Goal: Information Seeking & Learning: Check status

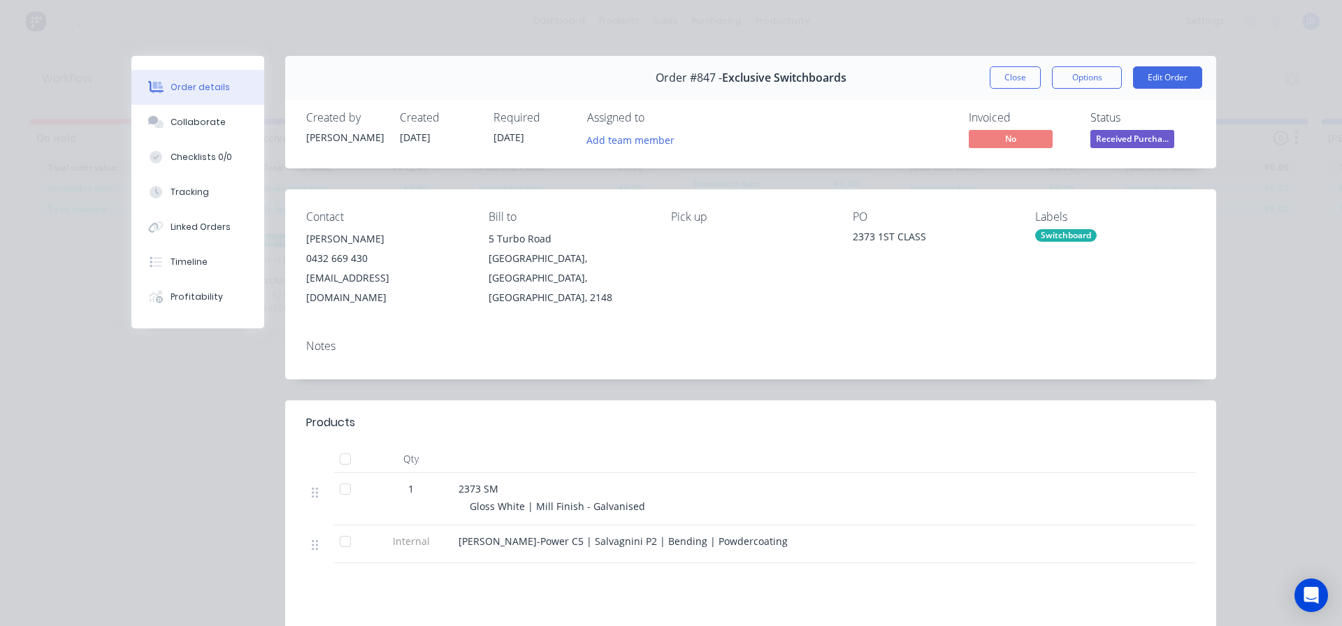
click at [168, 96] on button "Order details" at bounding box center [197, 87] width 133 height 35
drag, startPoint x: 189, startPoint y: 146, endPoint x: 197, endPoint y: 141, distance: 9.1
click at [191, 147] on button "Checklists 0/0" at bounding box center [197, 157] width 133 height 35
type textarea "x"
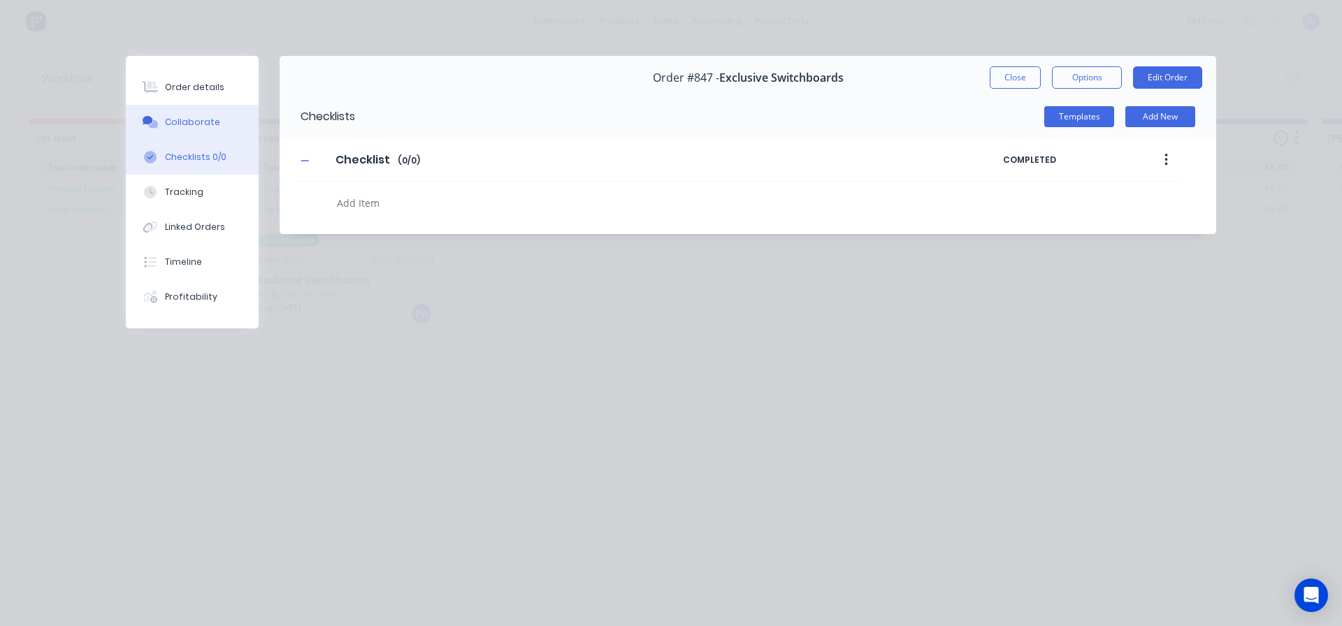
click at [199, 134] on button "Collaborate" at bounding box center [192, 122] width 133 height 35
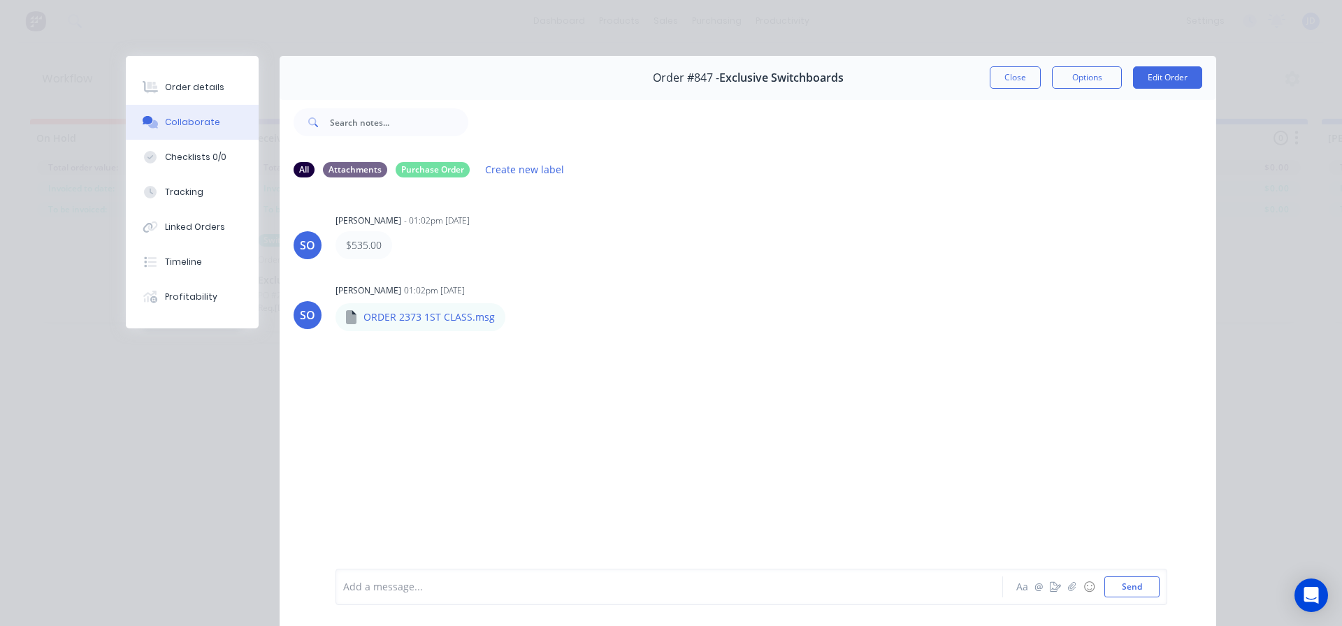
click at [1019, 67] on button "Close" at bounding box center [1015, 77] width 51 height 22
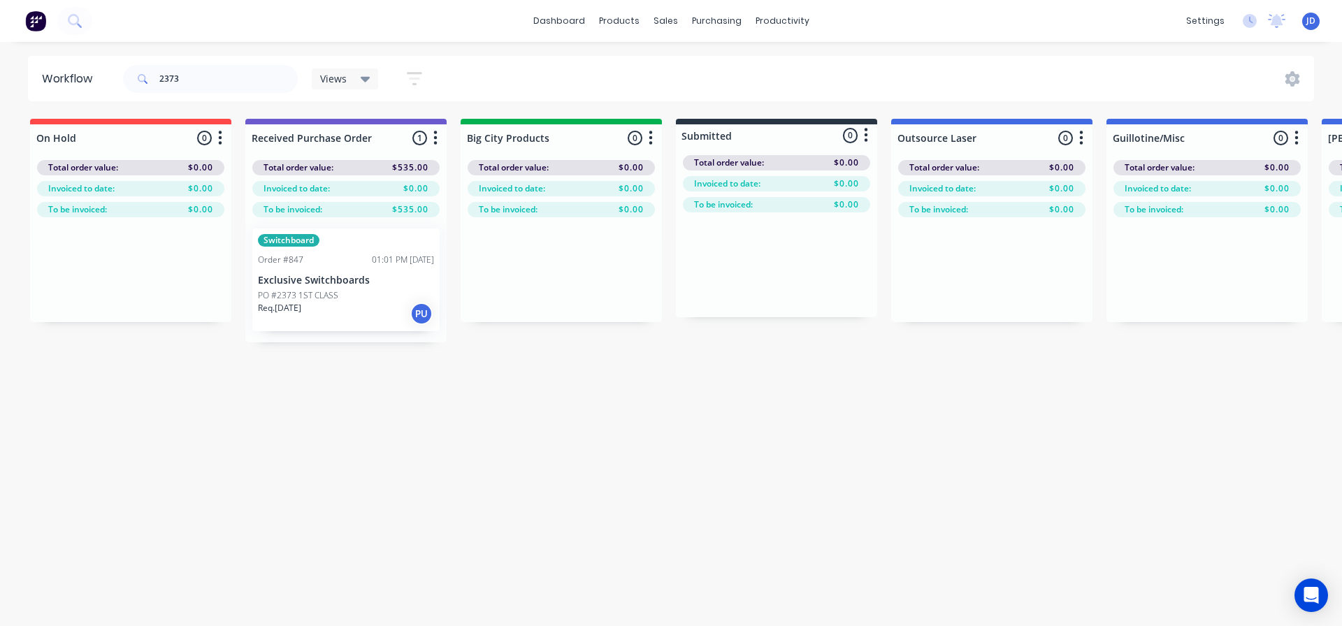
drag, startPoint x: 368, startPoint y: 421, endPoint x: 407, endPoint y: 424, distance: 39.3
click at [365, 433] on div "Workflow 2373 Views Save new view None (Default) edit [PERSON_NAME]'s edit [PER…" at bounding box center [671, 327] width 1342 height 543
drag, startPoint x: 799, startPoint y: 409, endPoint x: 814, endPoint y: 412, distance: 15.1
click at [803, 409] on div "Workflow 2373 Views Save new view None (Default) edit [PERSON_NAME]'s edit [PER…" at bounding box center [671, 327] width 1342 height 543
drag, startPoint x: 814, startPoint y: 412, endPoint x: 813, endPoint y: 387, distance: 25.2
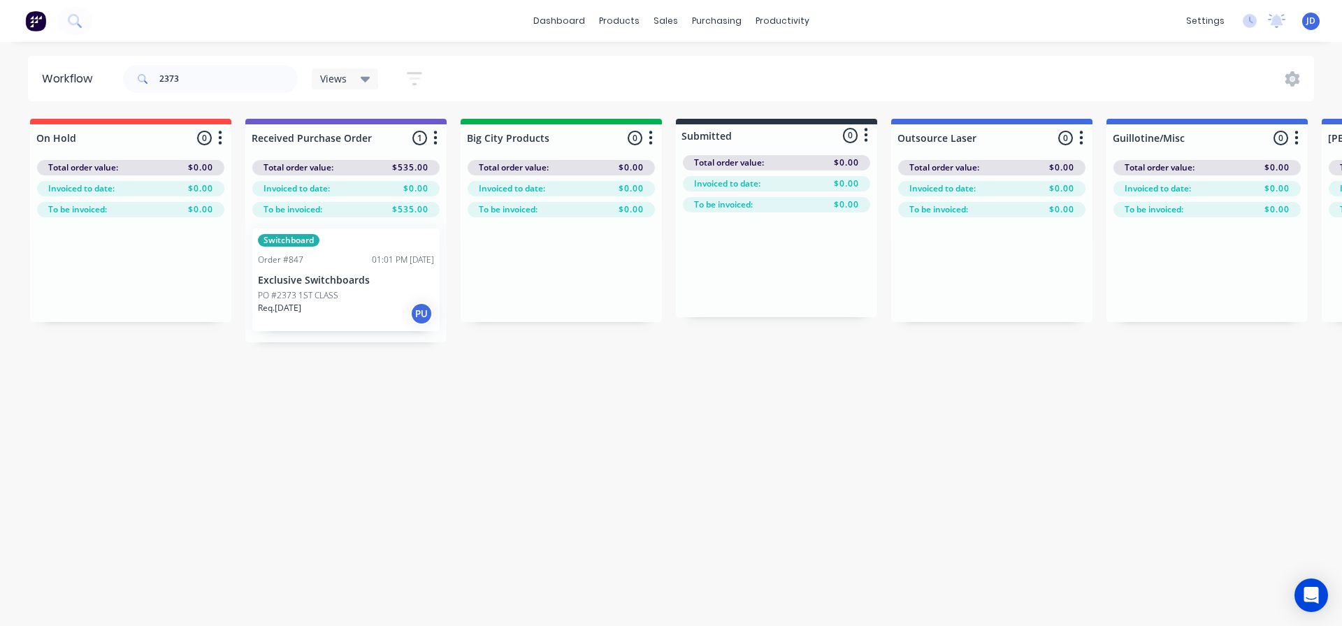
click at [814, 412] on div "Workflow 2373 Views Save new view None (Default) edit [PERSON_NAME]'s edit [PER…" at bounding box center [671, 327] width 1342 height 543
drag, startPoint x: 271, startPoint y: 76, endPoint x: 0, endPoint y: 55, distance: 271.3
click at [0, 74] on div "Workflow 2373 Views Save new view None (Default) edit [PERSON_NAME]'s edit [PER…" at bounding box center [671, 78] width 1342 height 45
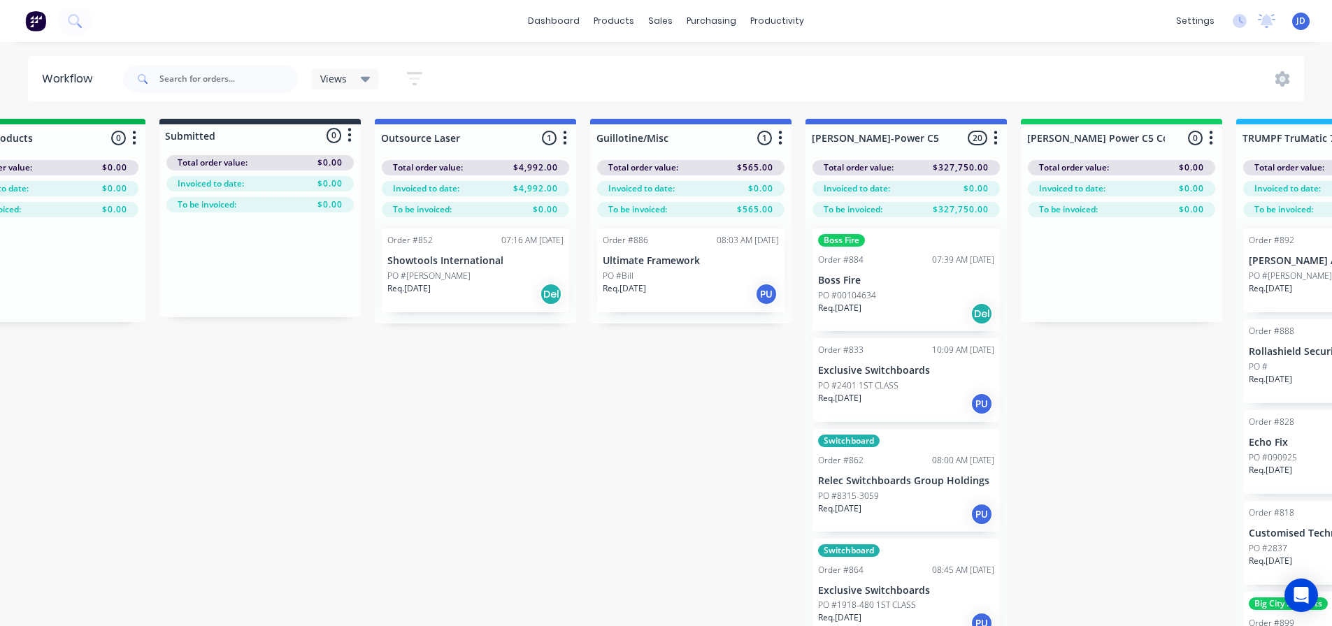
drag, startPoint x: 668, startPoint y: 382, endPoint x: 735, endPoint y: 367, distance: 69.4
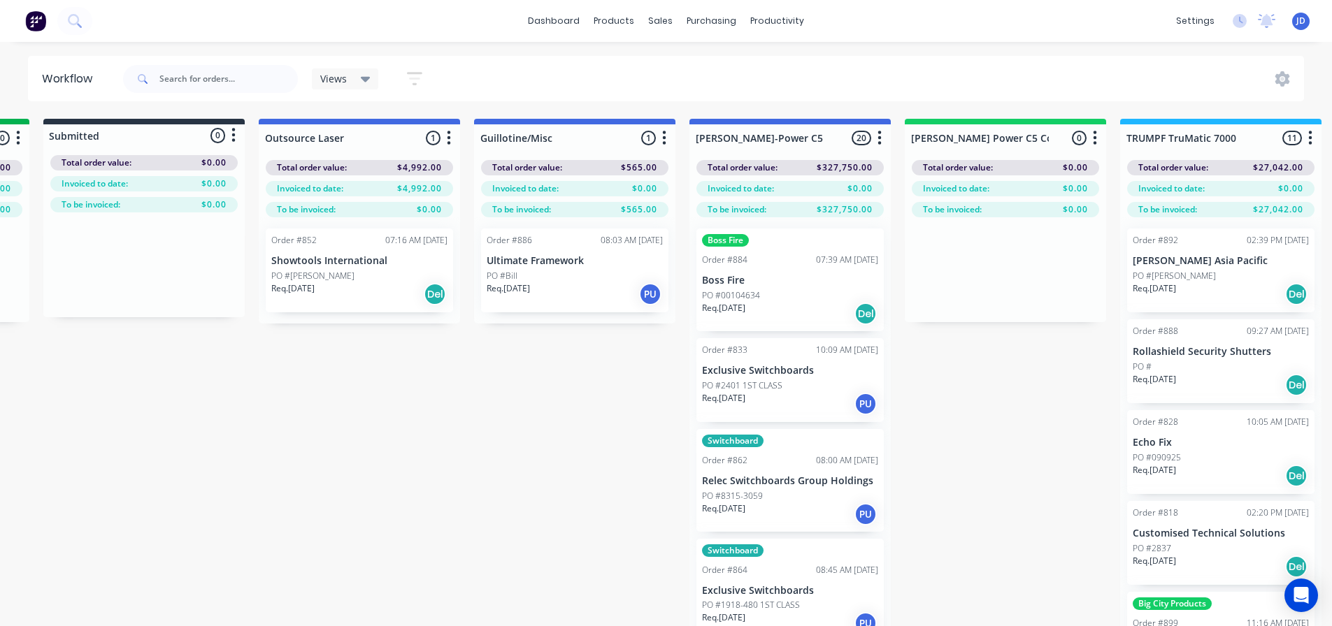
drag, startPoint x: 566, startPoint y: 343, endPoint x: 653, endPoint y: 316, distance: 91.3
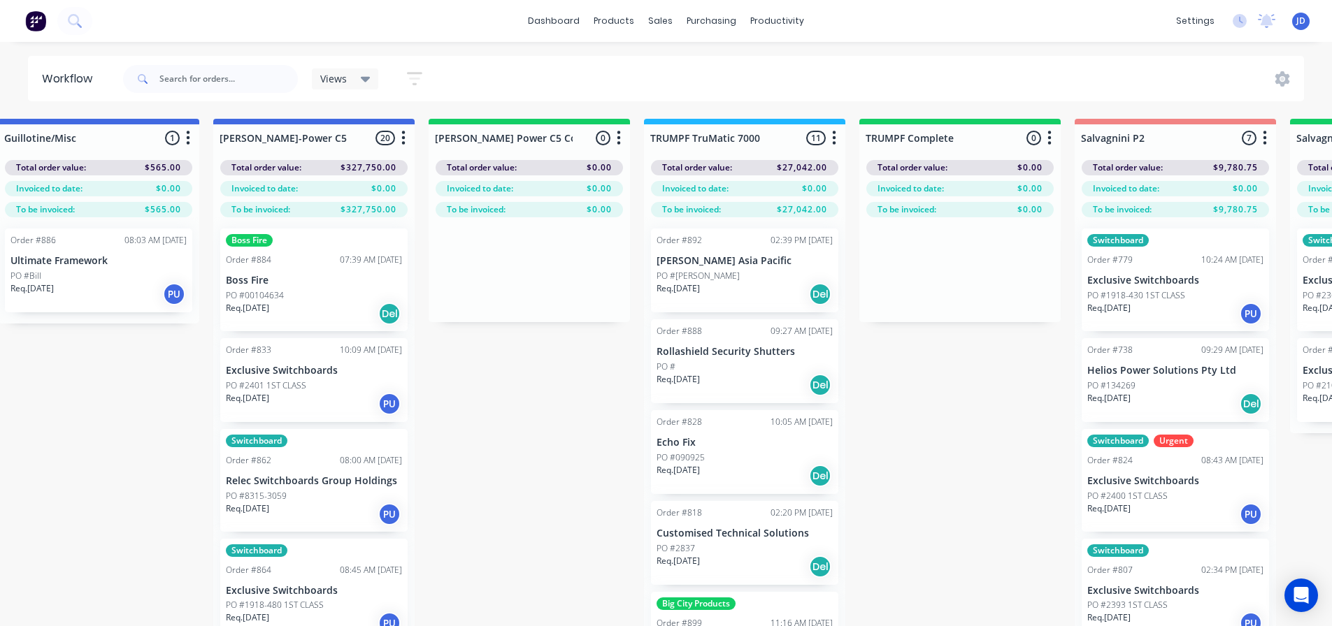
drag, startPoint x: 222, startPoint y: 376, endPoint x: 638, endPoint y: 308, distance: 421.5
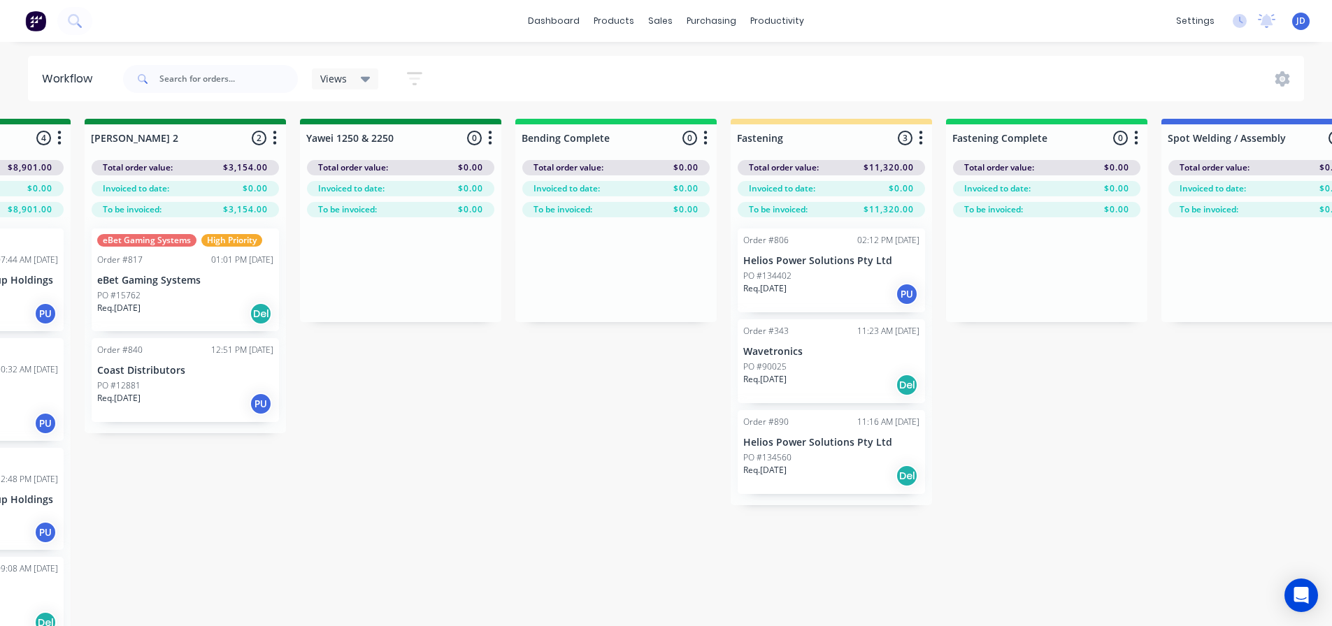
drag, startPoint x: 472, startPoint y: 396, endPoint x: 501, endPoint y: 385, distance: 30.5
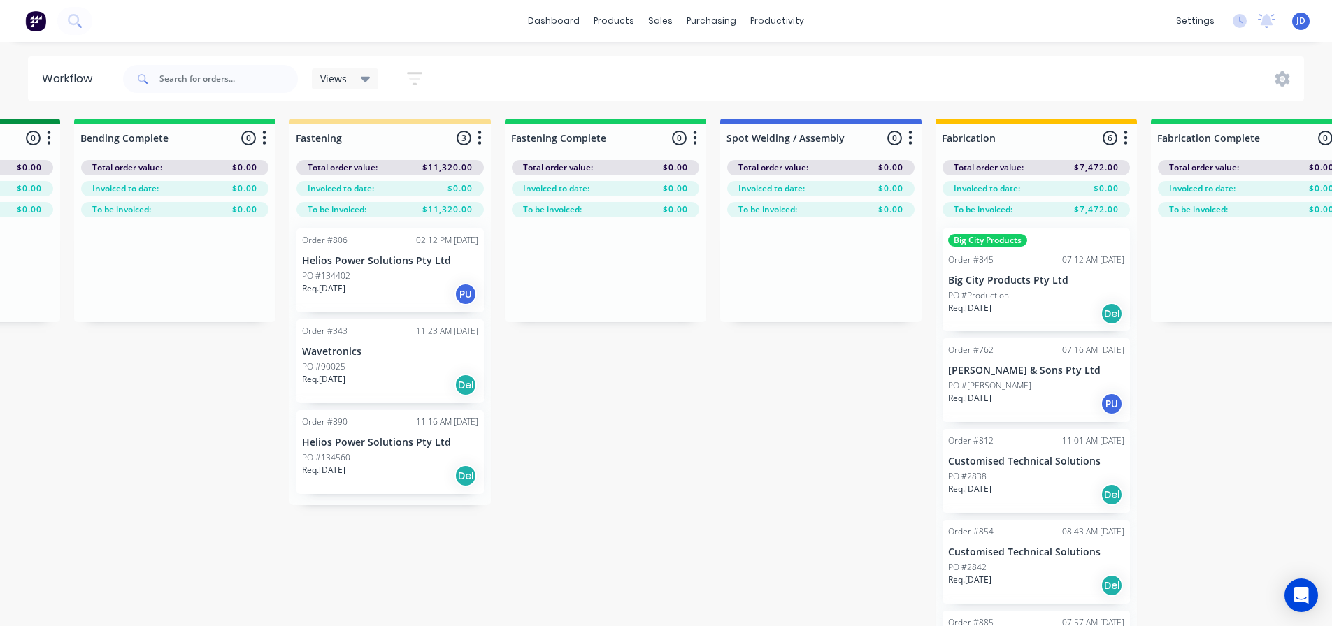
scroll to position [0, 3187]
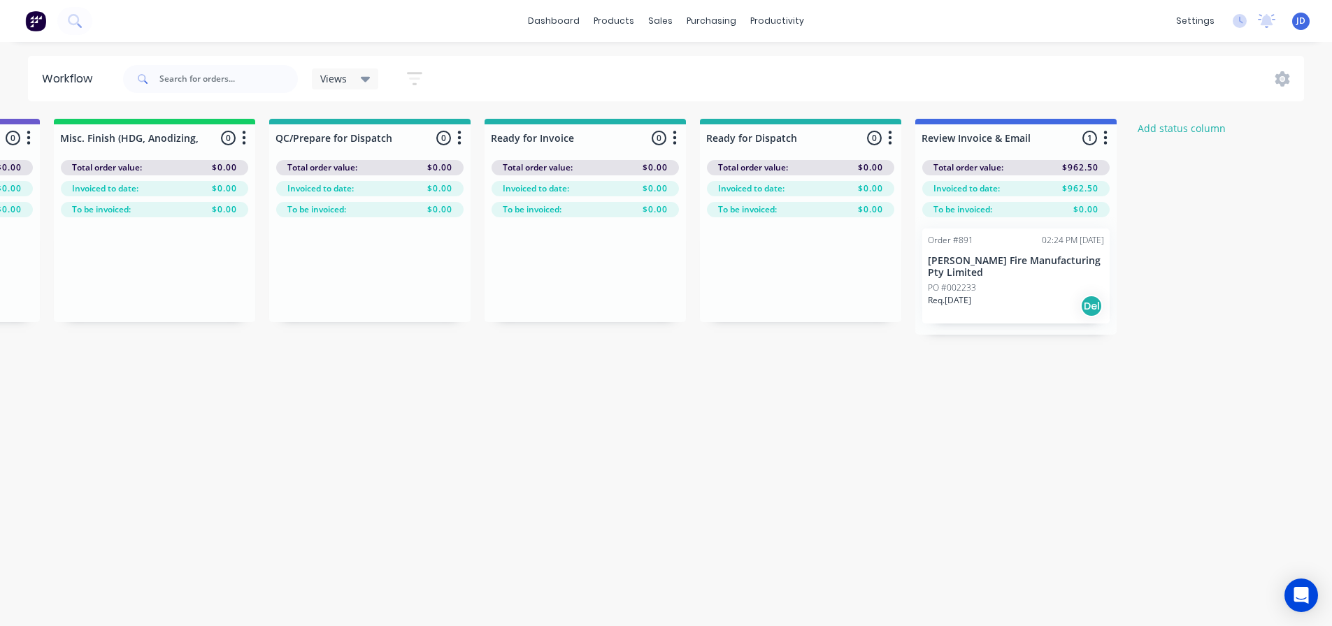
drag, startPoint x: 667, startPoint y: 442, endPoint x: 1123, endPoint y: 410, distance: 456.9
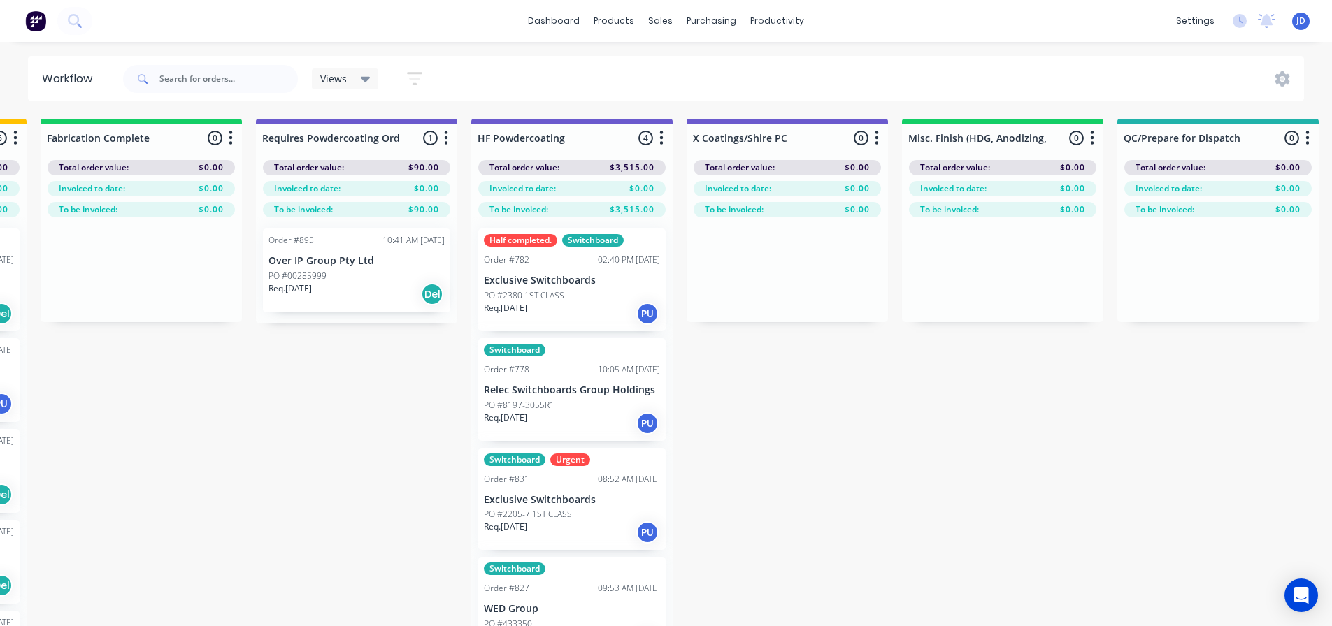
drag, startPoint x: 1131, startPoint y: 444, endPoint x: 1007, endPoint y: 416, distance: 126.9
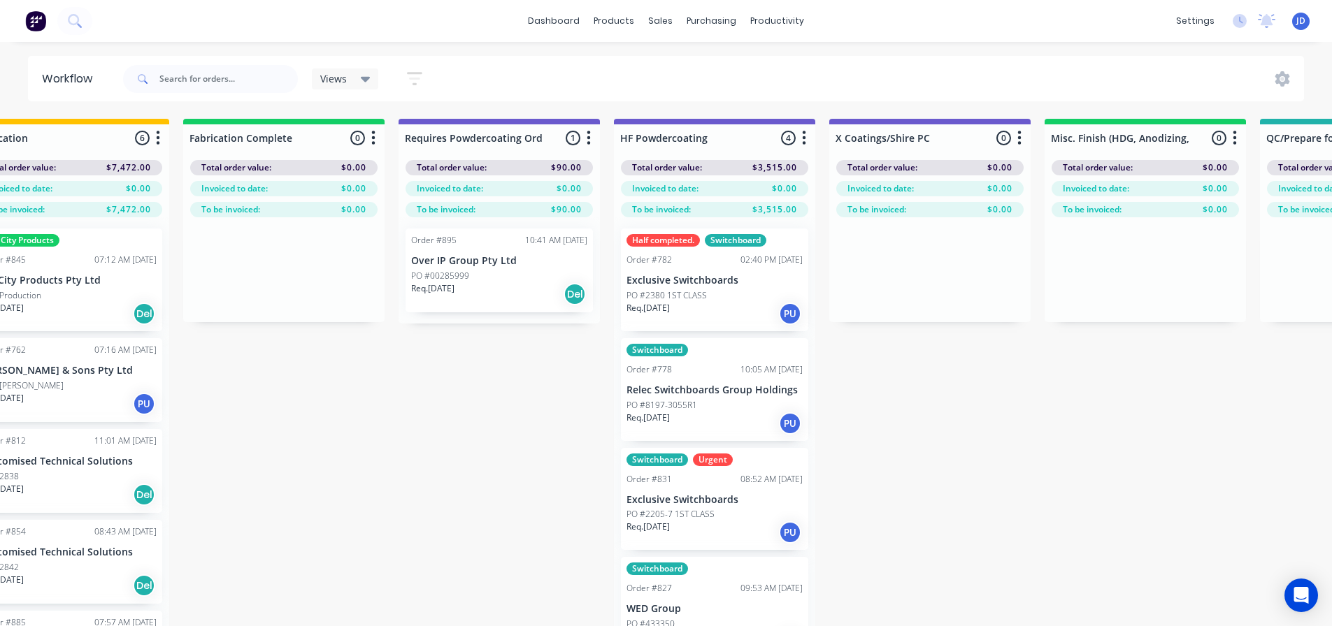
drag, startPoint x: 910, startPoint y: 395, endPoint x: 870, endPoint y: 389, distance: 41.0
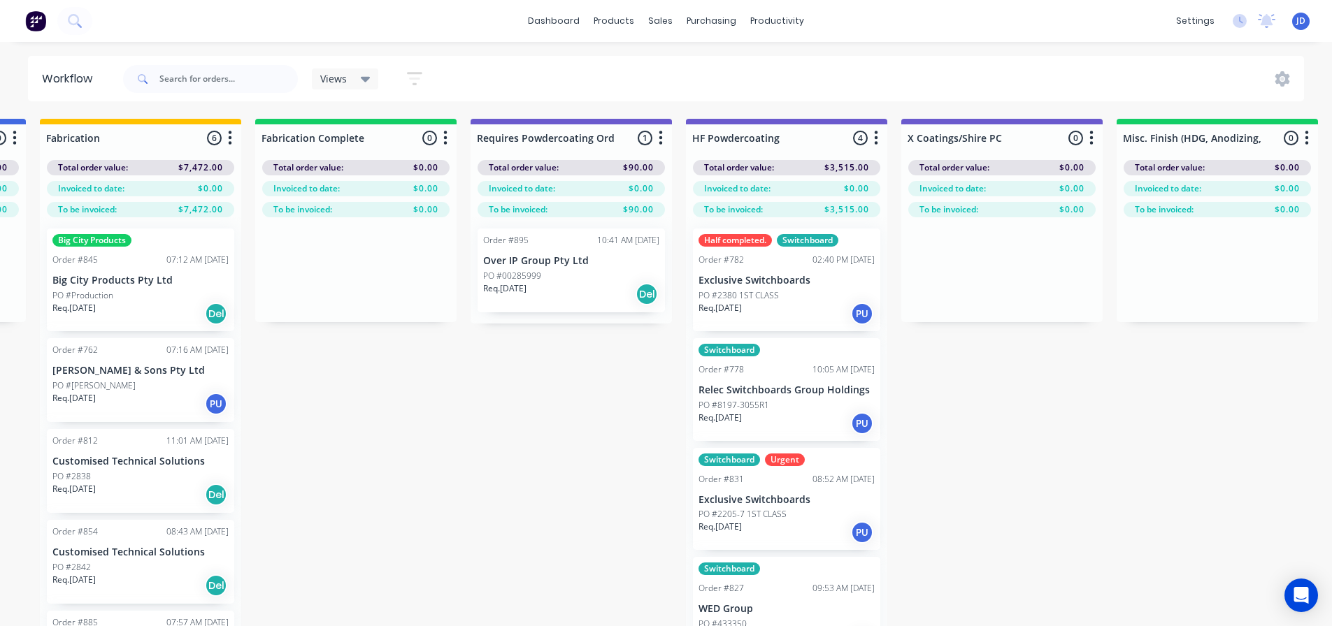
scroll to position [0, 3852]
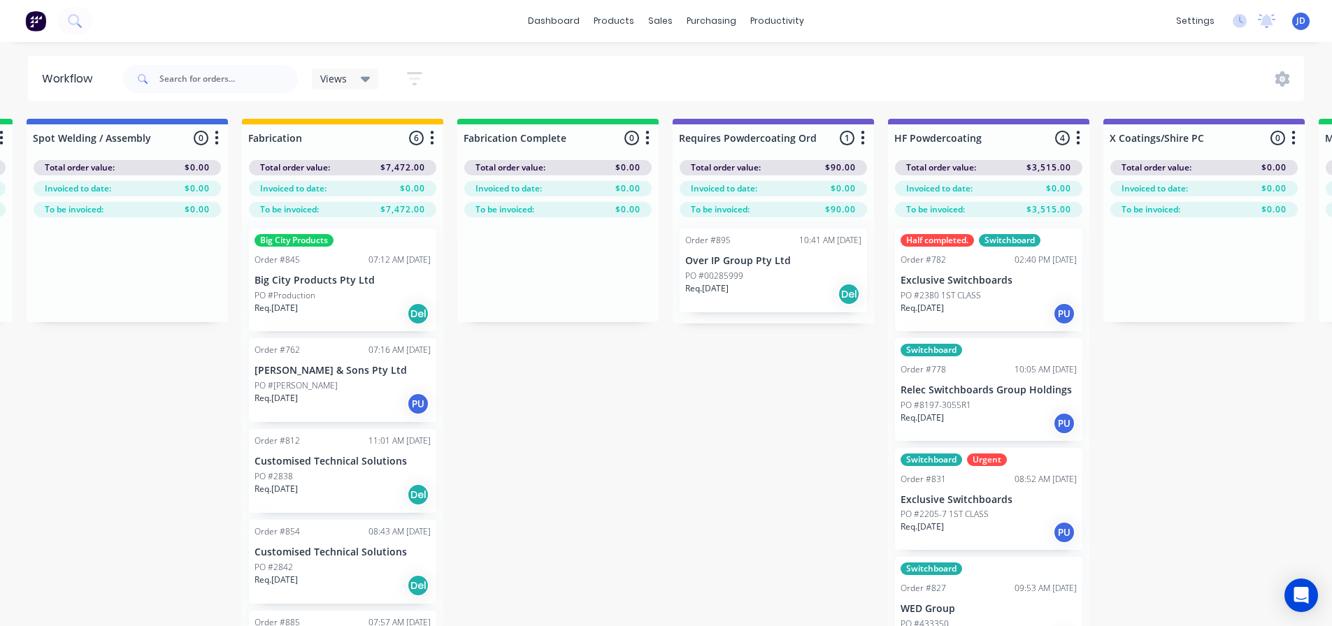
drag, startPoint x: 853, startPoint y: 370, endPoint x: 737, endPoint y: 350, distance: 117.8
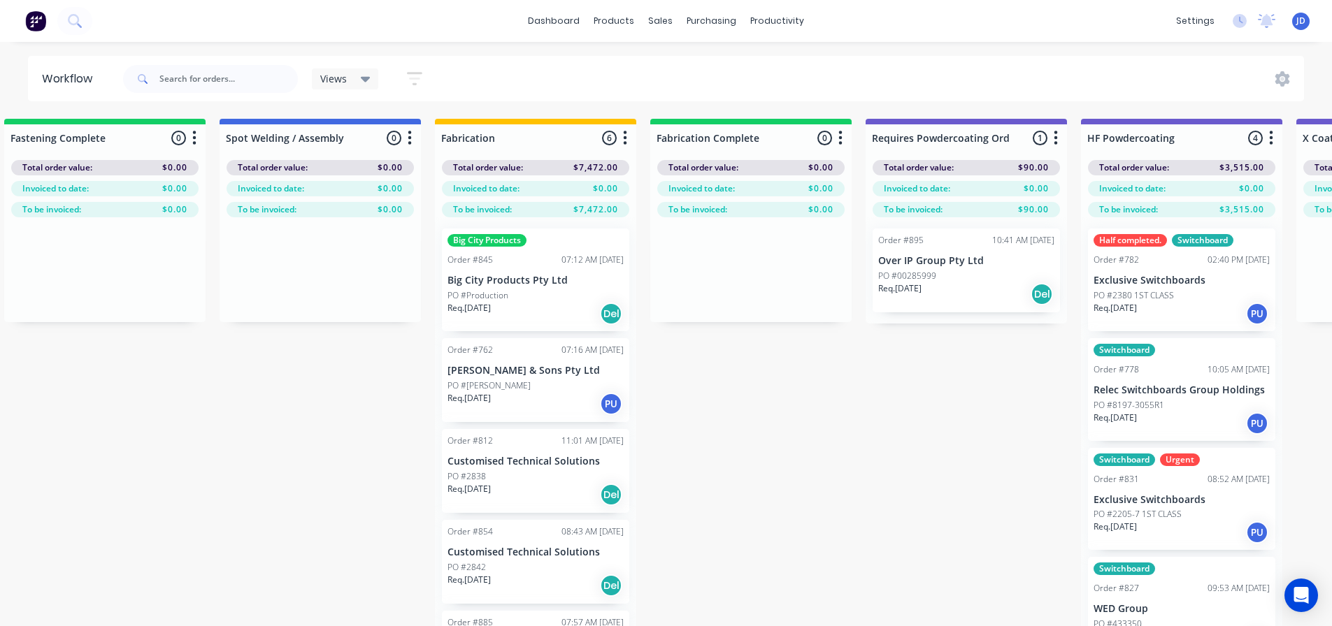
drag, startPoint x: 593, startPoint y: 433, endPoint x: 514, endPoint y: 384, distance: 93.3
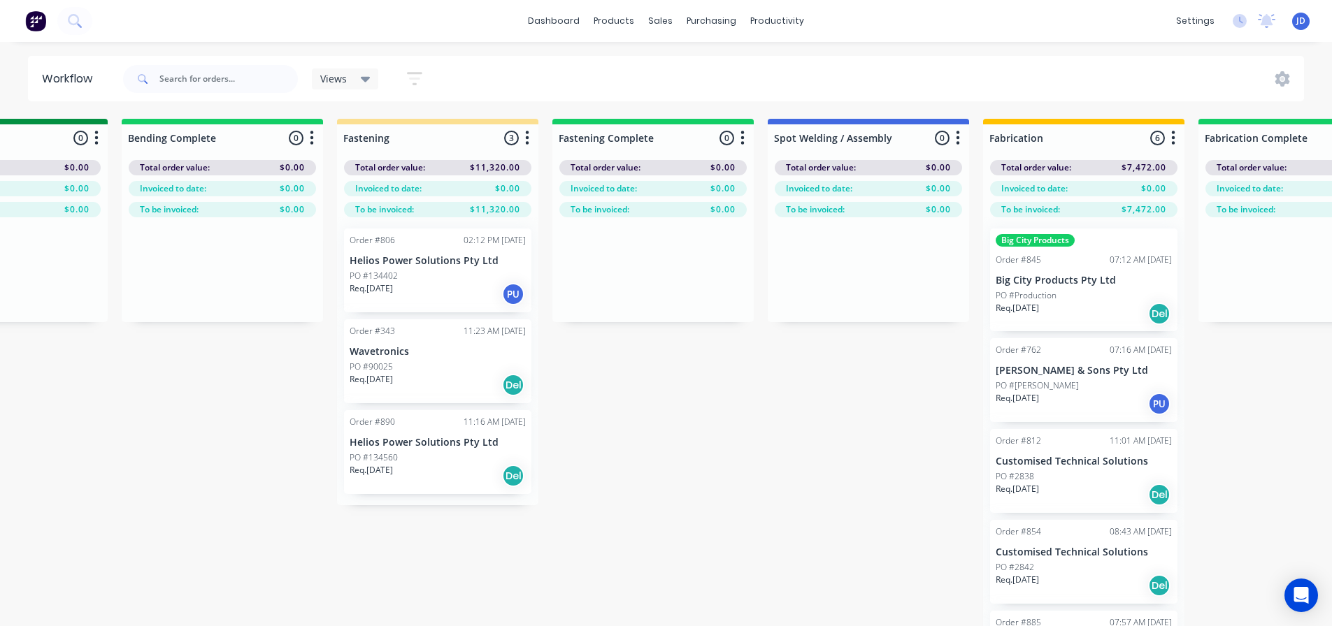
scroll to position [0, 2922]
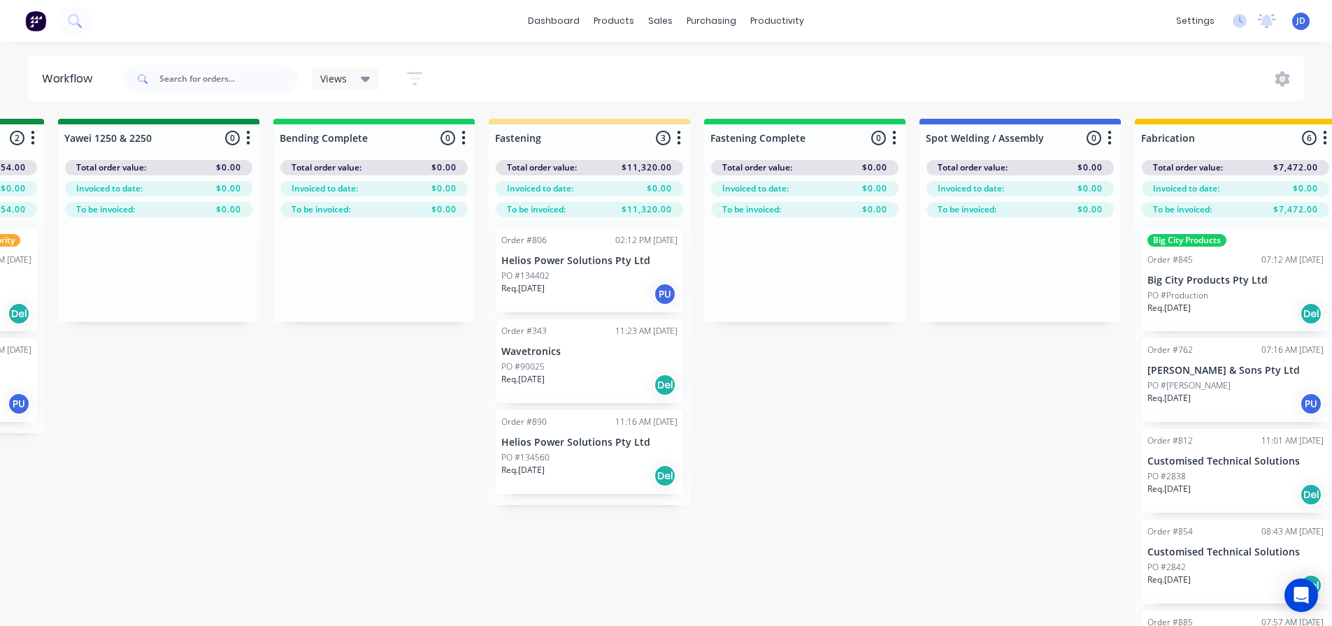
drag, startPoint x: 360, startPoint y: 392, endPoint x: 262, endPoint y: 357, distance: 103.9
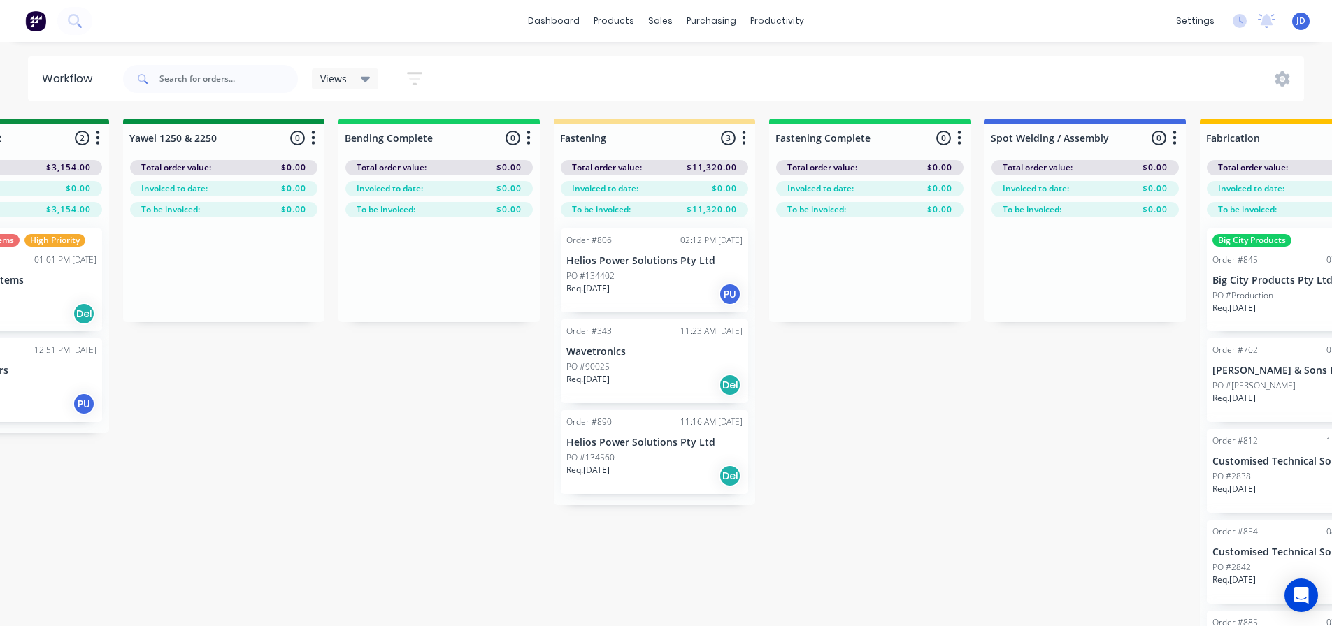
click at [434, 386] on div "On Hold 1 Status colour #FF4949 hex #FF4949 Save Cancel Notifications Email SMS…" at bounding box center [261, 397] width 6386 height 557
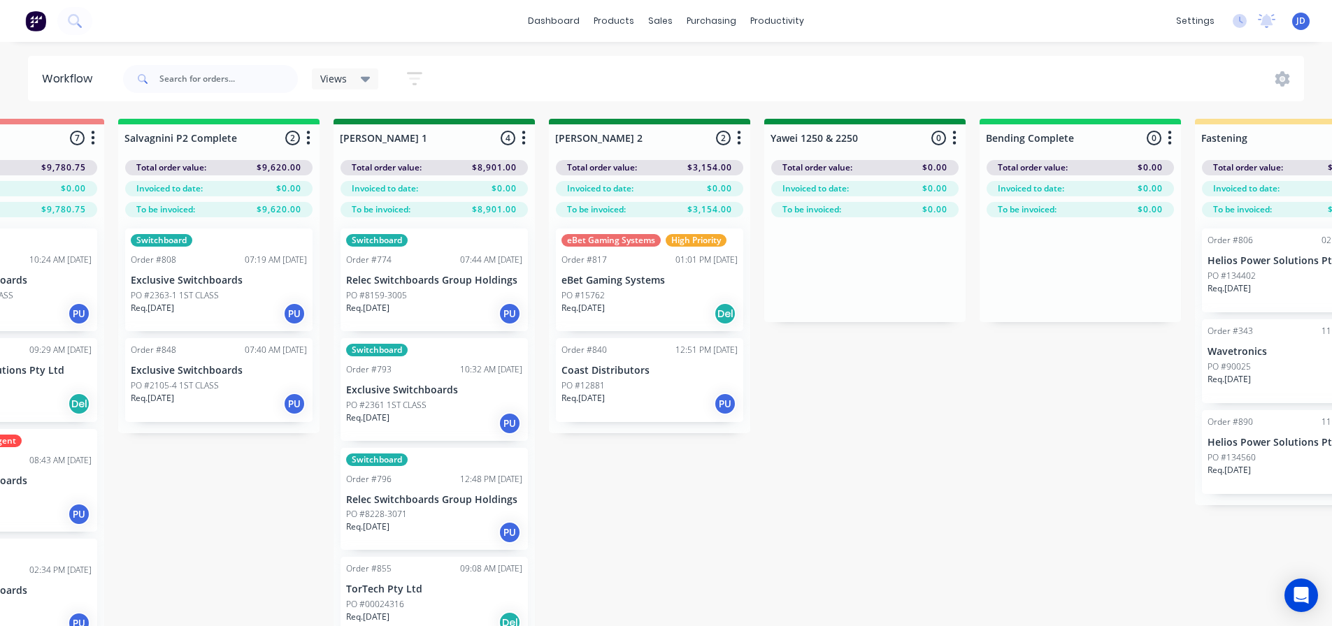
drag, startPoint x: 559, startPoint y: 447, endPoint x: 388, endPoint y: 400, distance: 177.1
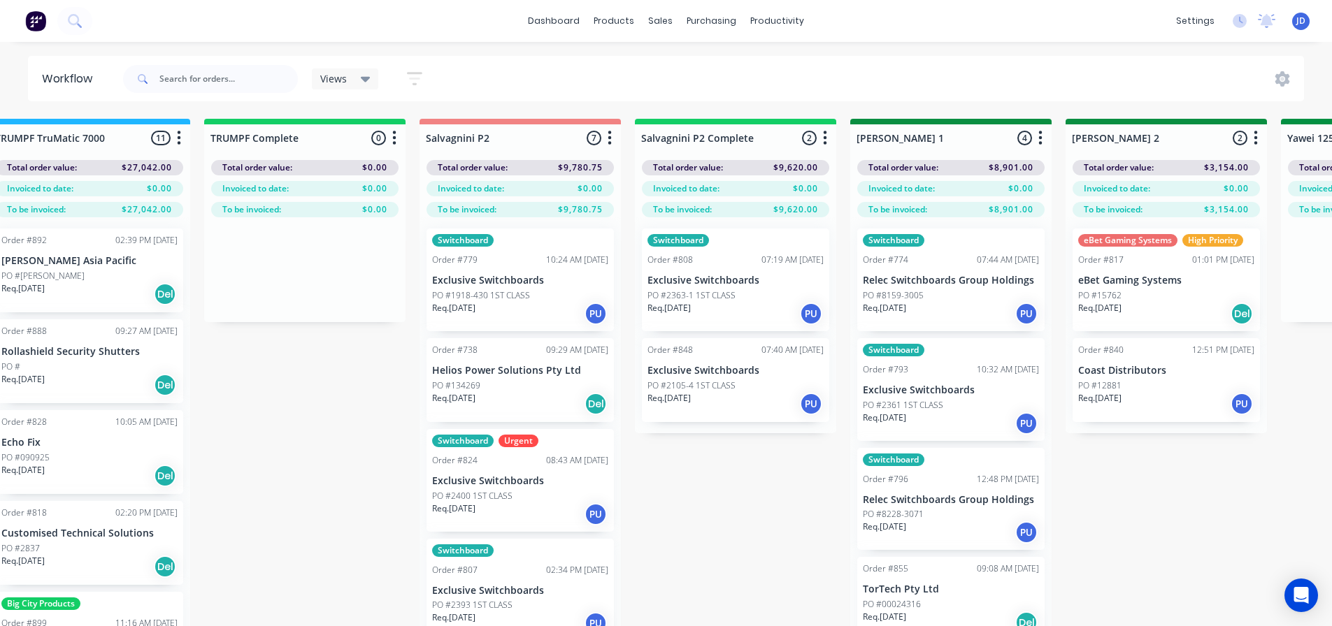
click at [738, 321] on div "Req. [DATE] PU" at bounding box center [735, 314] width 176 height 24
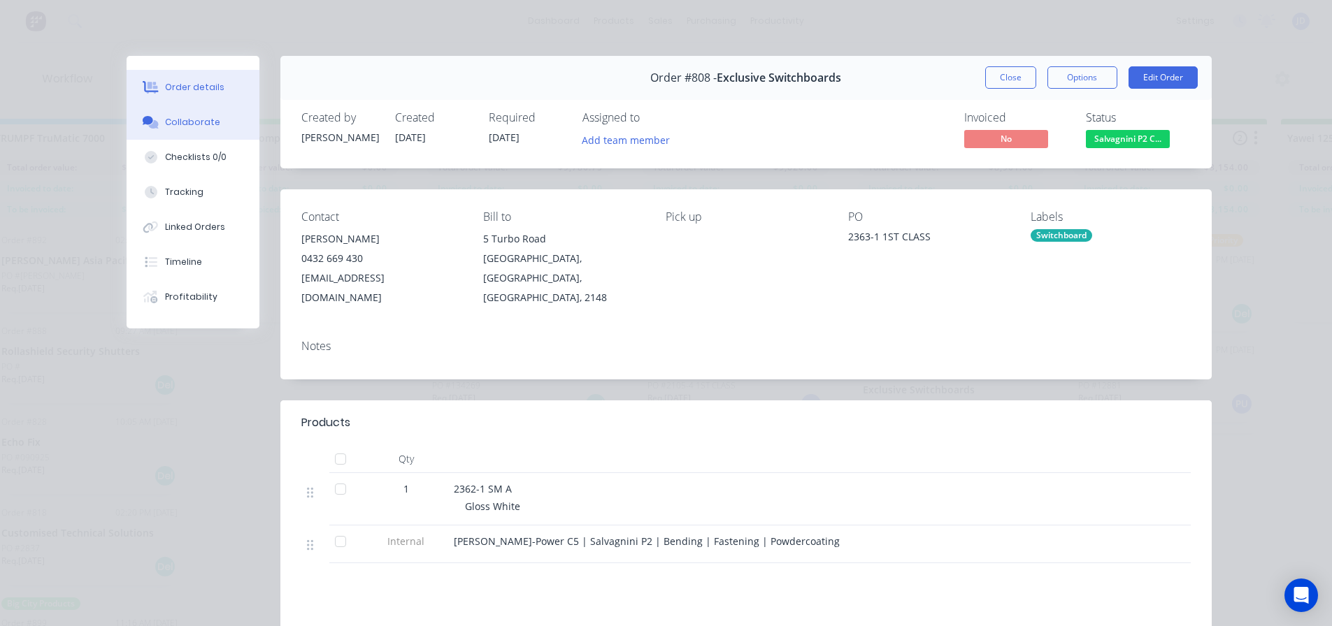
click at [171, 117] on div "Collaborate" at bounding box center [192, 122] width 55 height 13
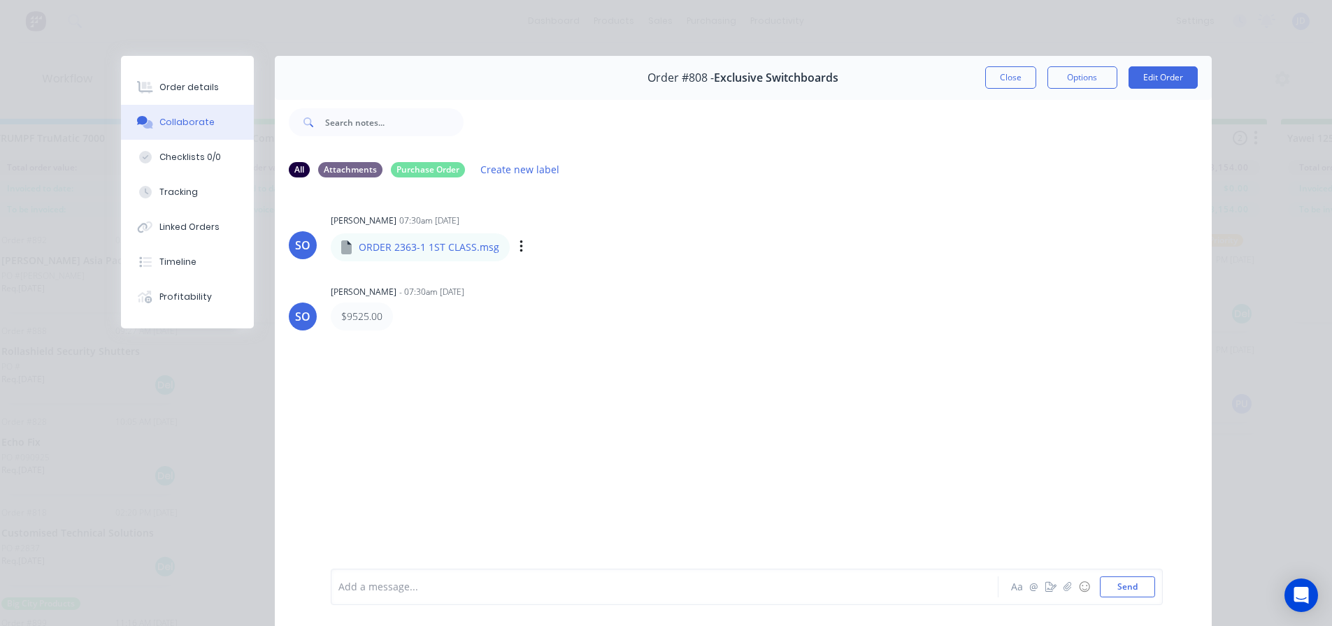
click at [426, 237] on div "ORDER 2363-1 1ST CLASS.msg" at bounding box center [498, 237] width 335 height 13
click at [1018, 85] on button "Close" at bounding box center [1010, 77] width 51 height 22
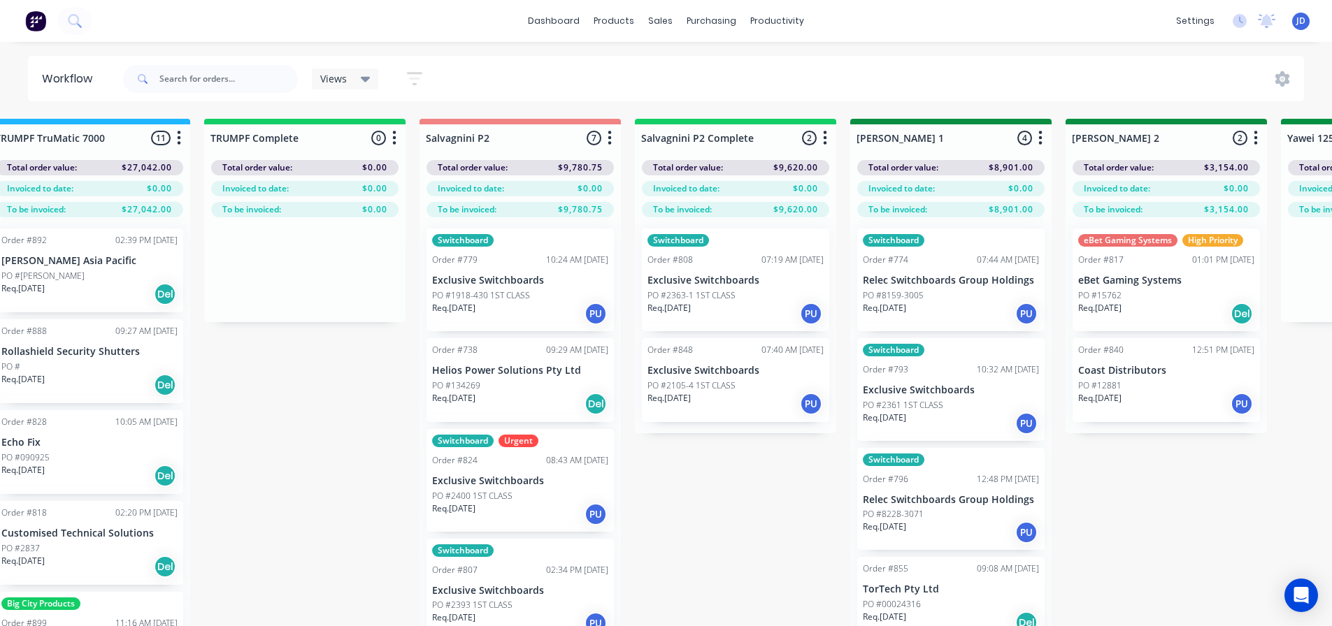
drag, startPoint x: 709, startPoint y: 580, endPoint x: 726, endPoint y: 563, distance: 24.2
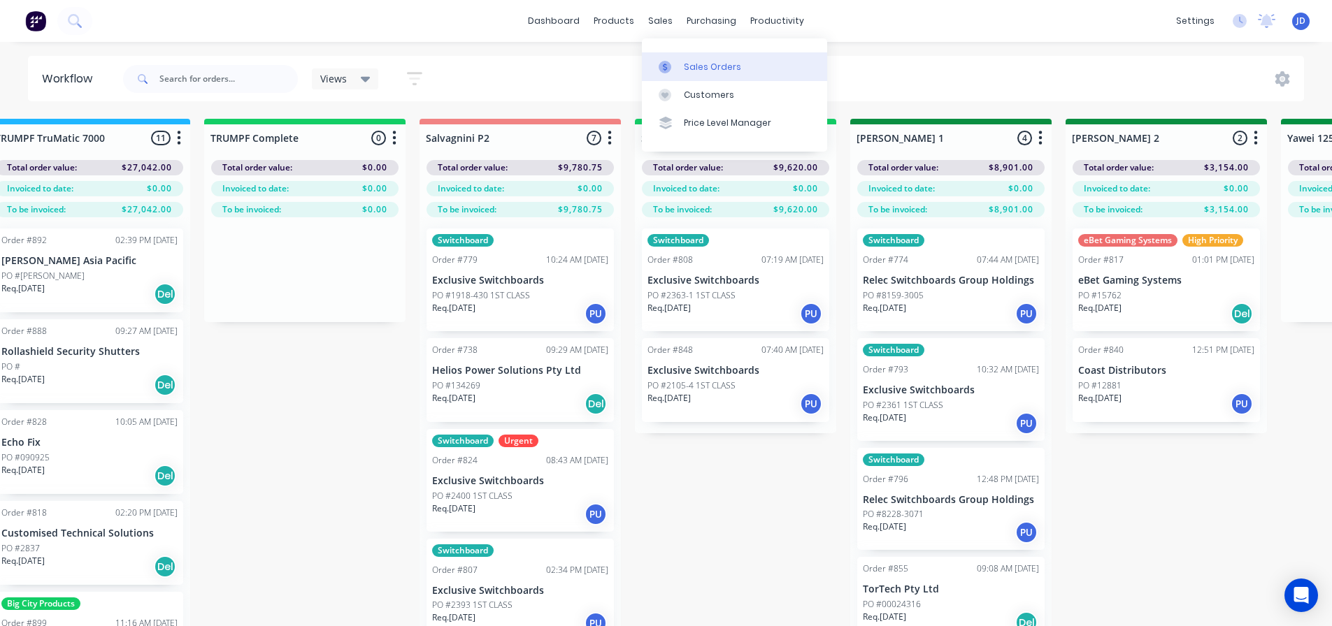
click at [665, 65] on g at bounding box center [665, 67] width 13 height 13
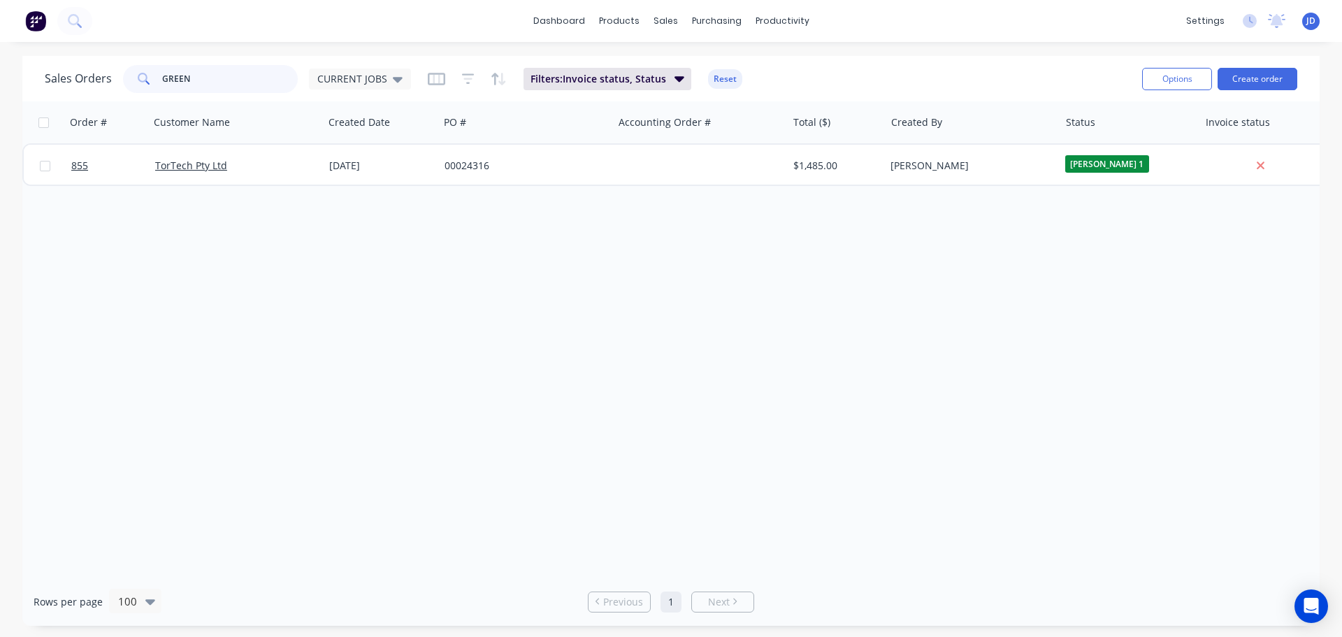
drag, startPoint x: 215, startPoint y: 73, endPoint x: 0, endPoint y: 0, distance: 227.5
click at [29, 41] on div "dashboard products sales purchasing productivity dashboard products Product Cat…" at bounding box center [671, 318] width 1342 height 637
click at [351, 78] on span "CURRENT JOBS" at bounding box center [352, 78] width 70 height 15
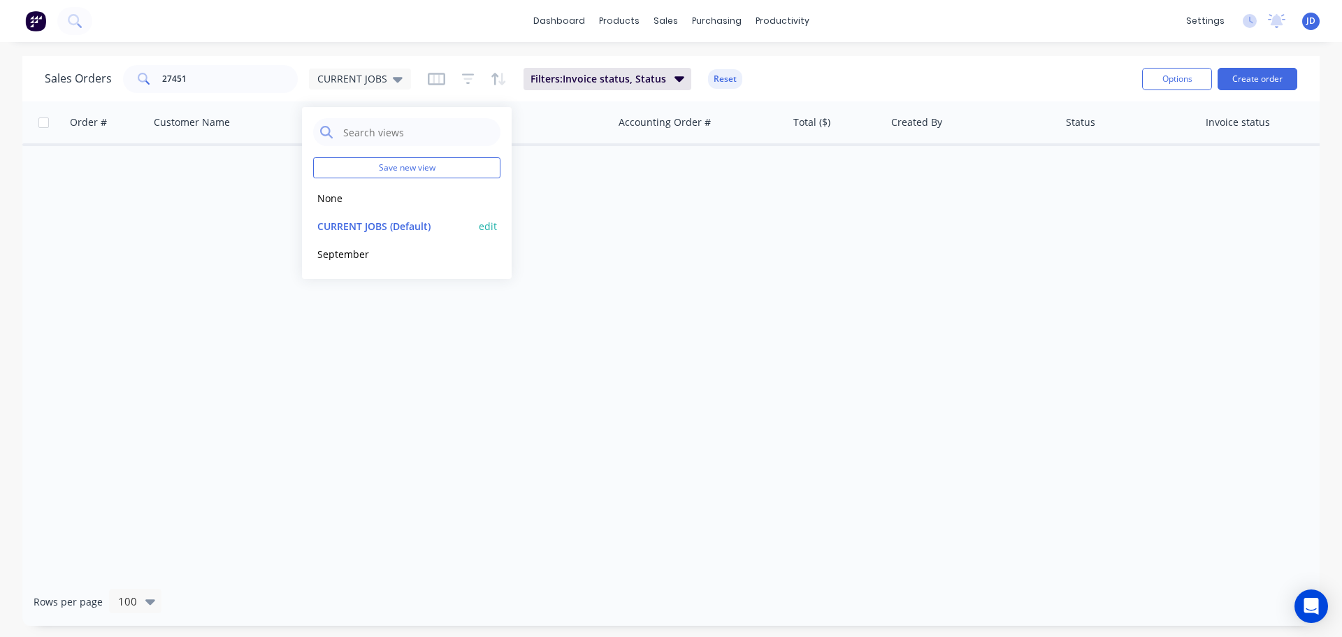
click at [354, 216] on div "CURRENT JOBS (Default) edit" at bounding box center [406, 226] width 187 height 28
click at [359, 201] on button "None" at bounding box center [392, 198] width 159 height 16
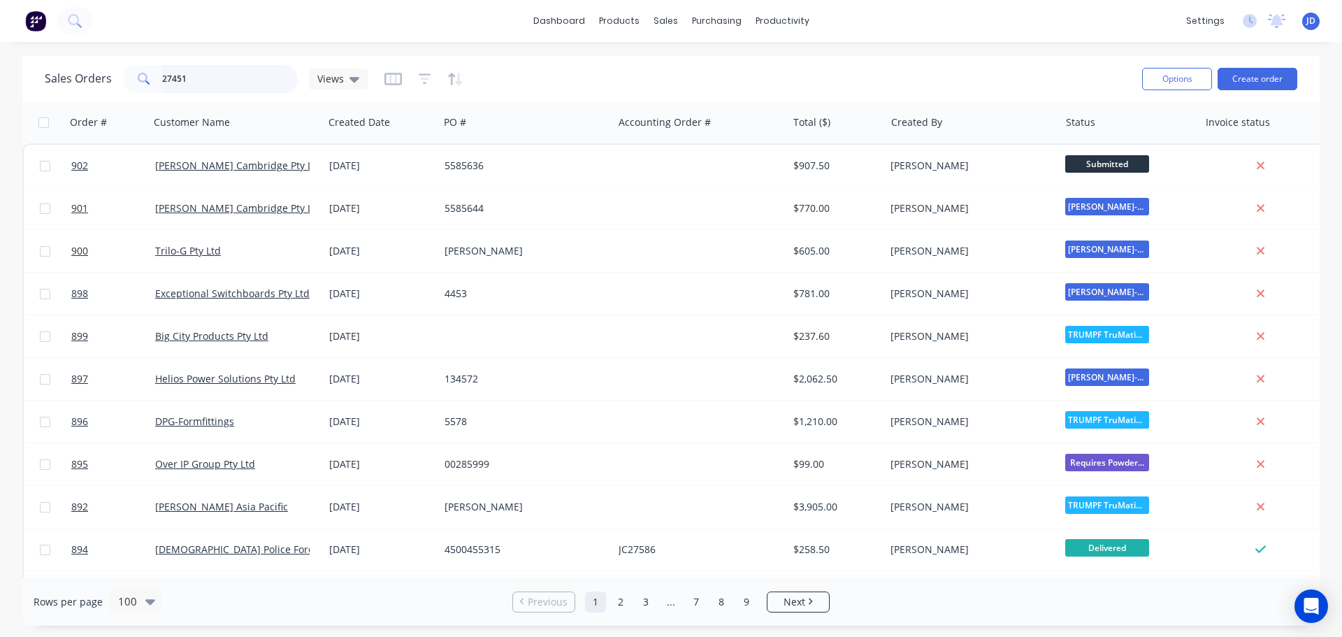
click at [212, 73] on input "27451" at bounding box center [230, 79] width 136 height 28
type input "27451"
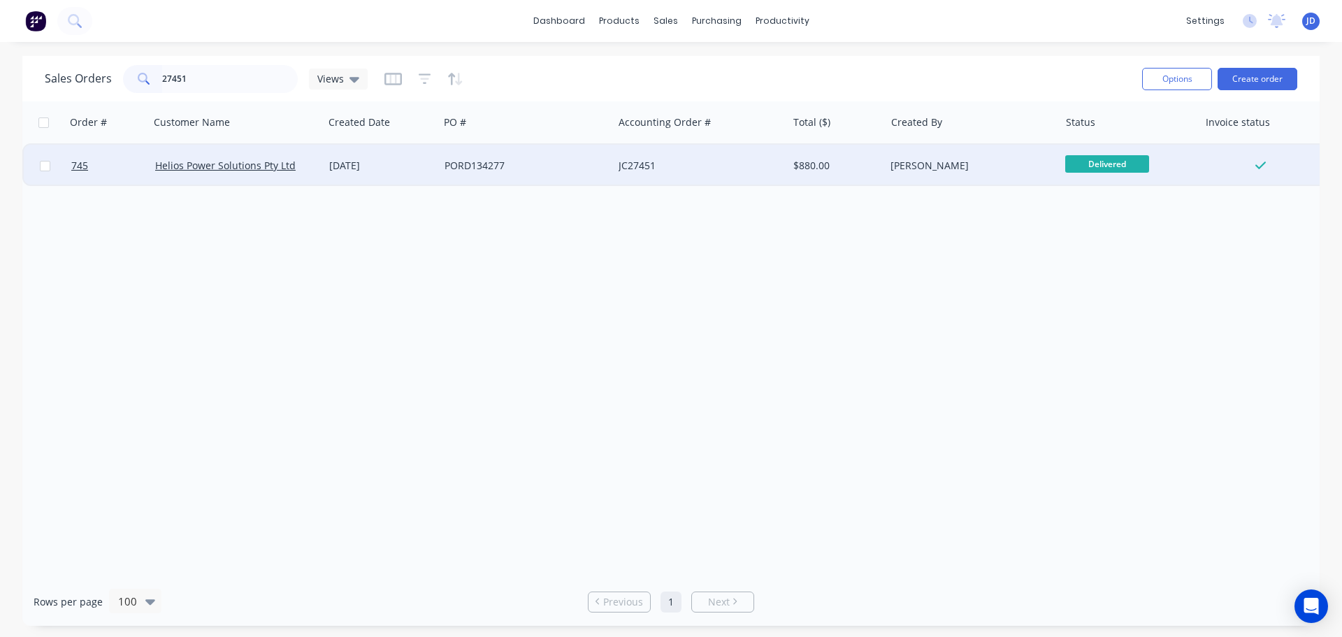
click at [633, 178] on div "JC27451" at bounding box center [700, 166] width 174 height 42
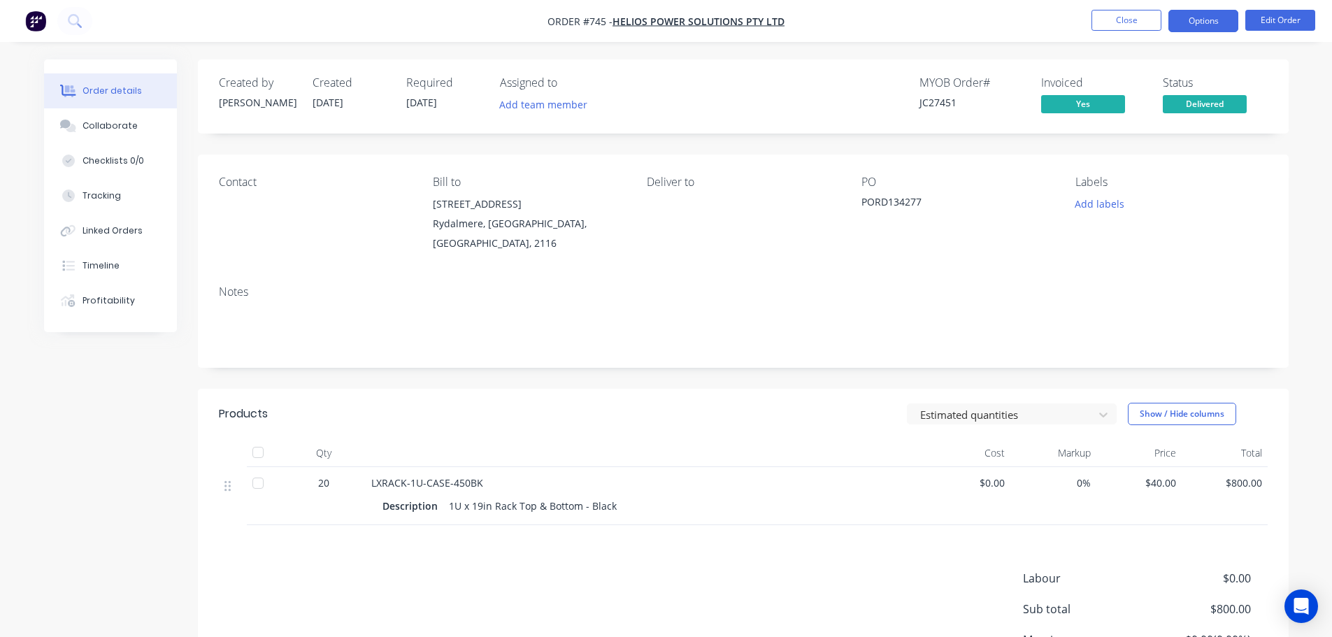
click at [1228, 20] on button "Options" at bounding box center [1203, 21] width 70 height 22
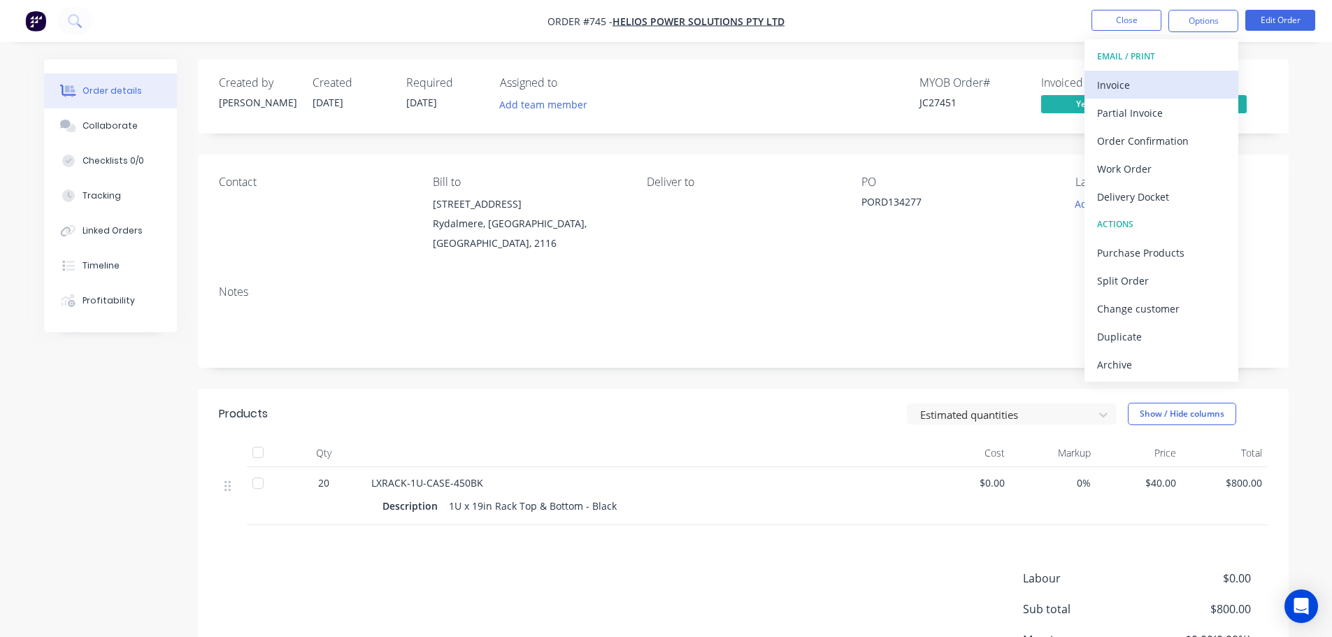
click at [1198, 80] on div "Invoice" at bounding box center [1161, 85] width 129 height 20
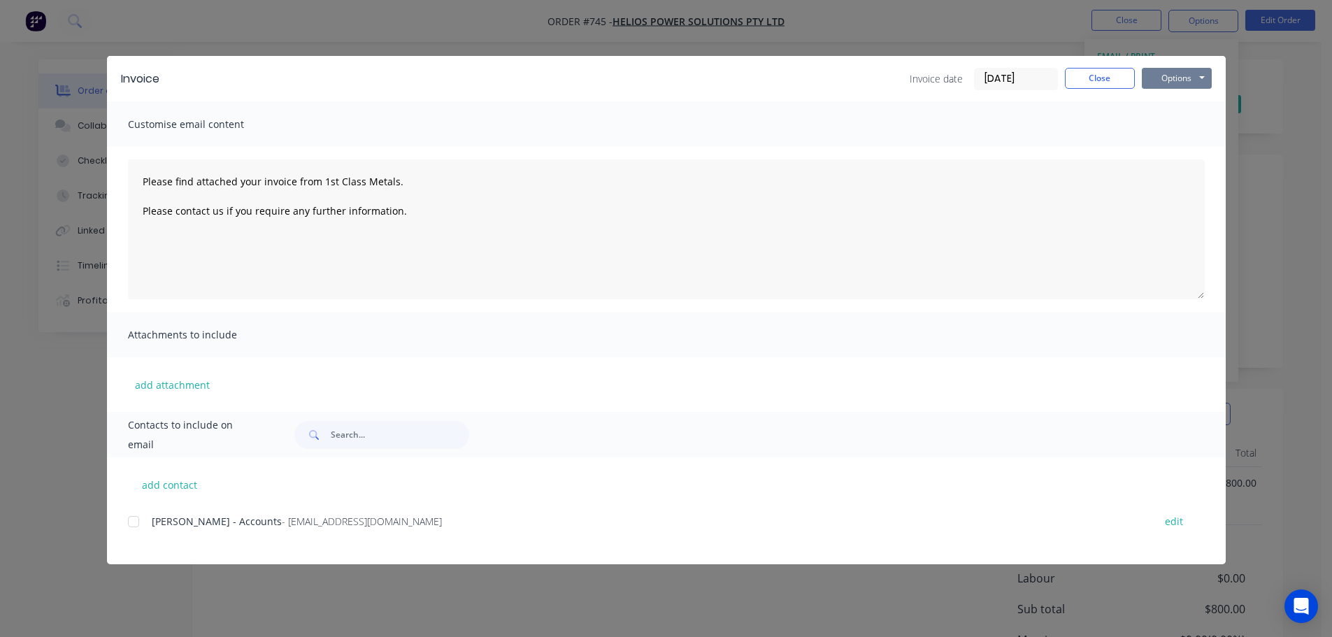
click at [1176, 74] on button "Options" at bounding box center [1177, 78] width 70 height 21
click at [1192, 153] on button "Email" at bounding box center [1186, 149] width 89 height 23
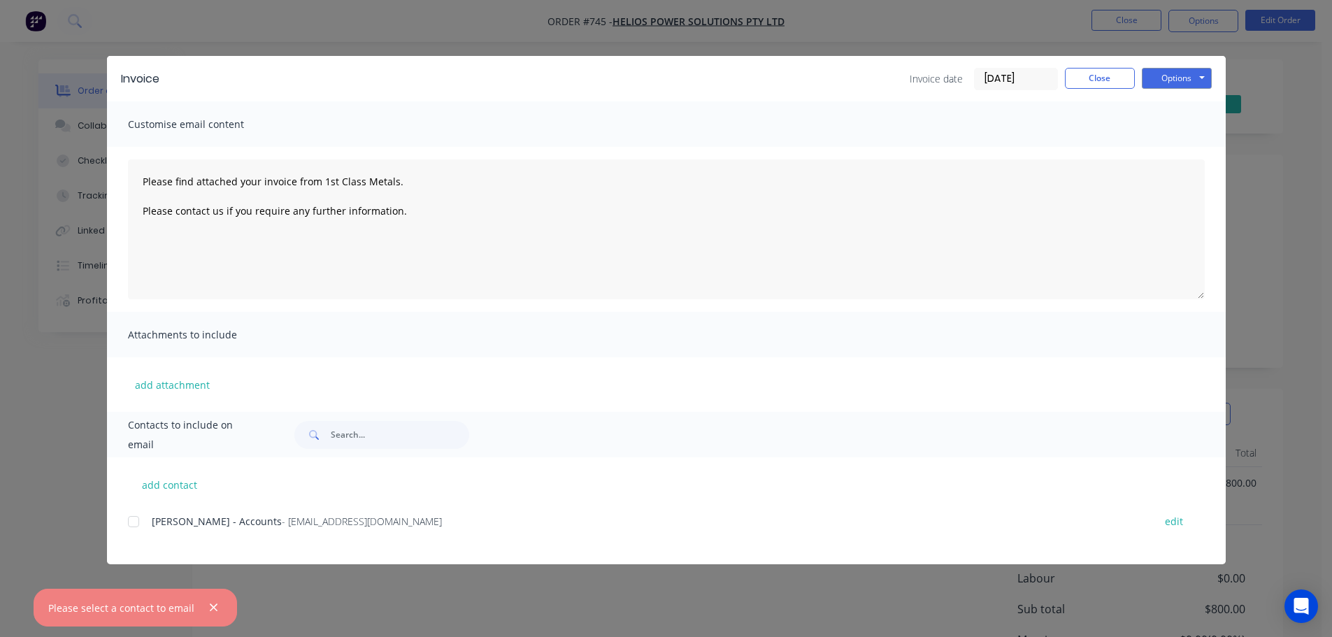
click at [225, 527] on span "[PERSON_NAME] - Accounts" at bounding box center [217, 521] width 130 height 13
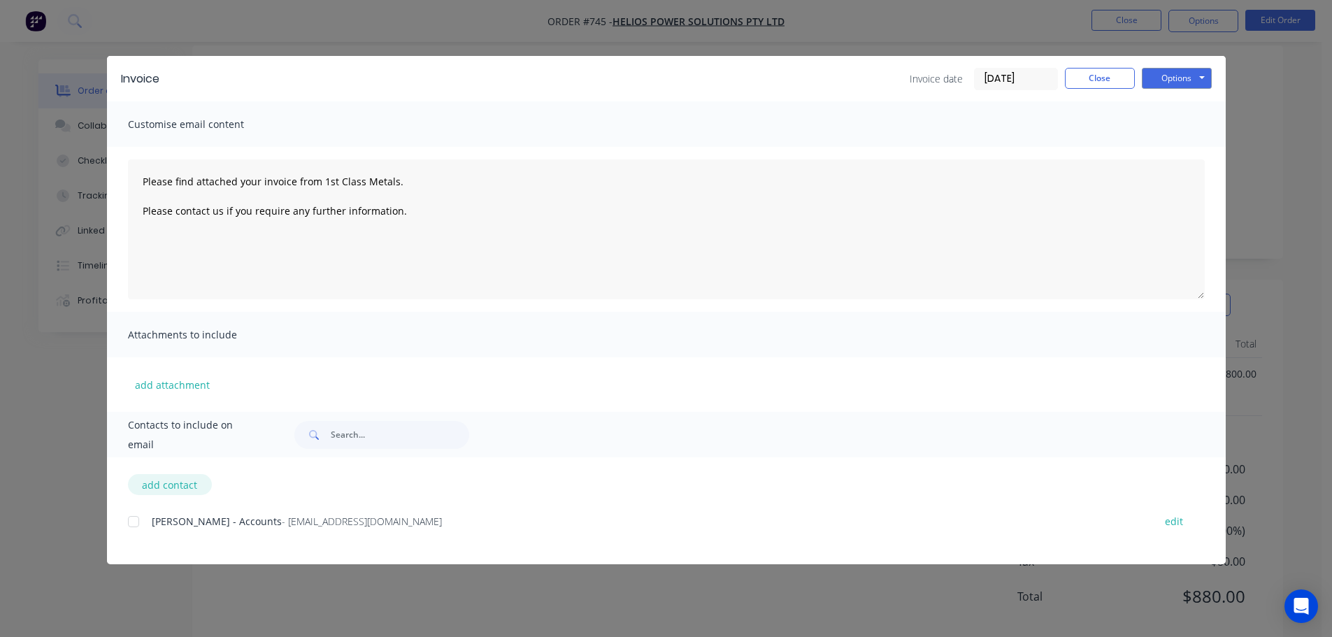
scroll to position [137, 0]
click at [172, 477] on button "add contact" at bounding box center [170, 484] width 84 height 21
type textarea "Please find attached your invoice from 1st Class Metals. Please contact us if y…"
select select "AU"
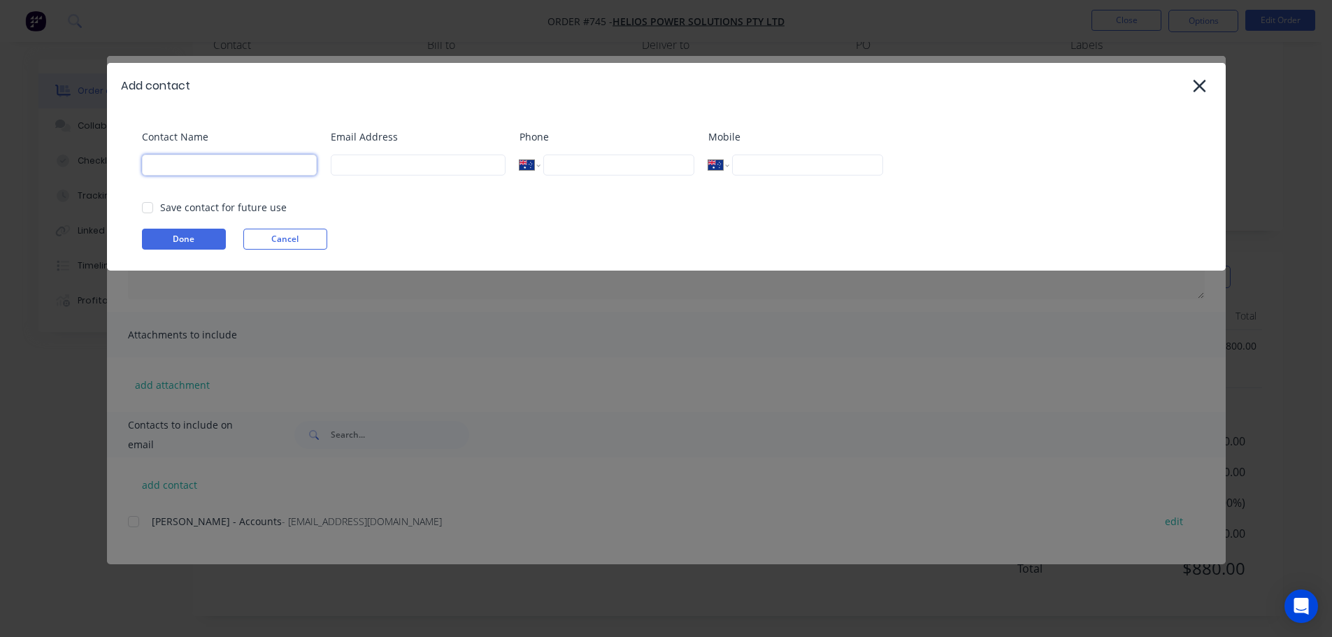
click at [264, 171] on input at bounding box center [229, 165] width 175 height 21
drag, startPoint x: 421, startPoint y: 170, endPoint x: 511, endPoint y: 167, distance: 90.2
click at [421, 170] on input at bounding box center [418, 165] width 175 height 21
drag, startPoint x: 1189, startPoint y: 94, endPoint x: 1196, endPoint y: 89, distance: 8.0
click at [1189, 94] on div "Add contact" at bounding box center [666, 85] width 1119 height 45
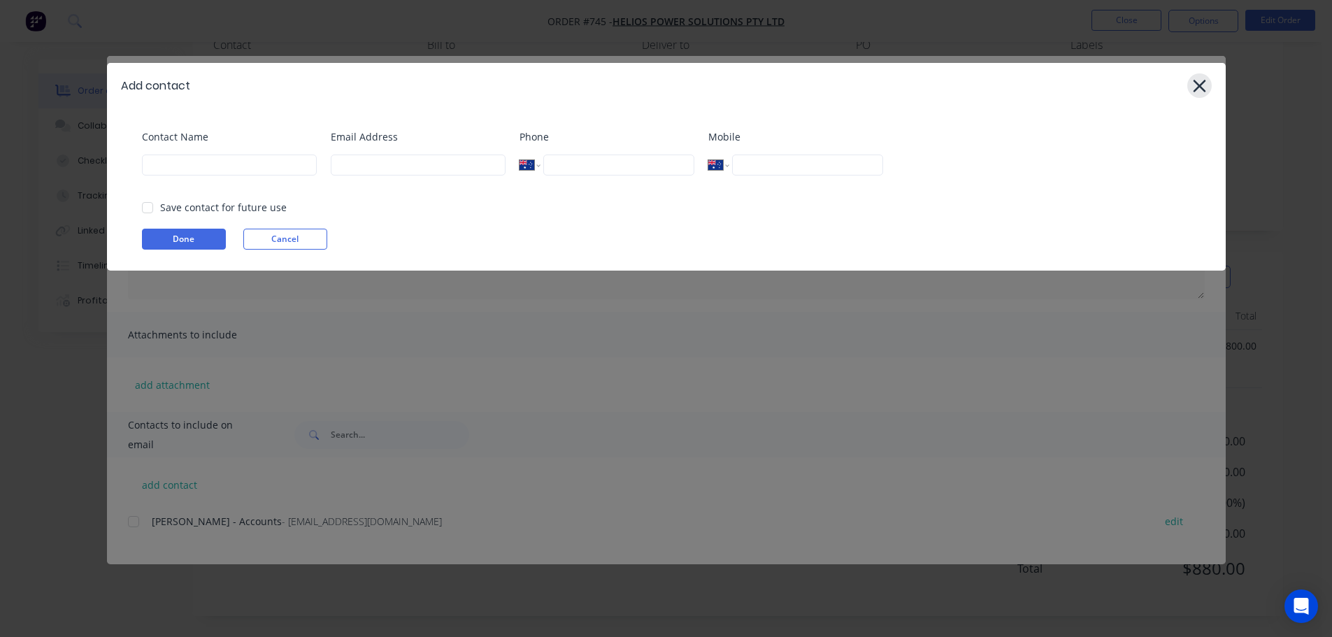
click at [1200, 85] on icon at bounding box center [1199, 86] width 13 height 13
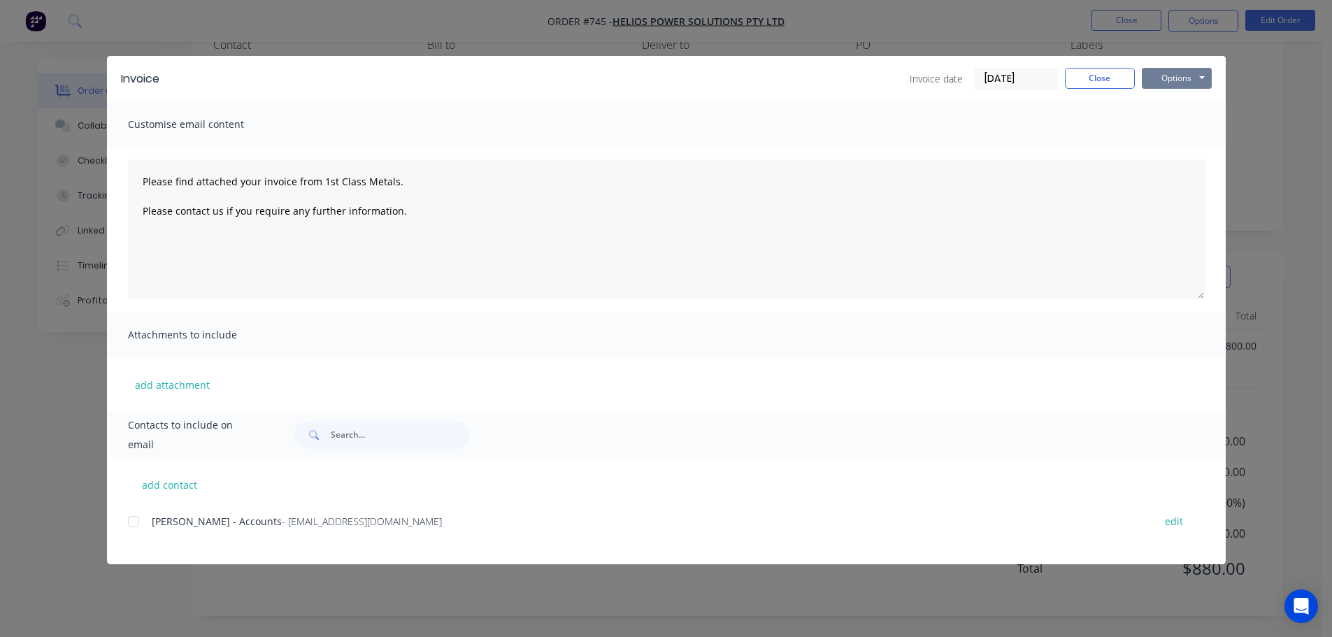
click at [1179, 78] on button "Options" at bounding box center [1177, 78] width 70 height 21
click at [1175, 129] on button "Print" at bounding box center [1186, 126] width 89 height 23
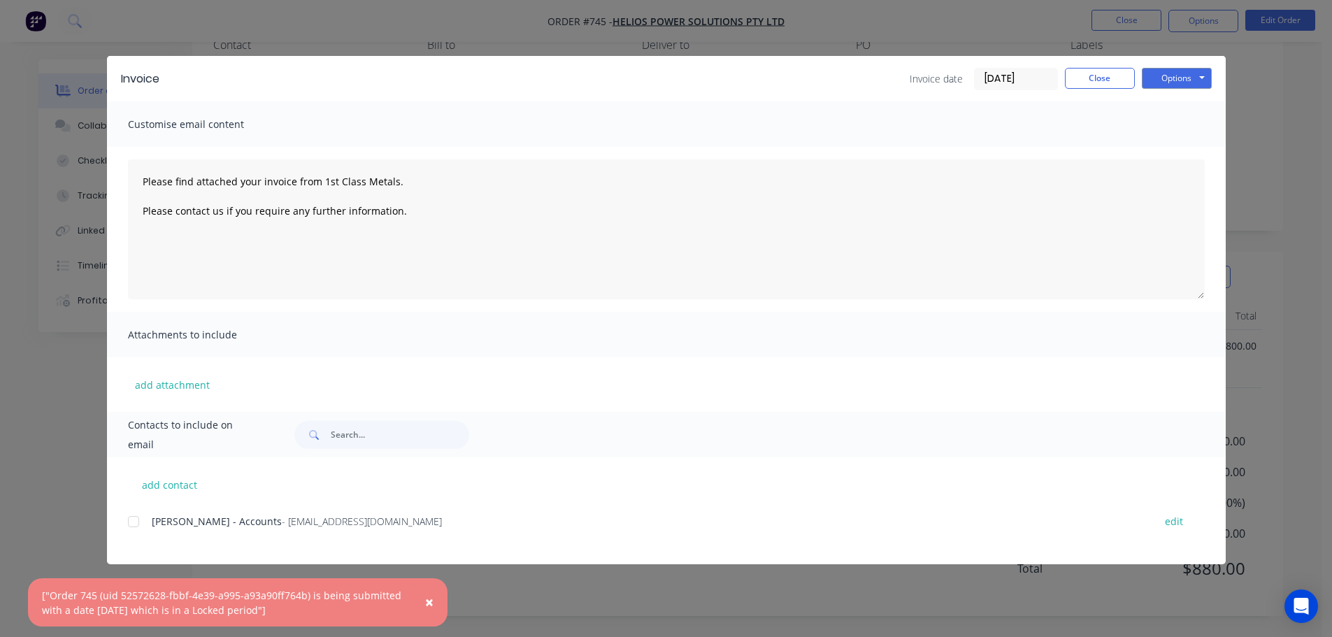
click at [426, 598] on span "×" at bounding box center [429, 602] width 8 height 20
type textarea "Please find attached your invoice from 1st Class Metals. Please contact us if y…"
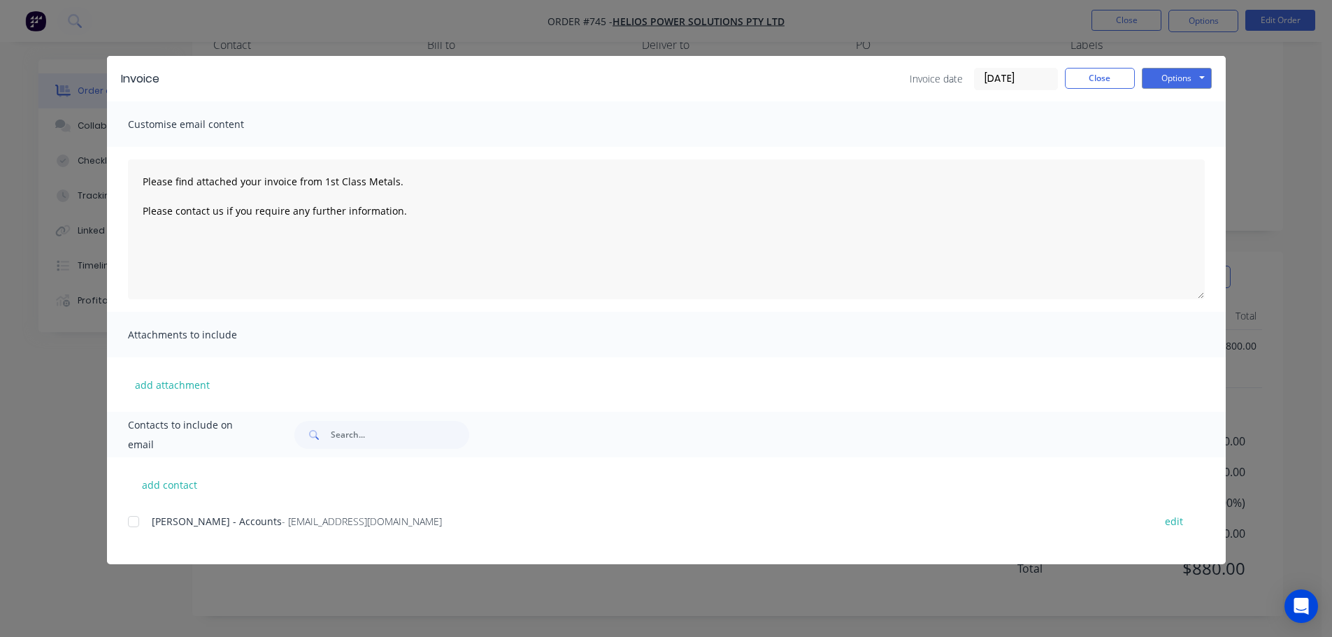
click at [1093, 94] on div "Invoice Invoice date [DATE] Close Options Preview Print Email" at bounding box center [666, 78] width 1119 height 45
click at [1103, 80] on button "Close" at bounding box center [1100, 78] width 70 height 21
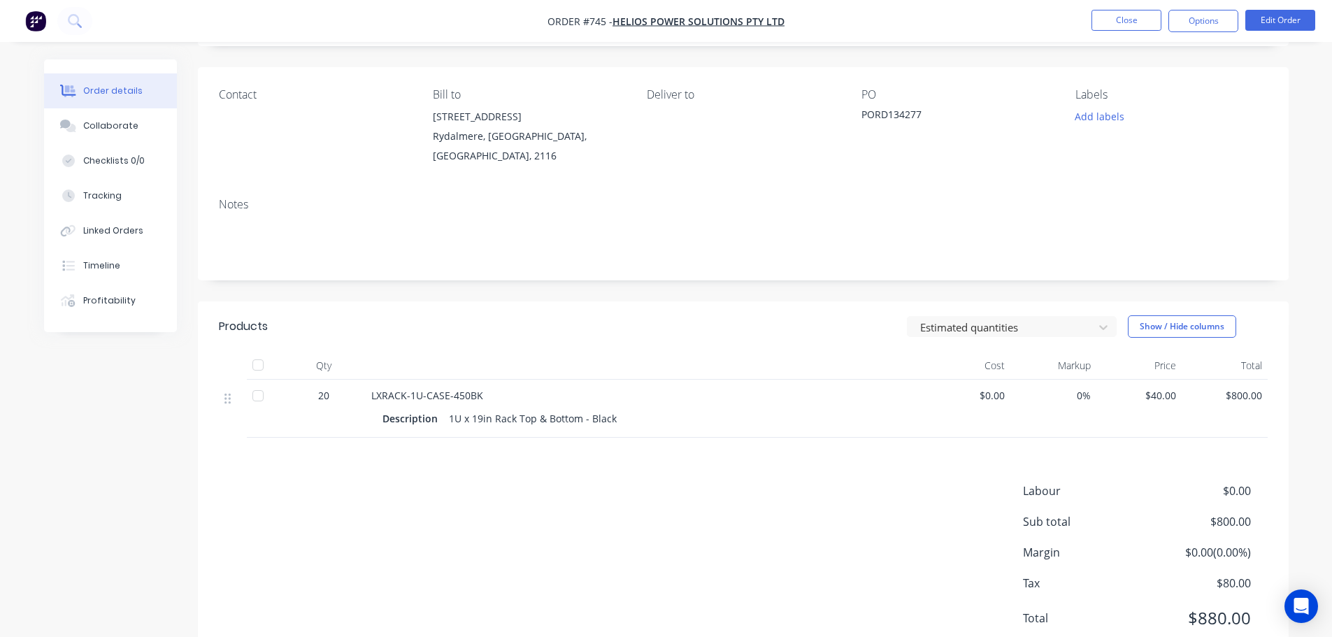
scroll to position [0, 0]
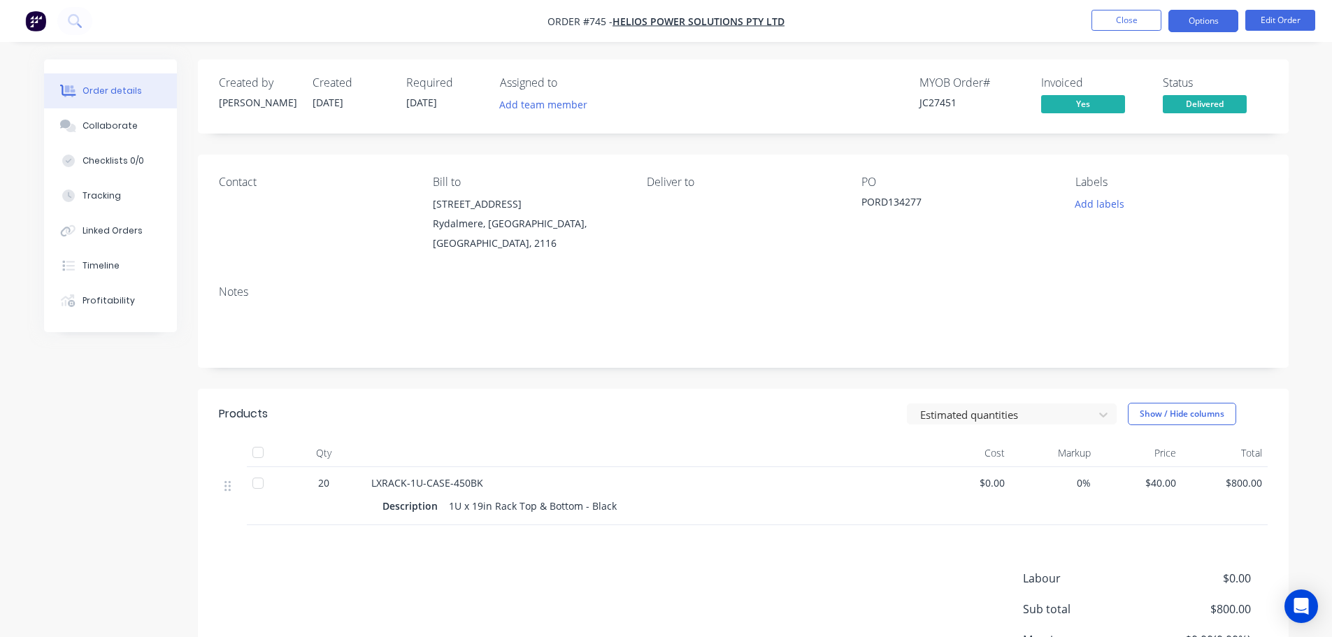
click at [1208, 24] on button "Options" at bounding box center [1203, 21] width 70 height 22
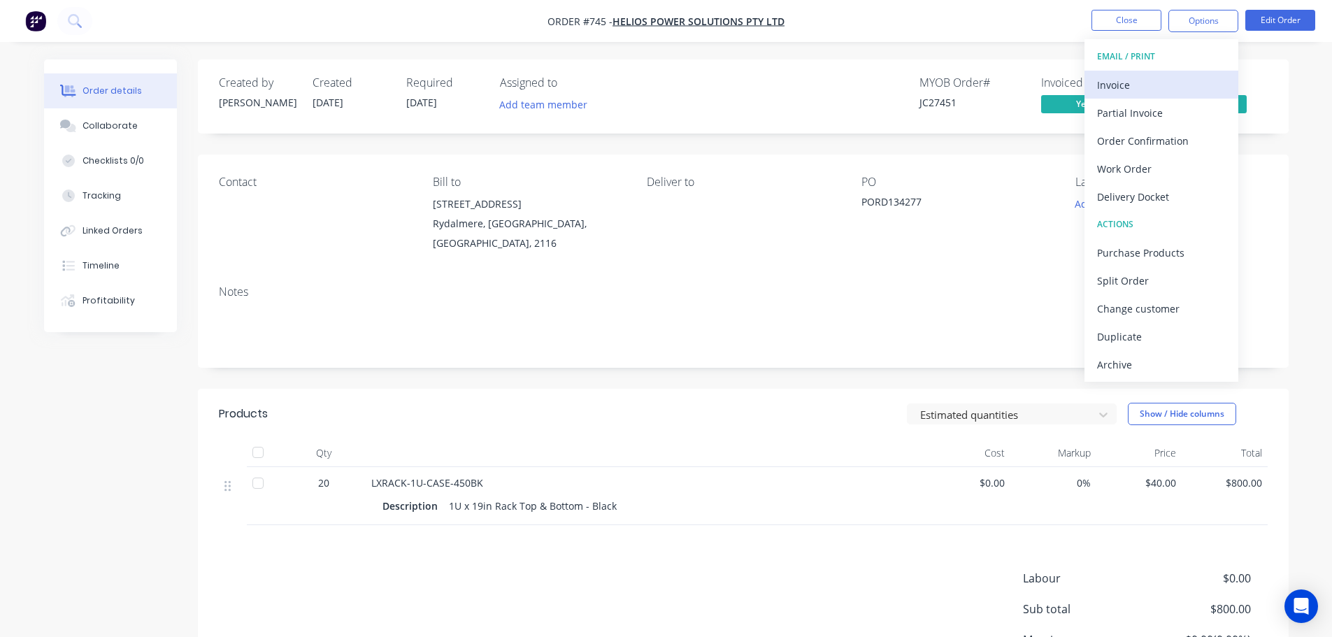
click at [1189, 82] on div "Invoice" at bounding box center [1161, 85] width 129 height 20
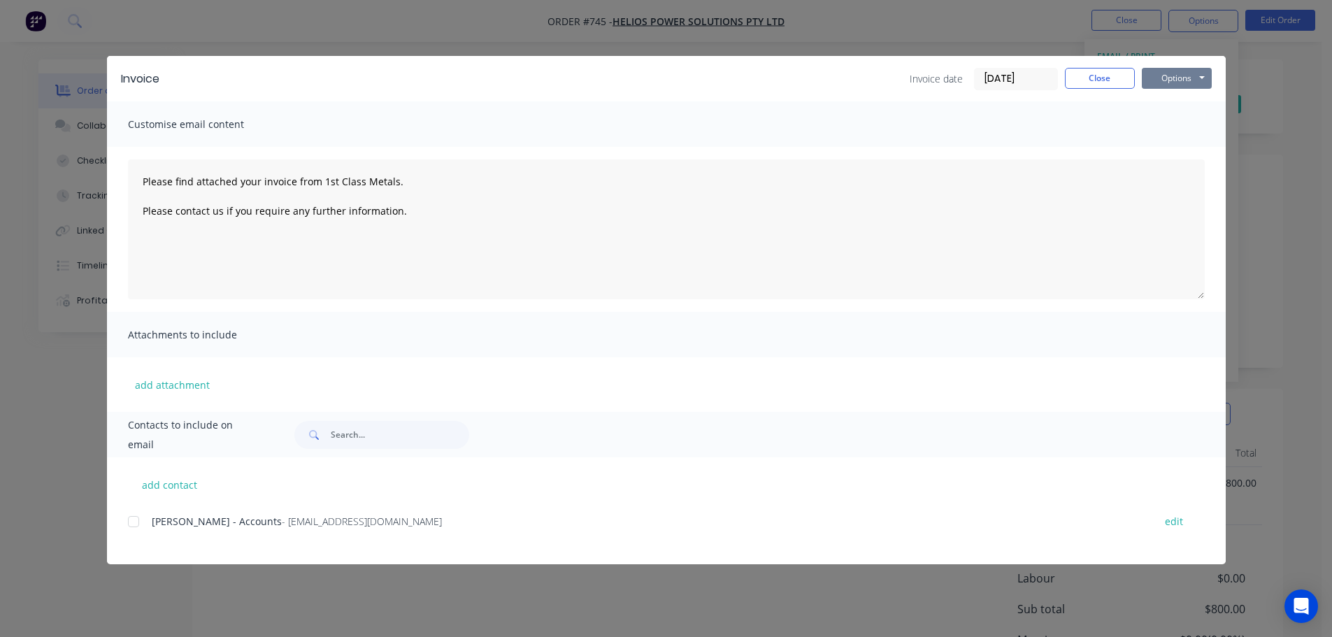
click at [1168, 81] on button "Options" at bounding box center [1177, 78] width 70 height 21
click at [1186, 120] on button "Print" at bounding box center [1186, 126] width 89 height 23
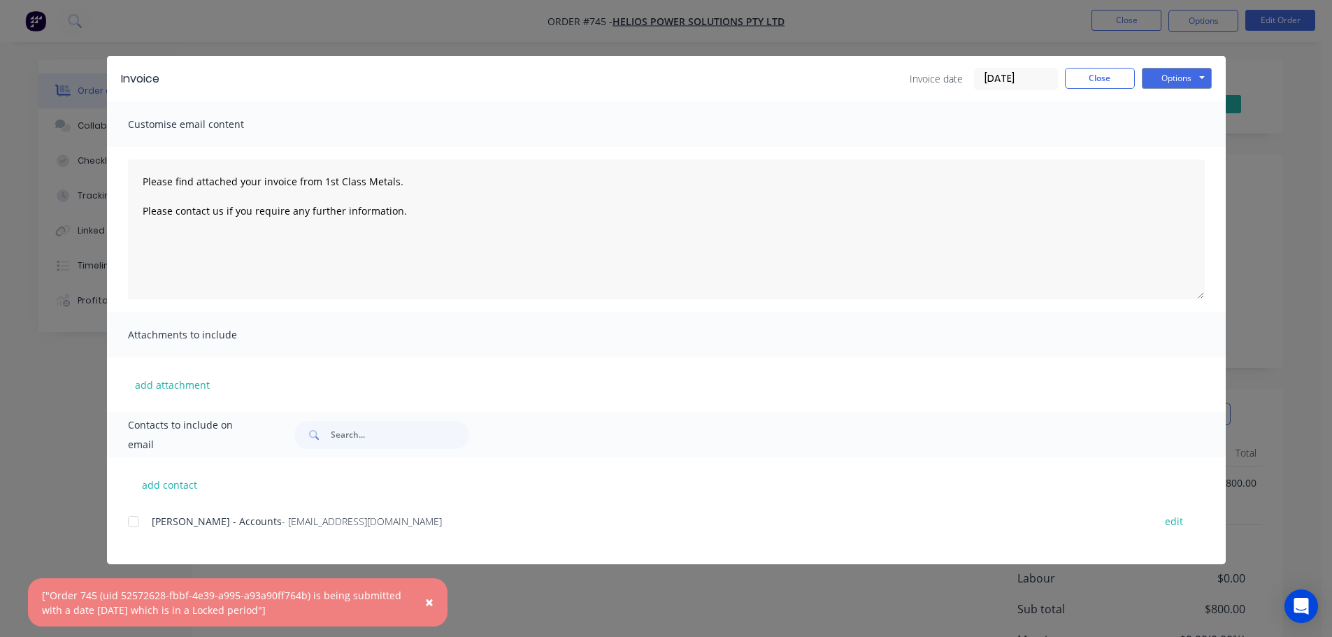
click at [435, 603] on button "×" at bounding box center [429, 603] width 36 height 34
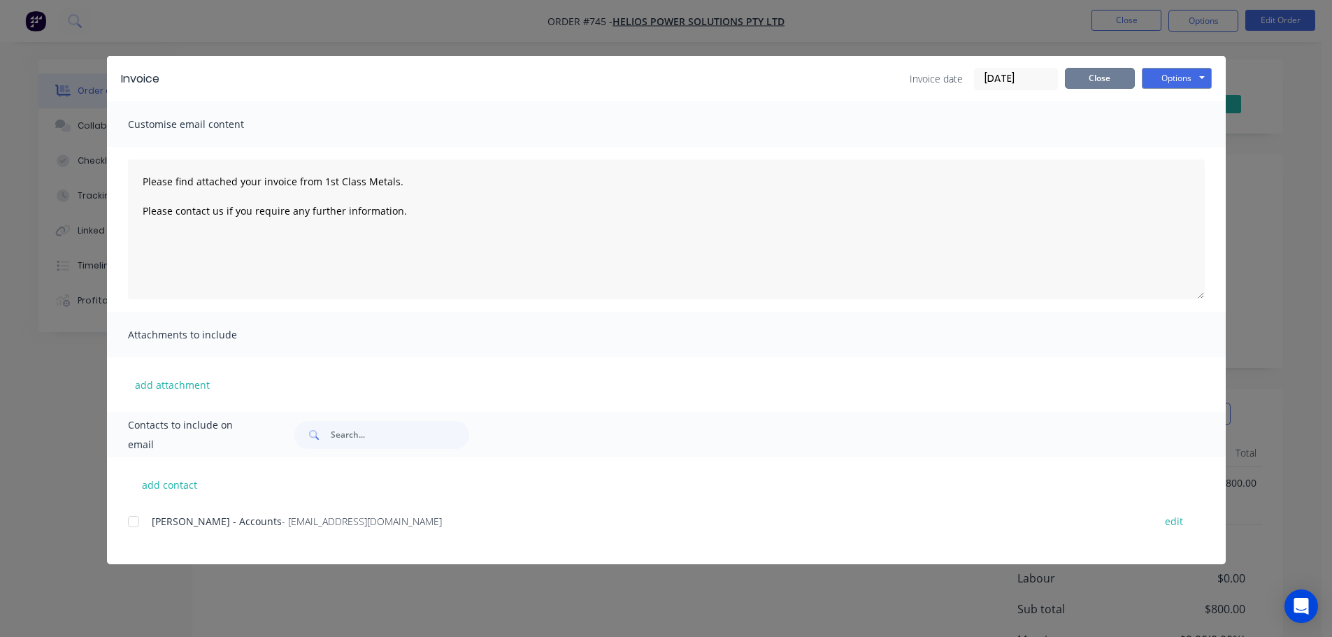
click at [1083, 89] on div "Invoice date [DATE] Close Options Preview Print Email" at bounding box center [1061, 79] width 302 height 22
click at [1086, 86] on button "Close" at bounding box center [1100, 78] width 70 height 21
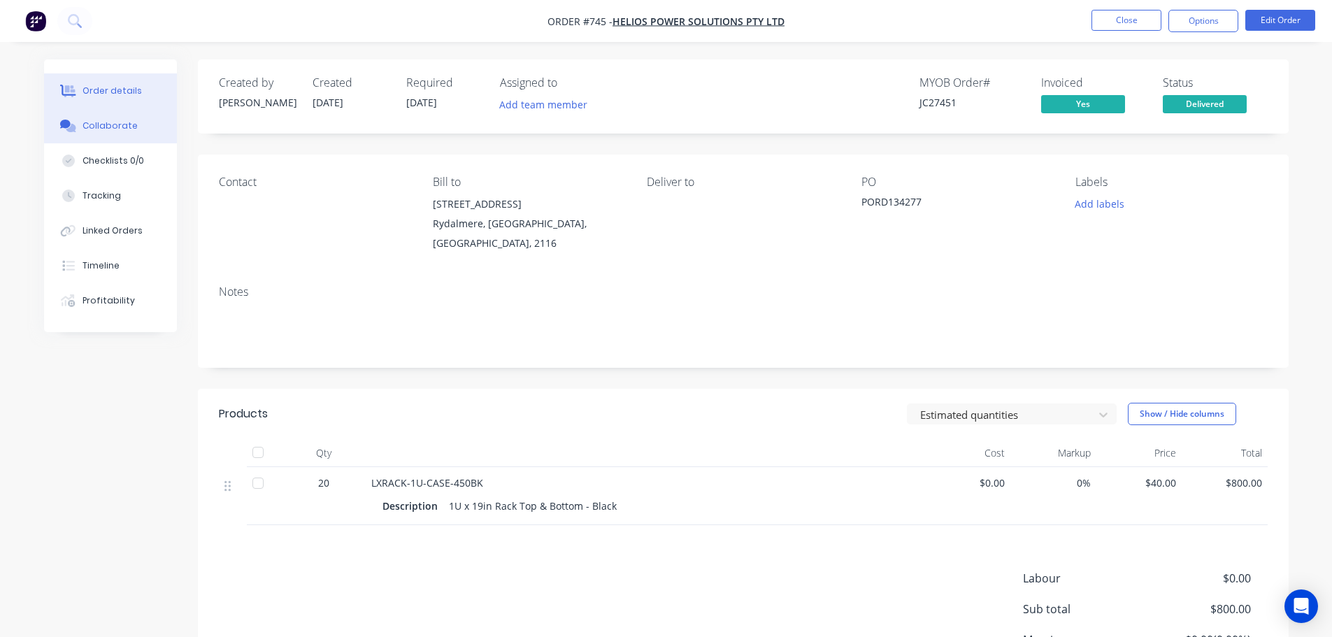
click at [111, 120] on button "Collaborate" at bounding box center [110, 125] width 133 height 35
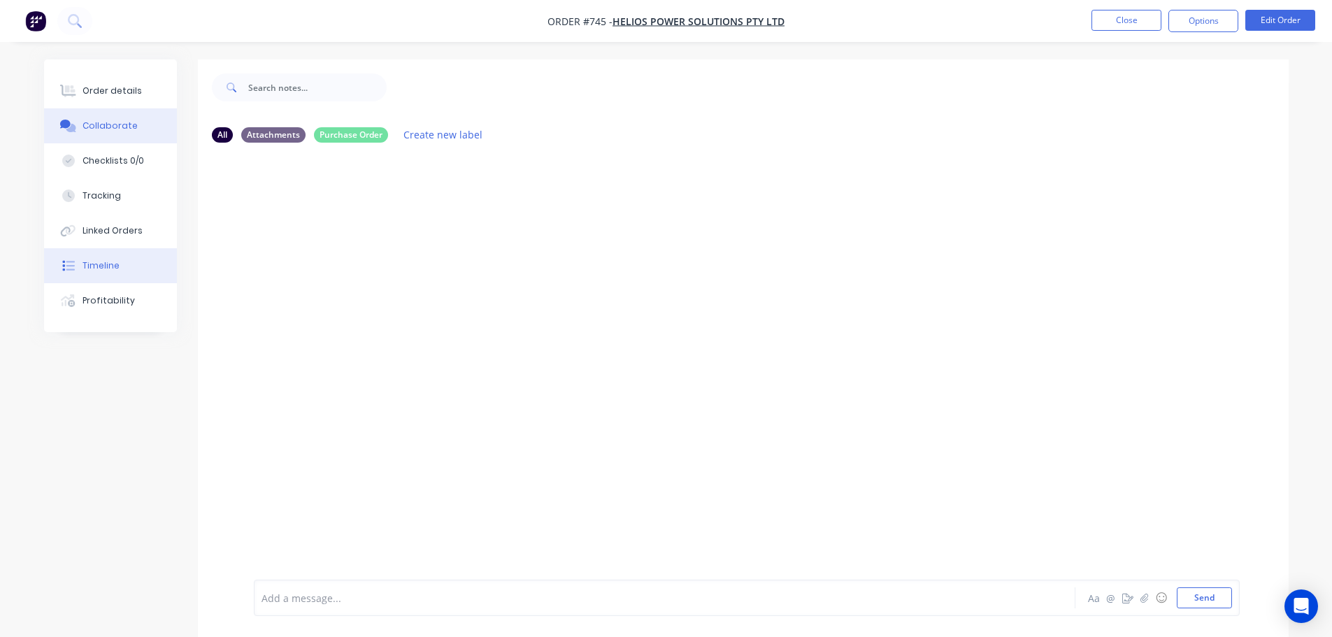
click at [160, 277] on button "Timeline" at bounding box center [110, 265] width 133 height 35
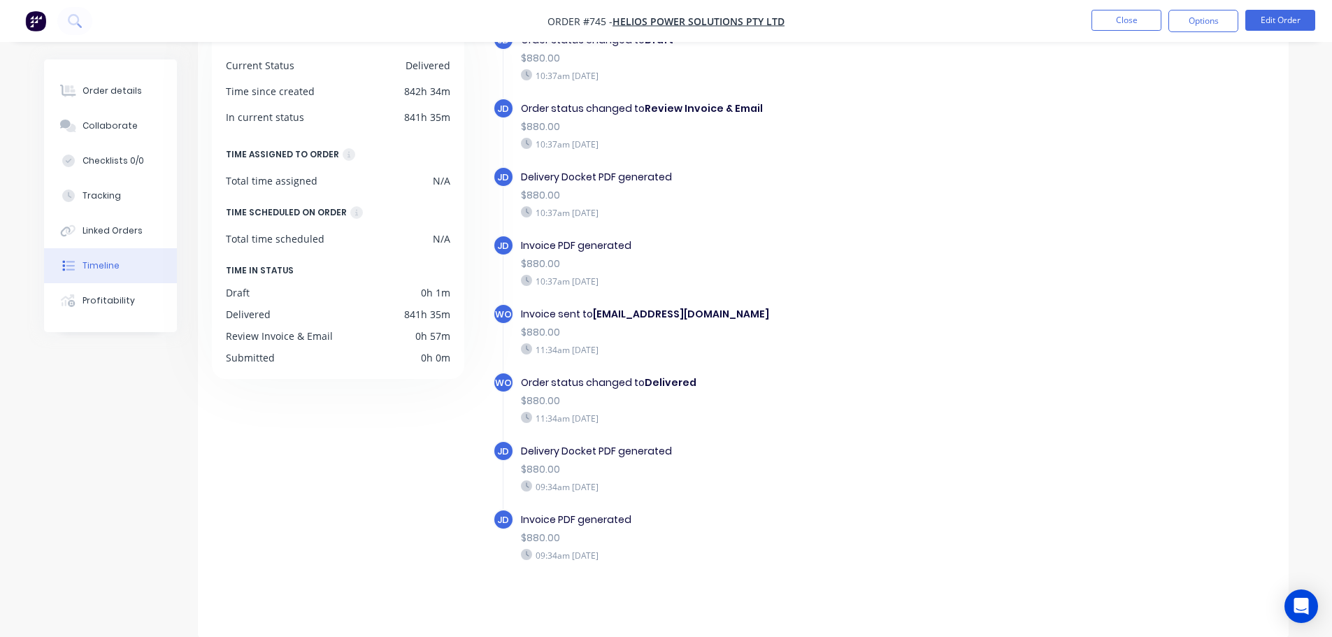
scroll to position [108, 0]
drag, startPoint x: 564, startPoint y: 514, endPoint x: 606, endPoint y: 487, distance: 49.7
click at [566, 513] on div "Invoice PDF generated" at bounding box center [763, 519] width 484 height 15
drag, startPoint x: 624, startPoint y: 477, endPoint x: 642, endPoint y: 463, distance: 22.9
click at [625, 478] on div "Delivery Docket PDF generated $880.00 09:34am [DATE]" at bounding box center [763, 468] width 498 height 56
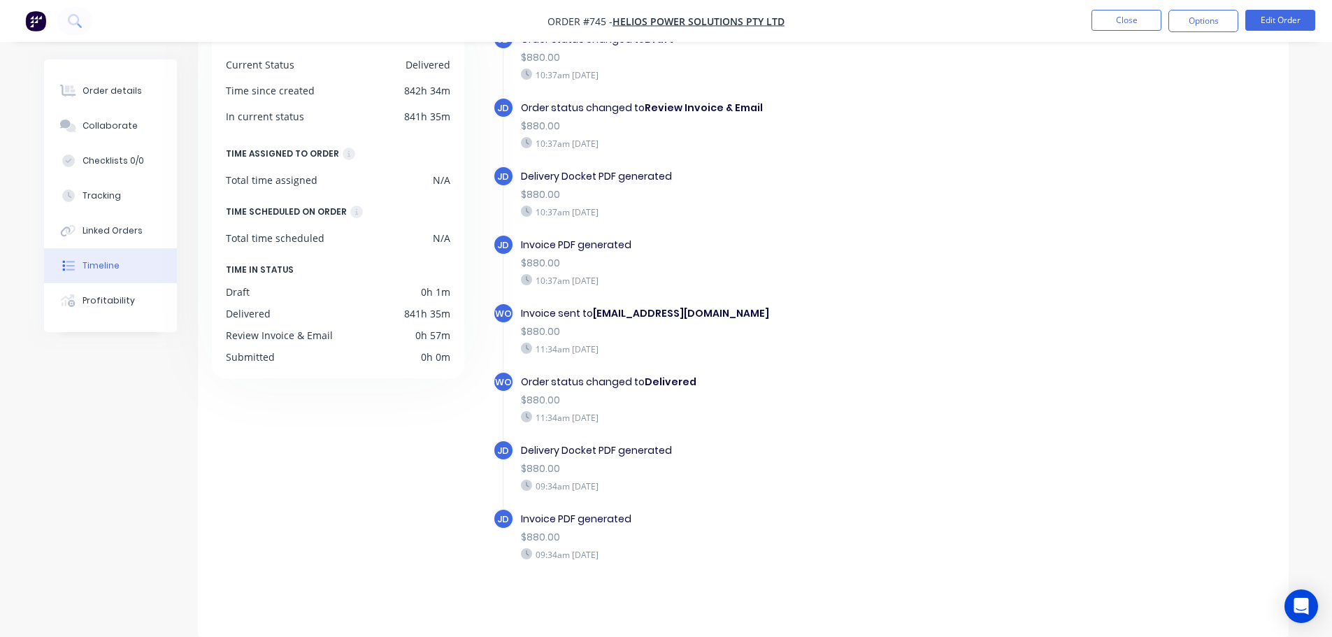
click at [649, 449] on div "Delivery Docket PDF generated" at bounding box center [763, 450] width 484 height 15
click at [691, 372] on div "JD Order created 10:35am [DATE] JD Order status changed to Submitted $880.00 10…" at bounding box center [884, 192] width 782 height 839
drag, startPoint x: 704, startPoint y: 329, endPoint x: 715, endPoint y: 316, distance: 16.4
click at [705, 329] on div "$880.00" at bounding box center [763, 331] width 484 height 15
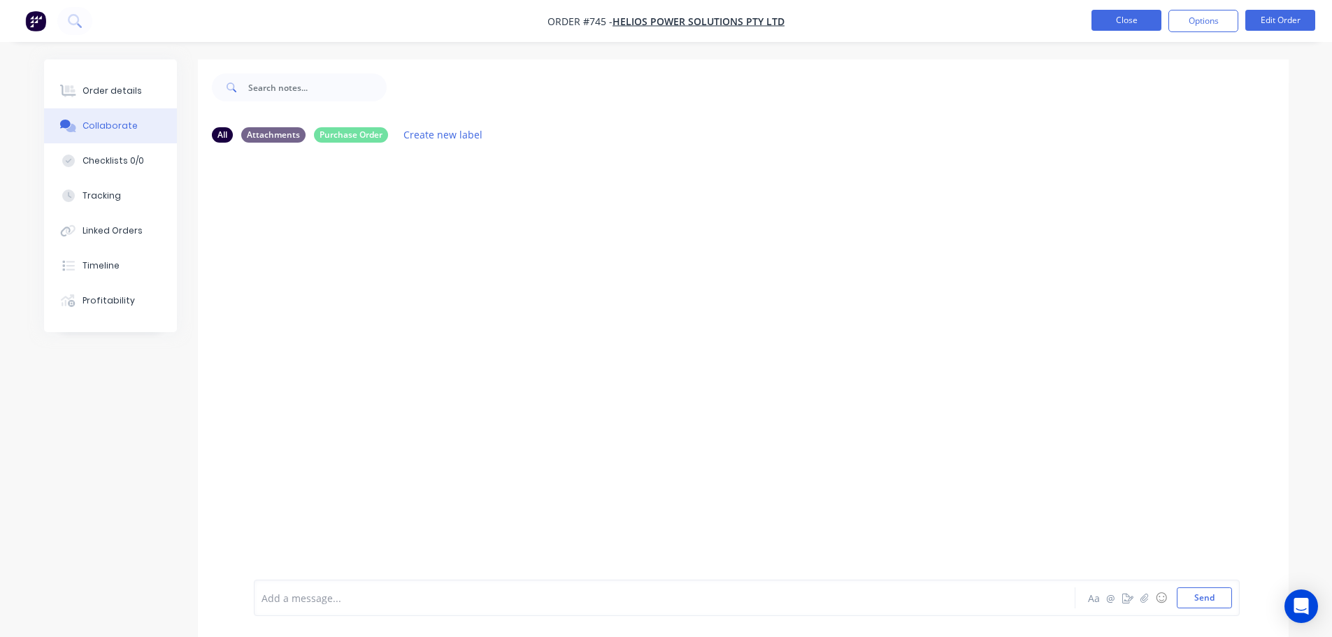
click at [1126, 26] on button "Close" at bounding box center [1126, 20] width 70 height 21
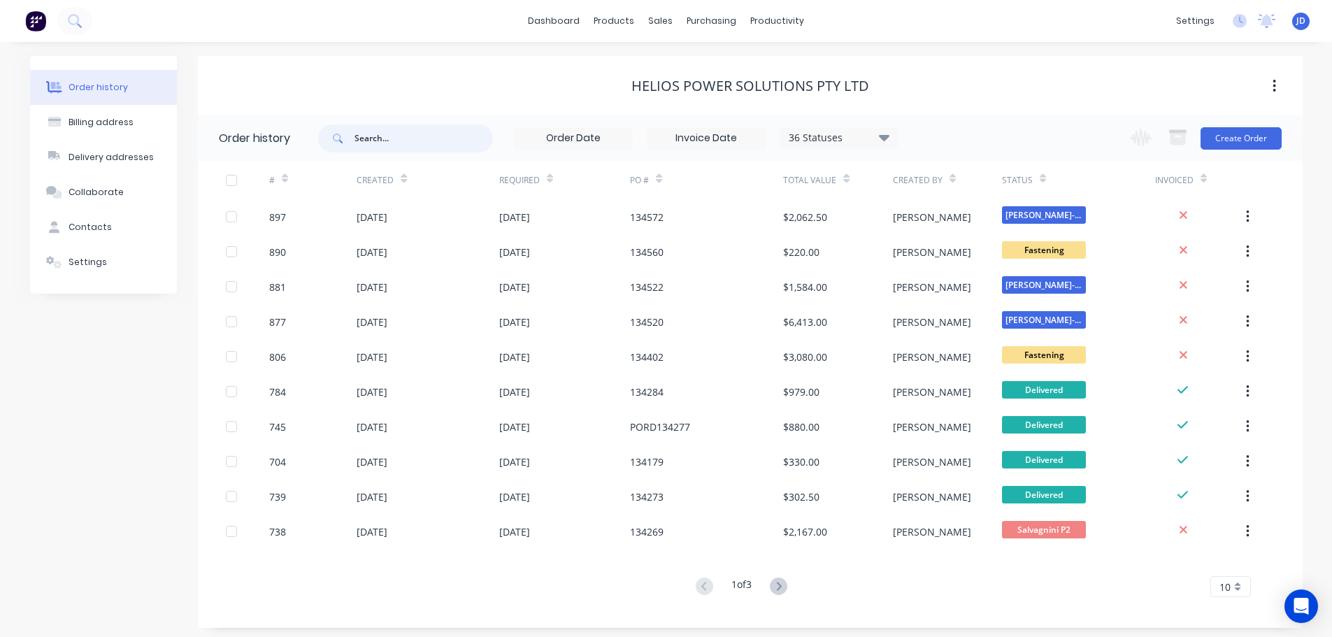
click at [448, 138] on input "text" at bounding box center [423, 138] width 138 height 28
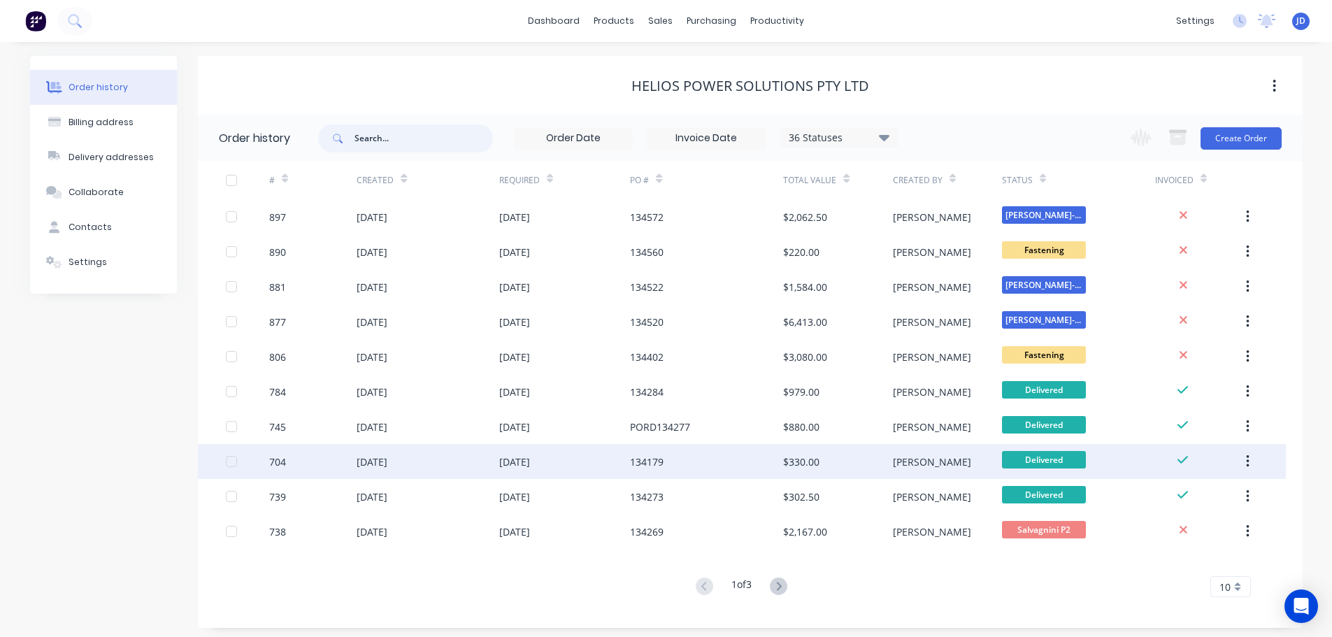
scroll to position [5, 0]
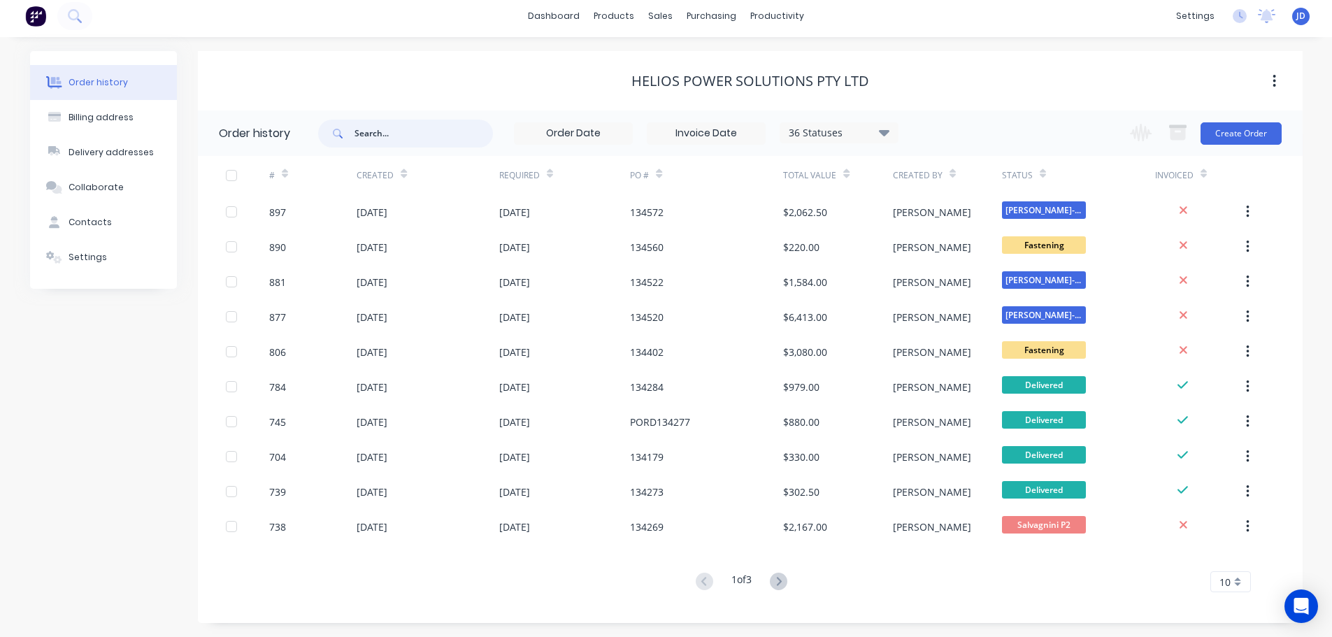
click at [448, 127] on input "text" at bounding box center [423, 134] width 138 height 28
type input "27"
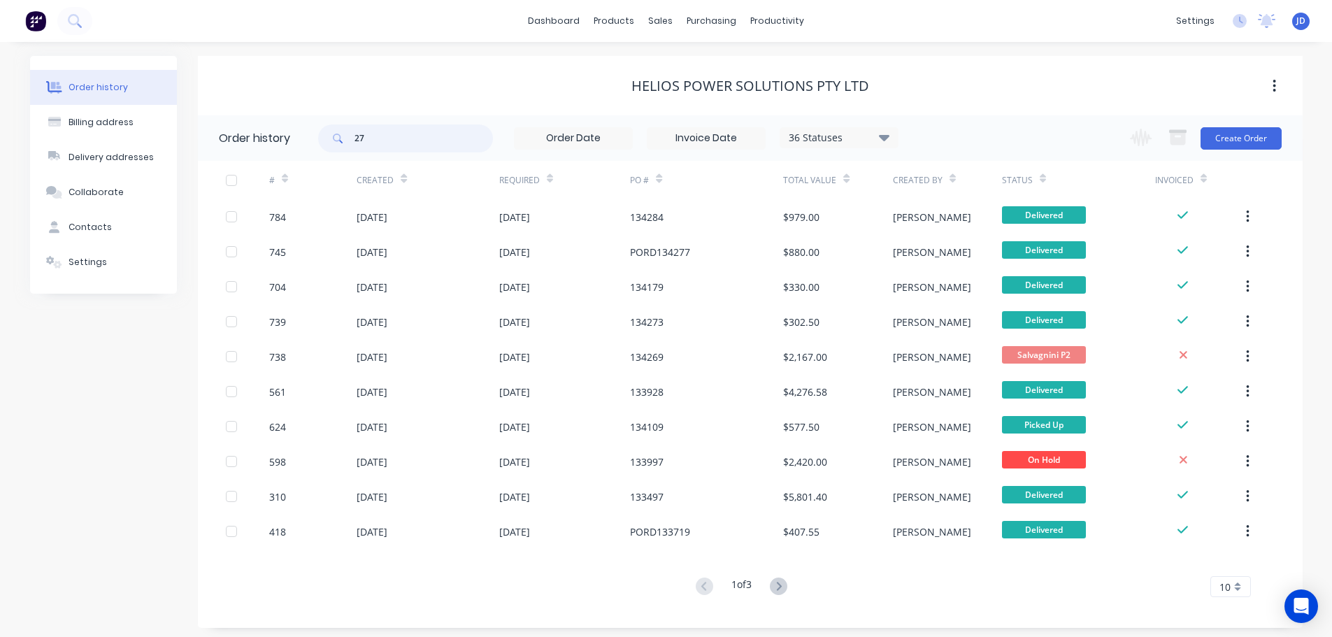
click at [391, 138] on input "27" at bounding box center [423, 138] width 138 height 28
type input "27462"
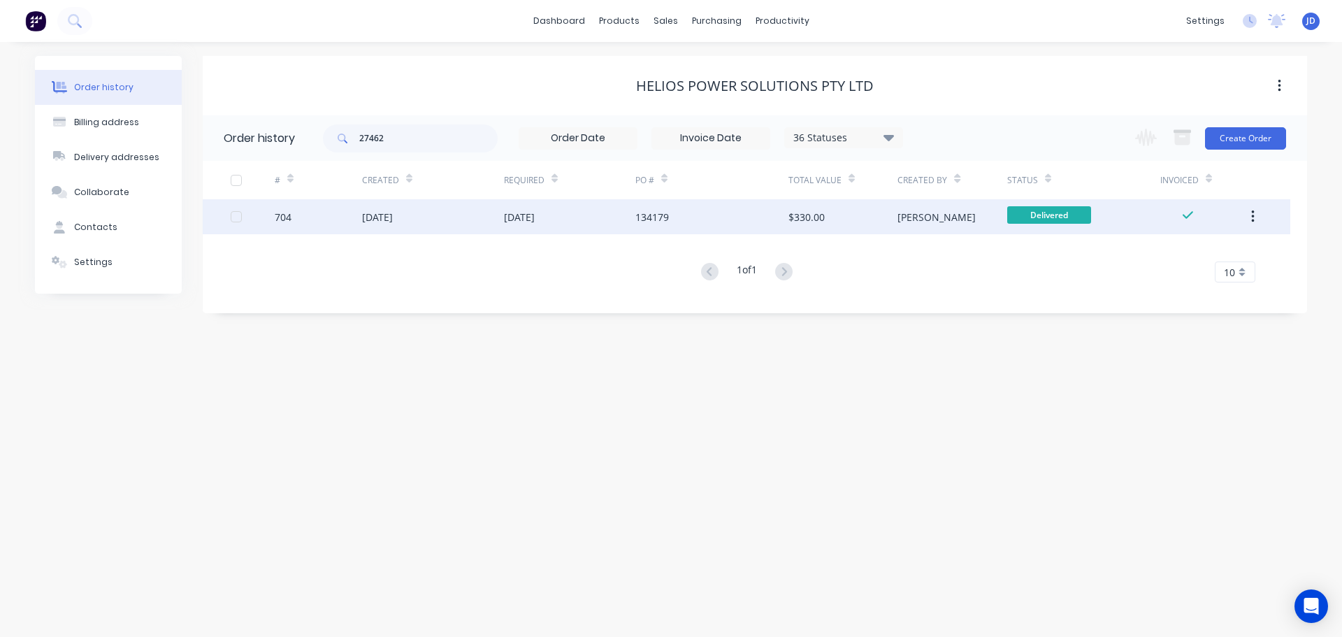
click at [629, 215] on div "[DATE]" at bounding box center [569, 216] width 131 height 35
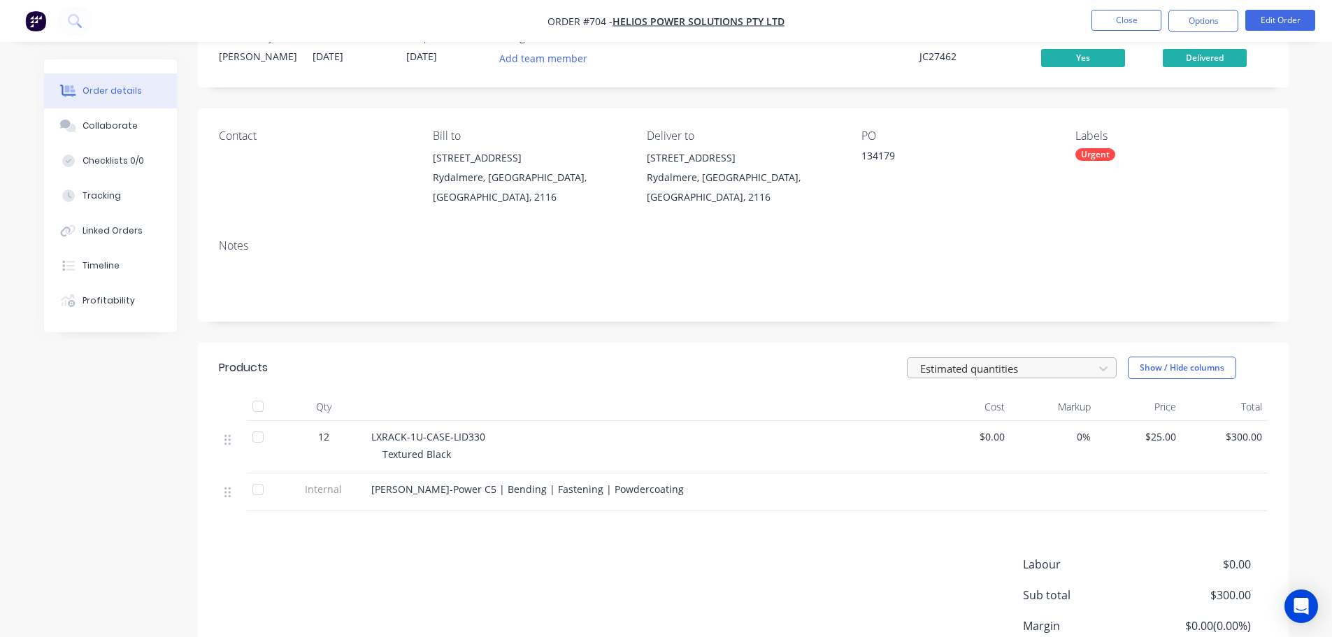
scroll to position [169, 0]
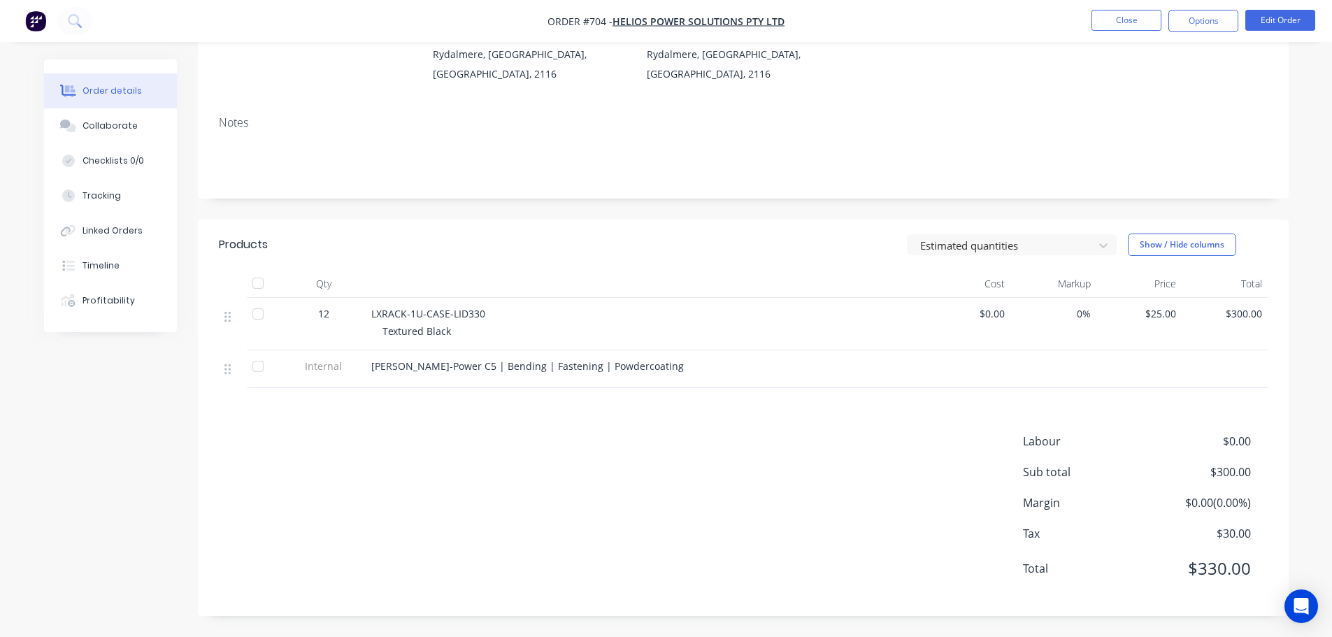
click at [1240, 5] on nav "Order #704 - Helios Power Solutions Pty Ltd Close Options Edit Order" at bounding box center [666, 21] width 1332 height 42
drag, startPoint x: 1220, startPoint y: 13, endPoint x: 1214, endPoint y: 27, distance: 15.1
click at [1220, 14] on button "Options" at bounding box center [1203, 21] width 70 height 22
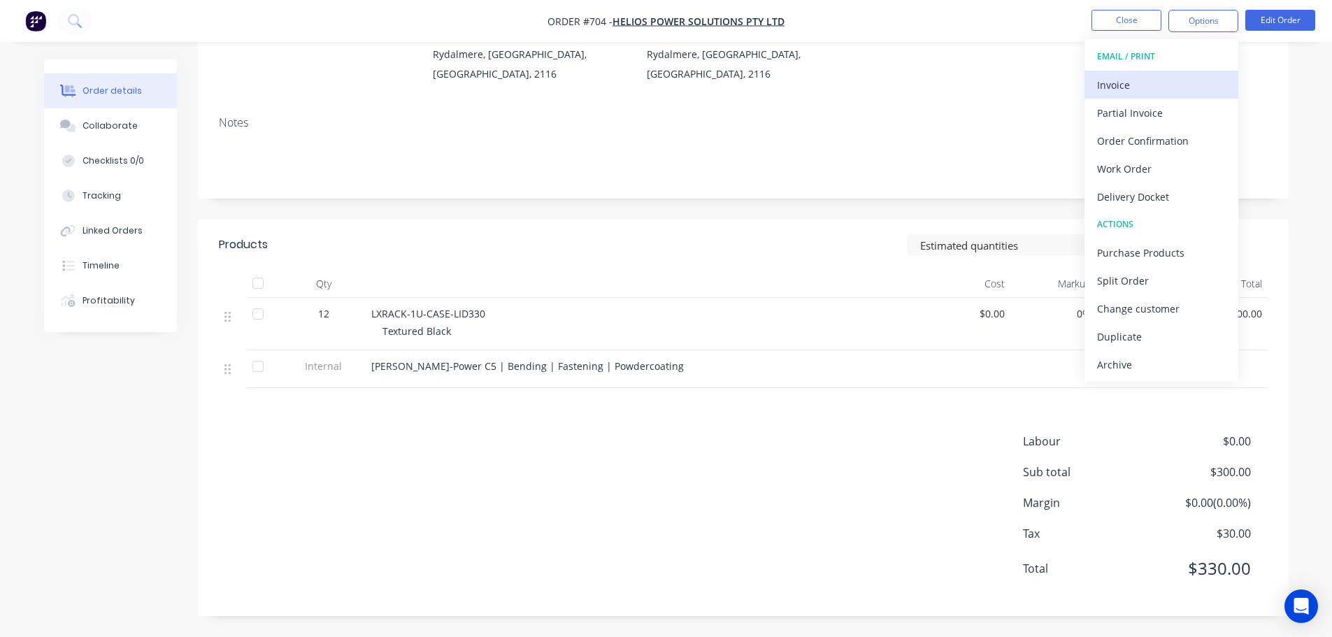
click at [1190, 83] on div "Invoice" at bounding box center [1161, 85] width 129 height 20
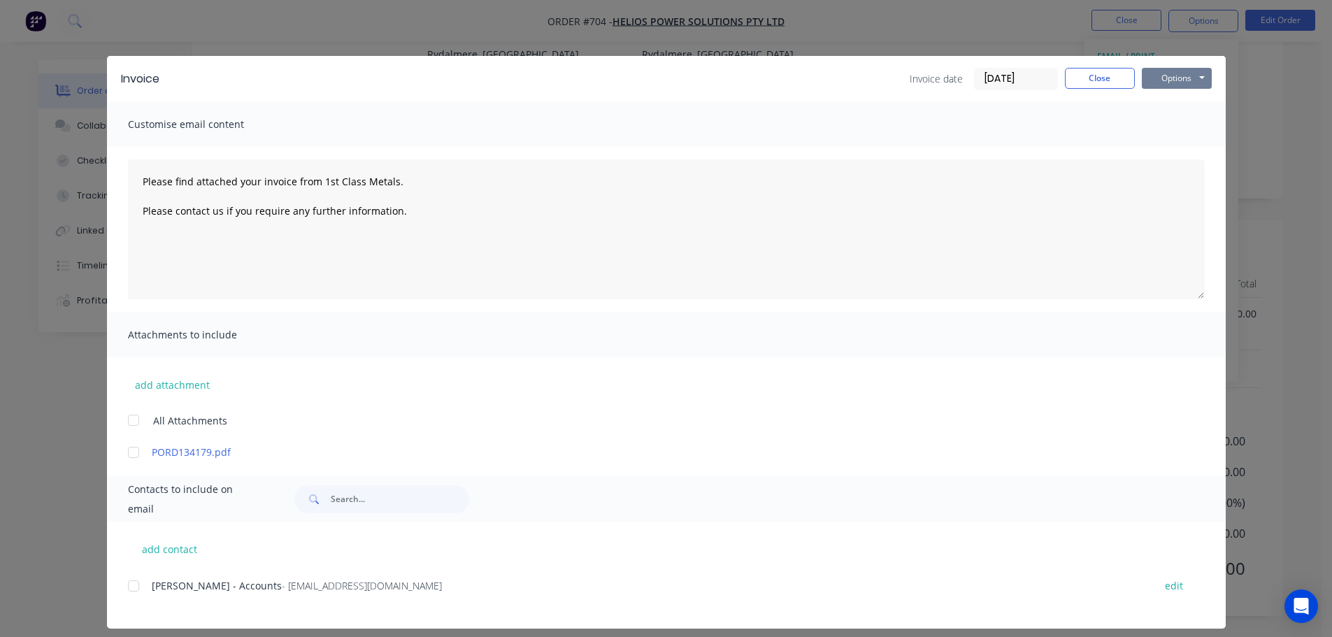
click at [1191, 71] on button "Options" at bounding box center [1177, 78] width 70 height 21
click at [1186, 104] on button "Preview" at bounding box center [1186, 103] width 89 height 23
drag, startPoint x: 1086, startPoint y: 71, endPoint x: 1005, endPoint y: 65, distance: 81.3
click at [1086, 71] on button "Close" at bounding box center [1100, 78] width 70 height 21
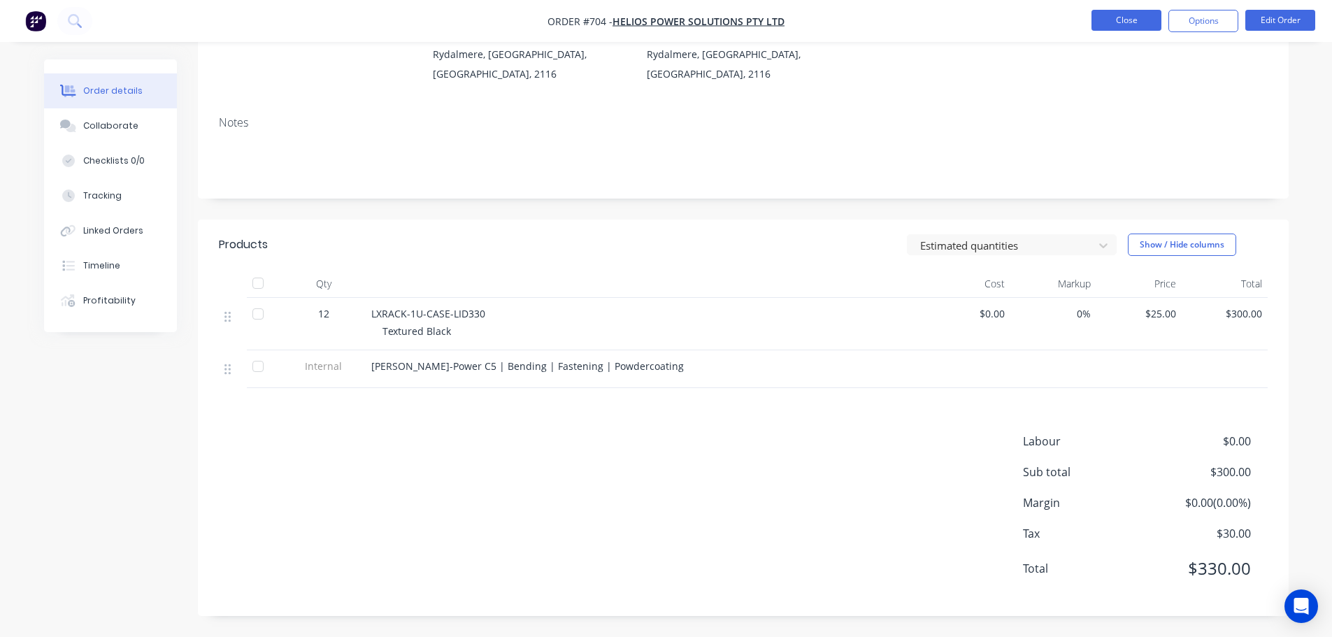
scroll to position [99, 0]
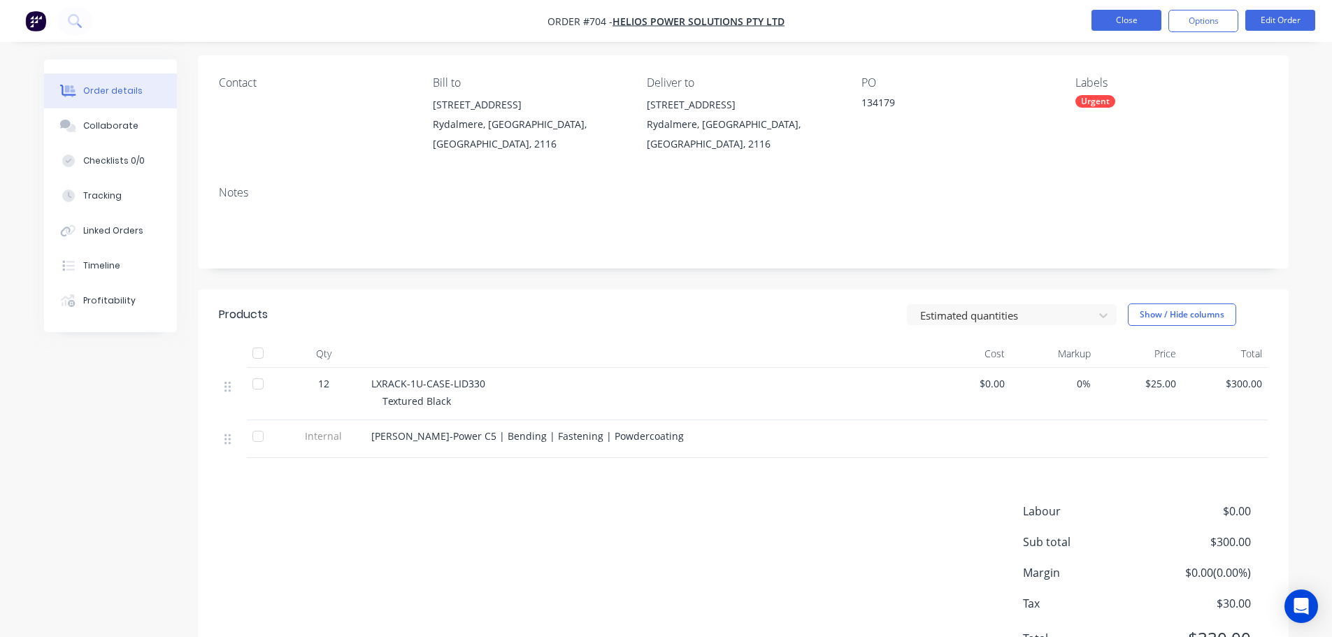
click at [1102, 24] on button "Close" at bounding box center [1126, 20] width 70 height 21
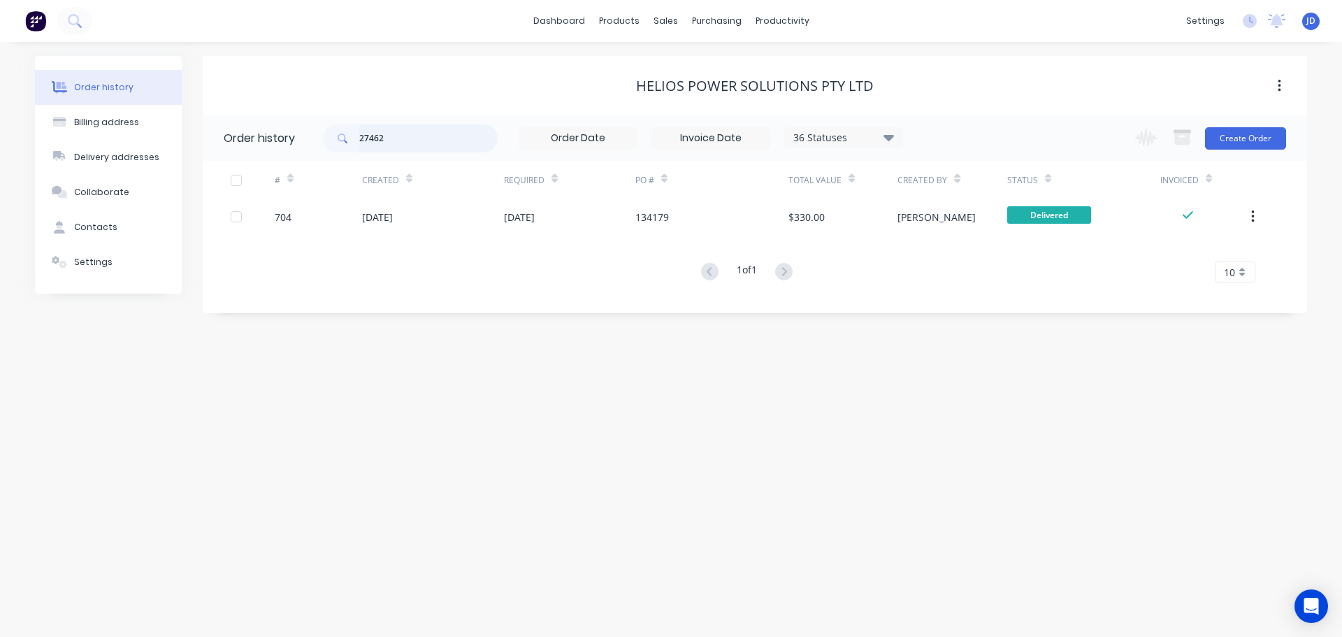
drag, startPoint x: 418, startPoint y: 143, endPoint x: 392, endPoint y: 123, distance: 33.0
click at [419, 142] on input "27462" at bounding box center [428, 138] width 138 height 28
type input "27451"
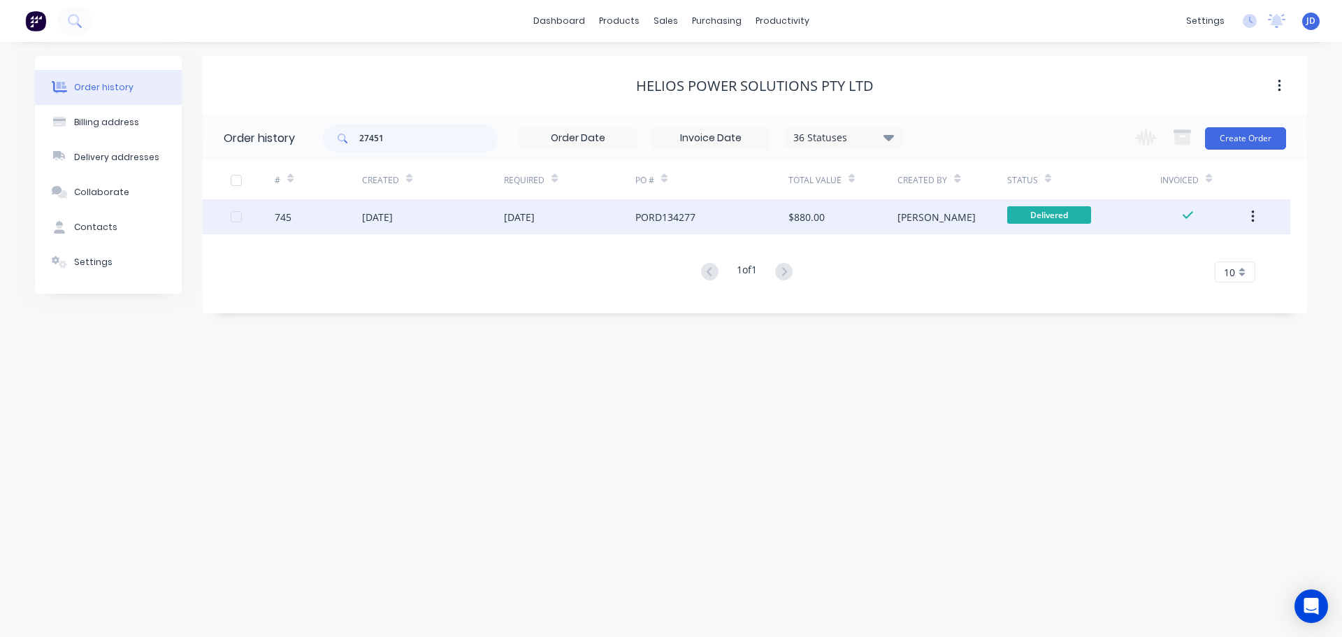
click at [784, 228] on div "PORD134277" at bounding box center [712, 216] width 153 height 35
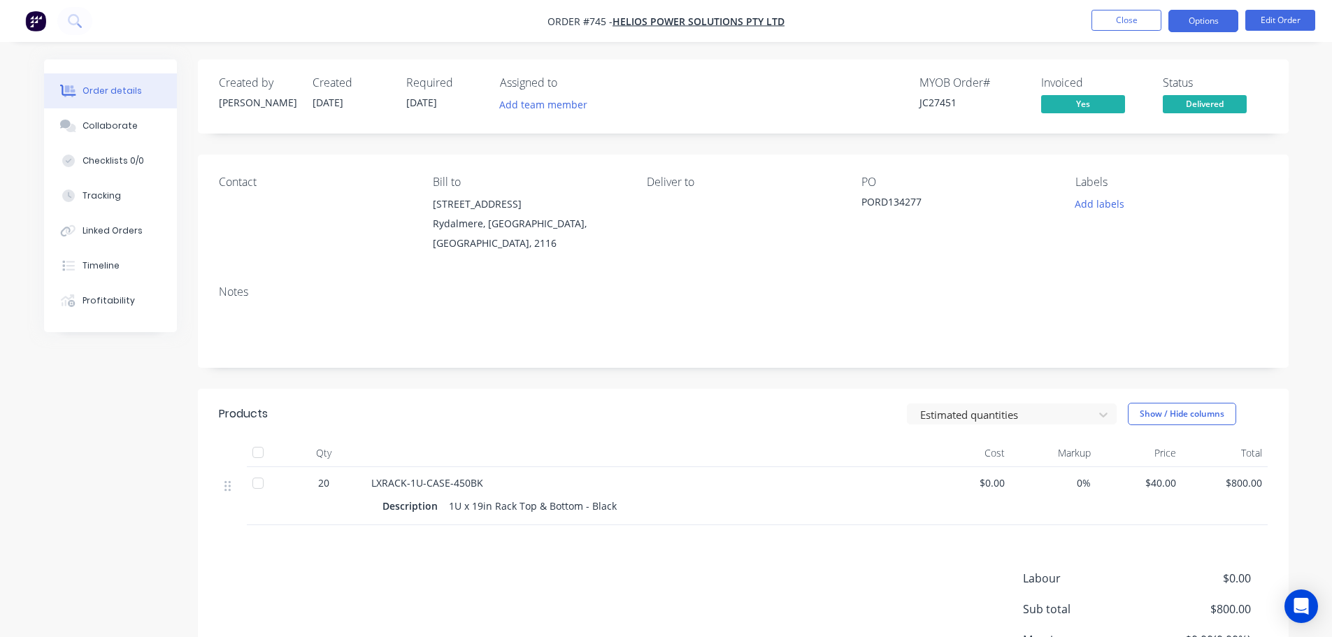
click at [1228, 10] on button "Options" at bounding box center [1203, 21] width 70 height 22
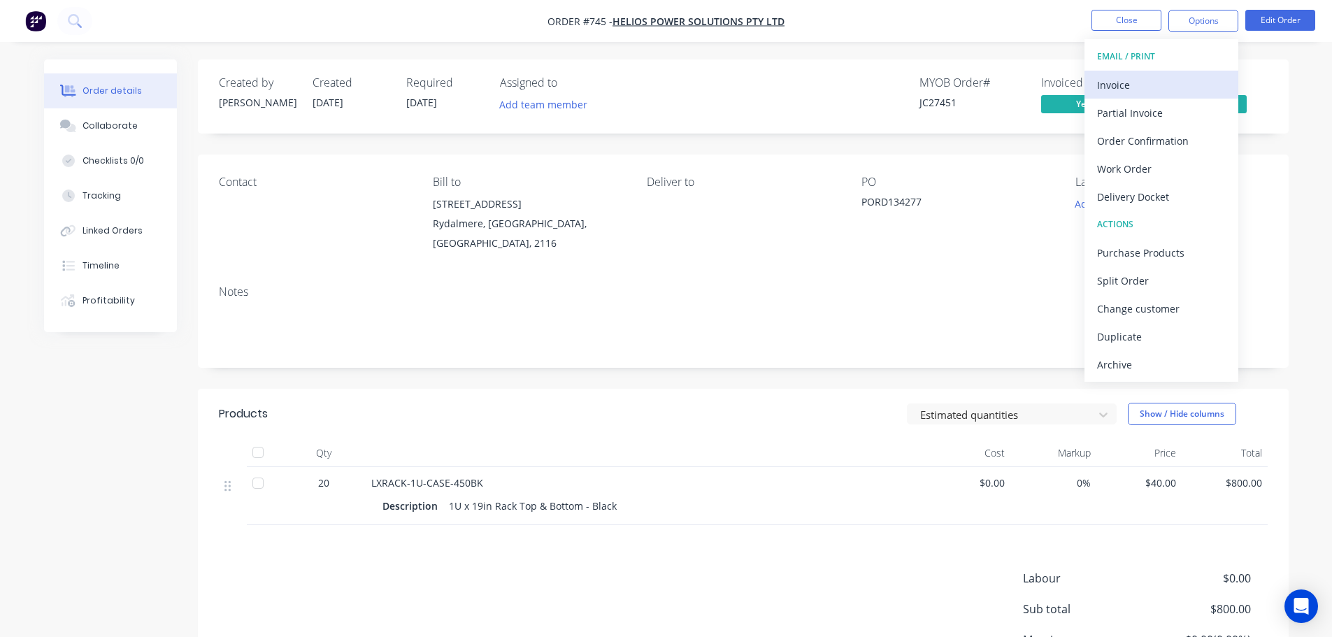
click at [1187, 85] on div "Invoice" at bounding box center [1161, 85] width 129 height 20
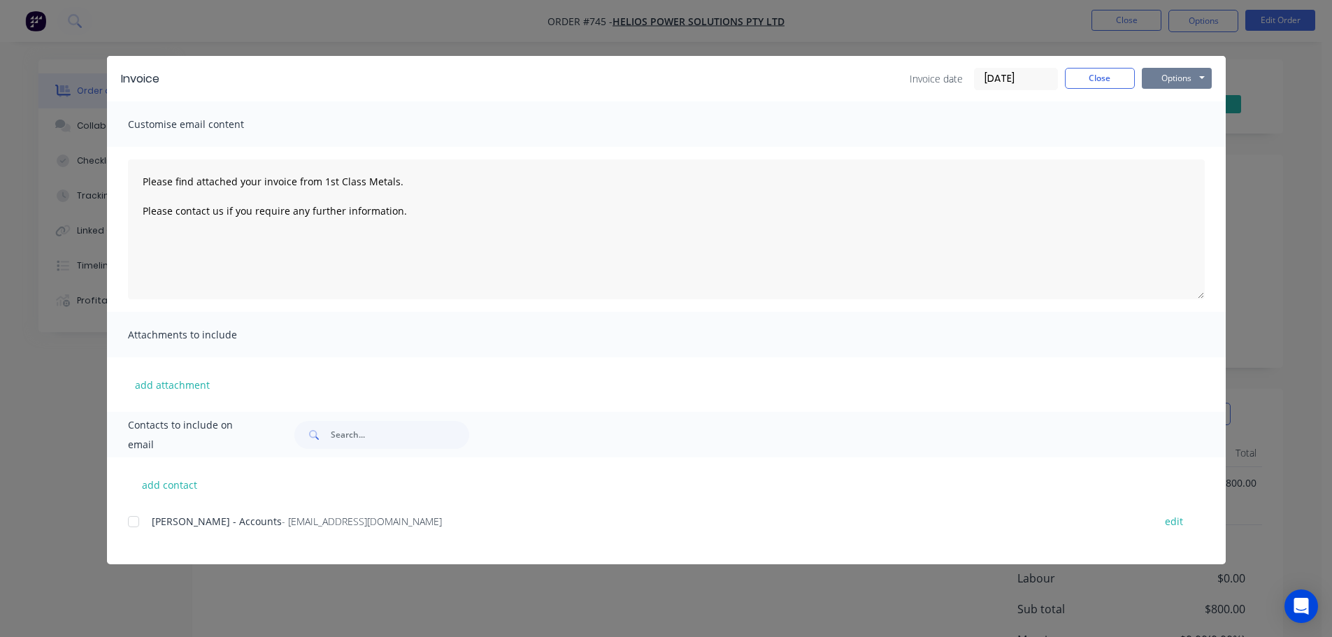
click at [1182, 82] on button "Options" at bounding box center [1177, 78] width 70 height 21
click at [1177, 106] on button "Preview" at bounding box center [1186, 103] width 89 height 23
drag, startPoint x: 1082, startPoint y: 79, endPoint x: 1112, endPoint y: 58, distance: 36.1
click at [1085, 79] on button "Close" at bounding box center [1100, 78] width 70 height 21
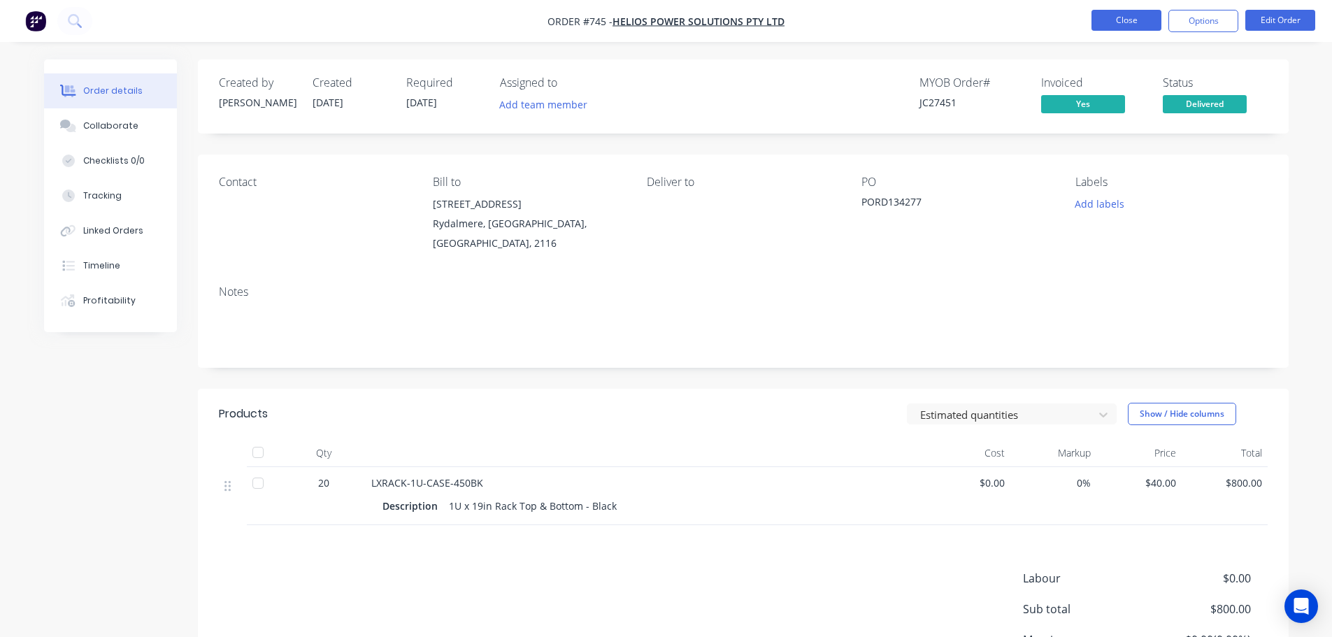
click at [1126, 24] on button "Close" at bounding box center [1126, 20] width 70 height 21
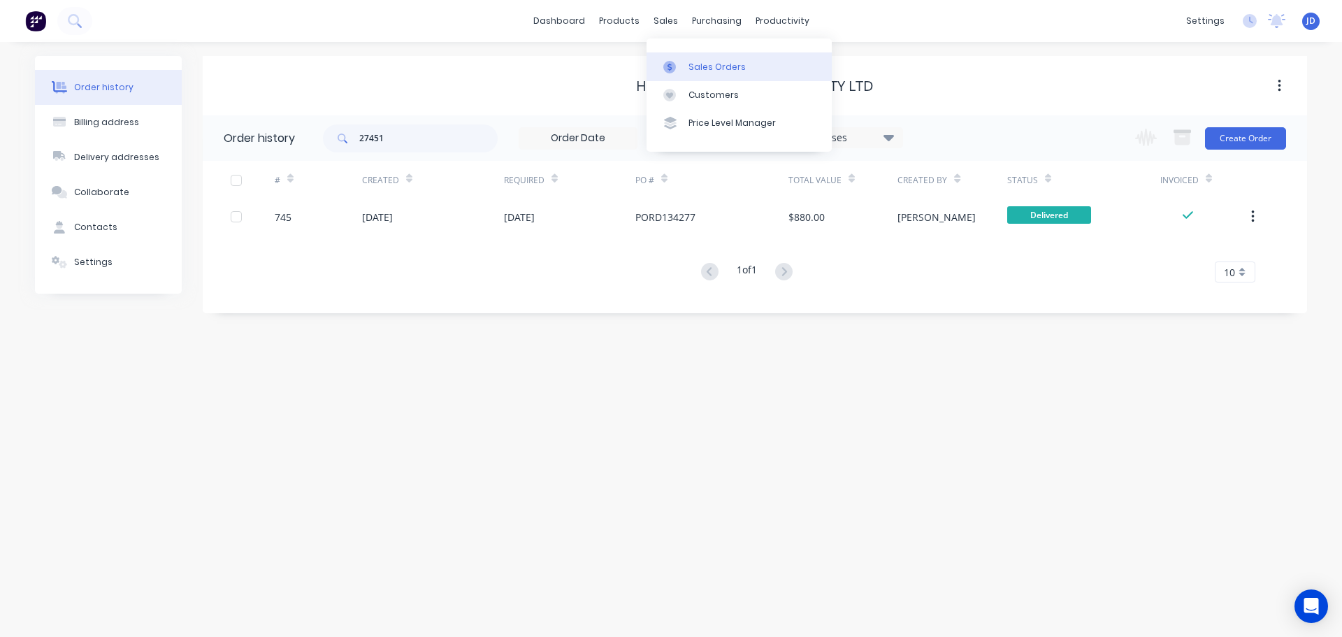
click at [675, 71] on icon at bounding box center [669, 67] width 13 height 13
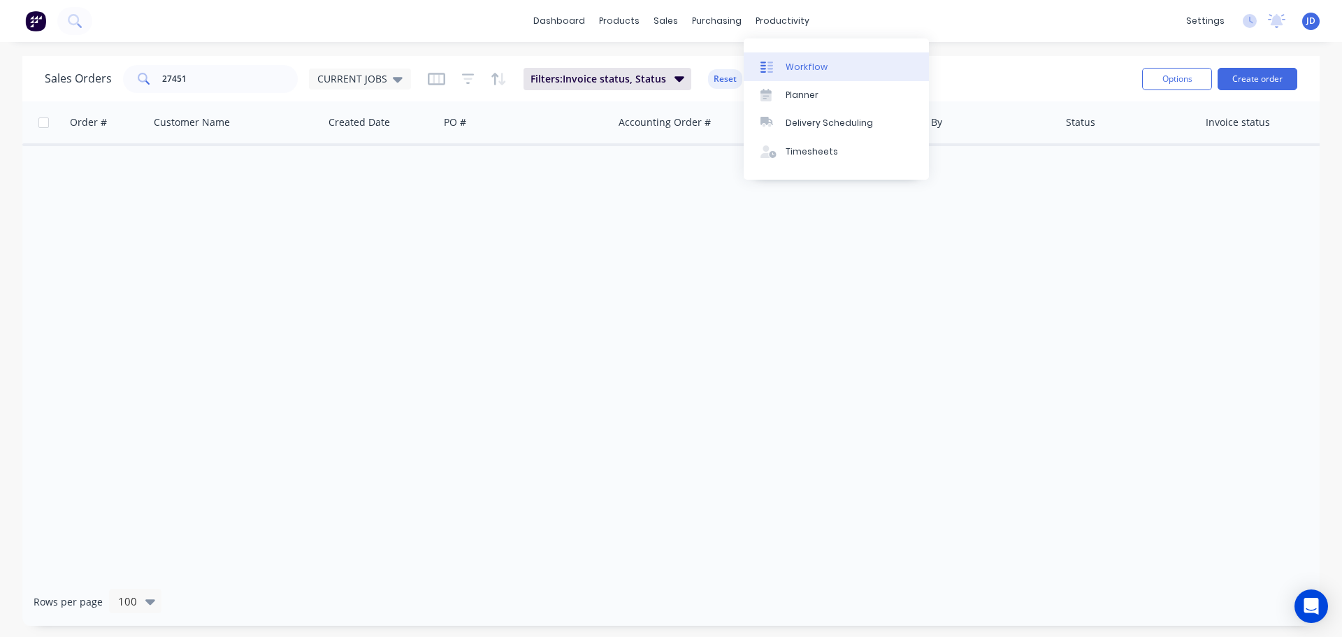
click at [791, 73] on div "Workflow" at bounding box center [807, 67] width 42 height 13
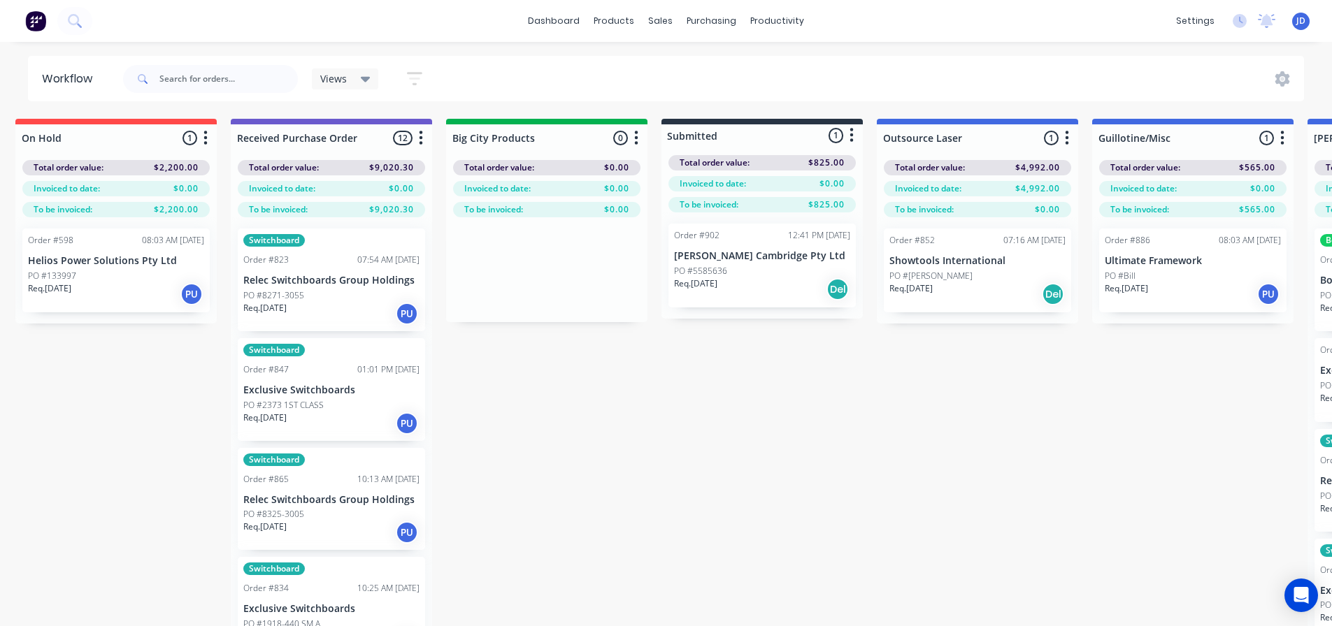
drag, startPoint x: 809, startPoint y: 435, endPoint x: 845, endPoint y: 428, distance: 36.3
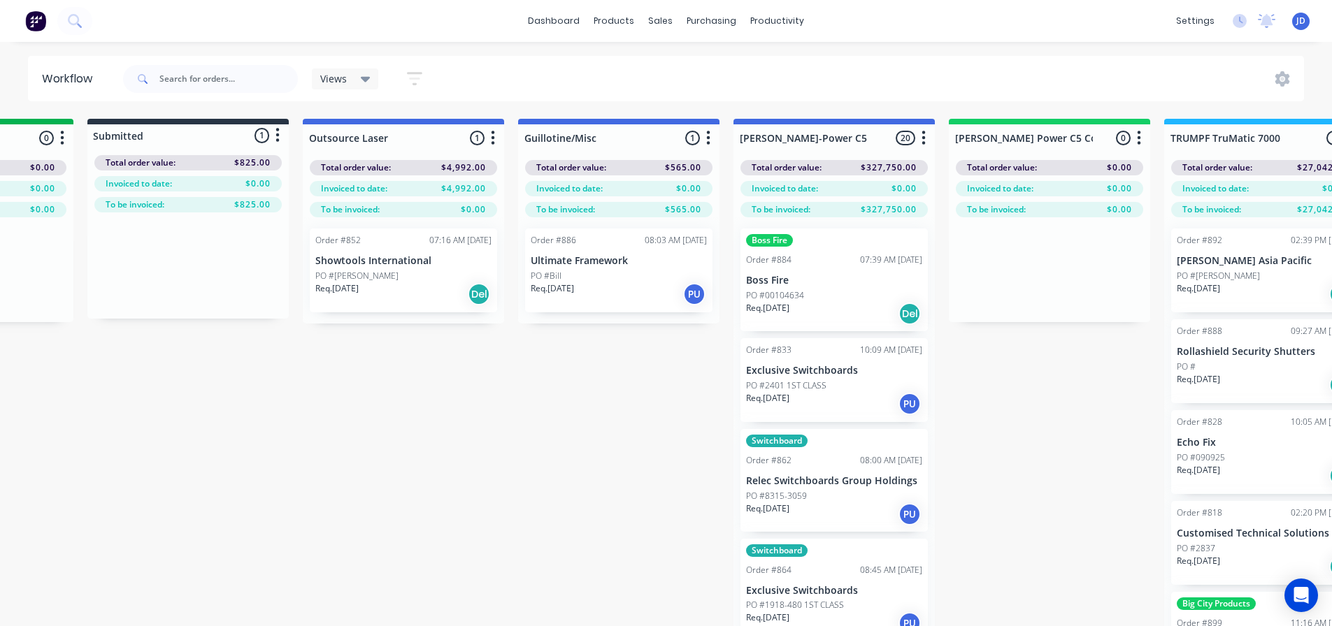
scroll to position [0, 678]
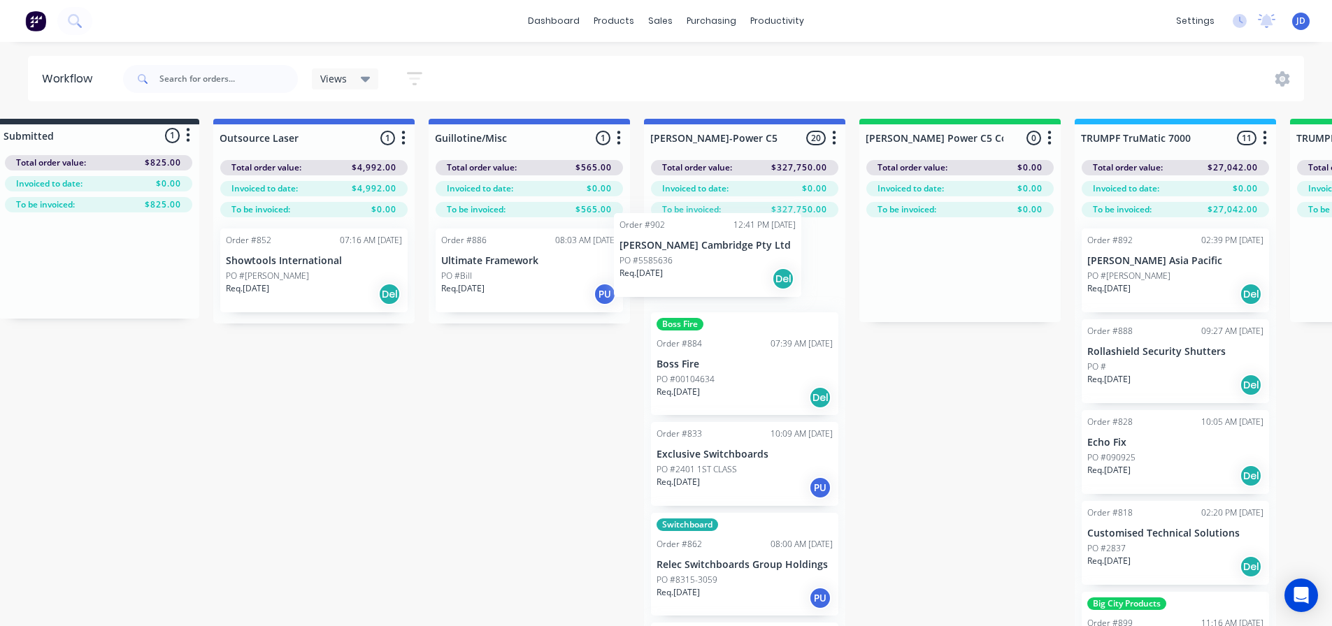
drag, startPoint x: 680, startPoint y: 258, endPoint x: 685, endPoint y: 239, distance: 19.7
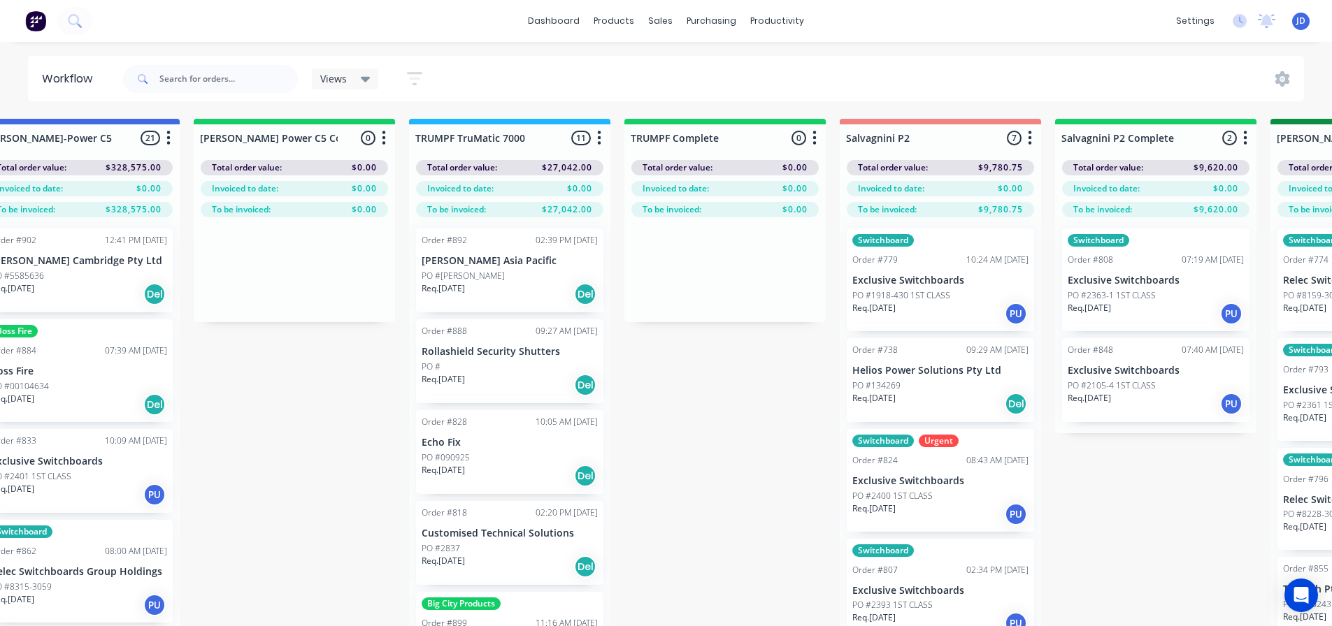
drag, startPoint x: 292, startPoint y: 478, endPoint x: 403, endPoint y: 443, distance: 116.5
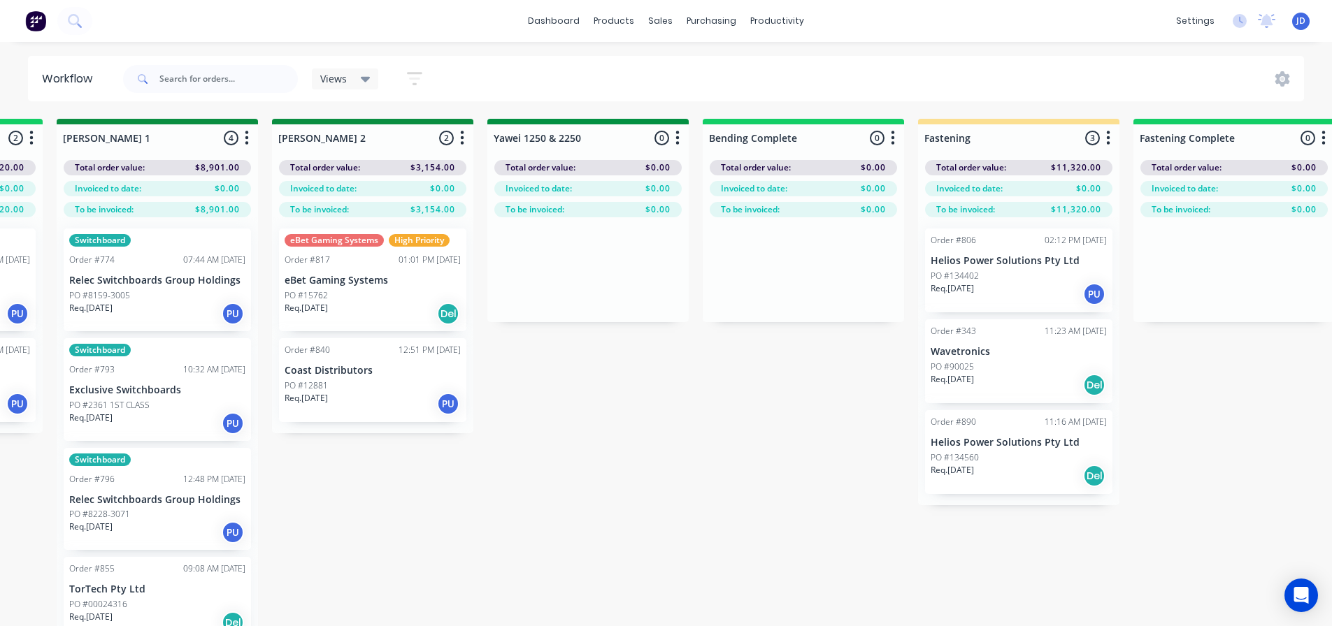
drag, startPoint x: 343, startPoint y: 443, endPoint x: 544, endPoint y: 423, distance: 201.7
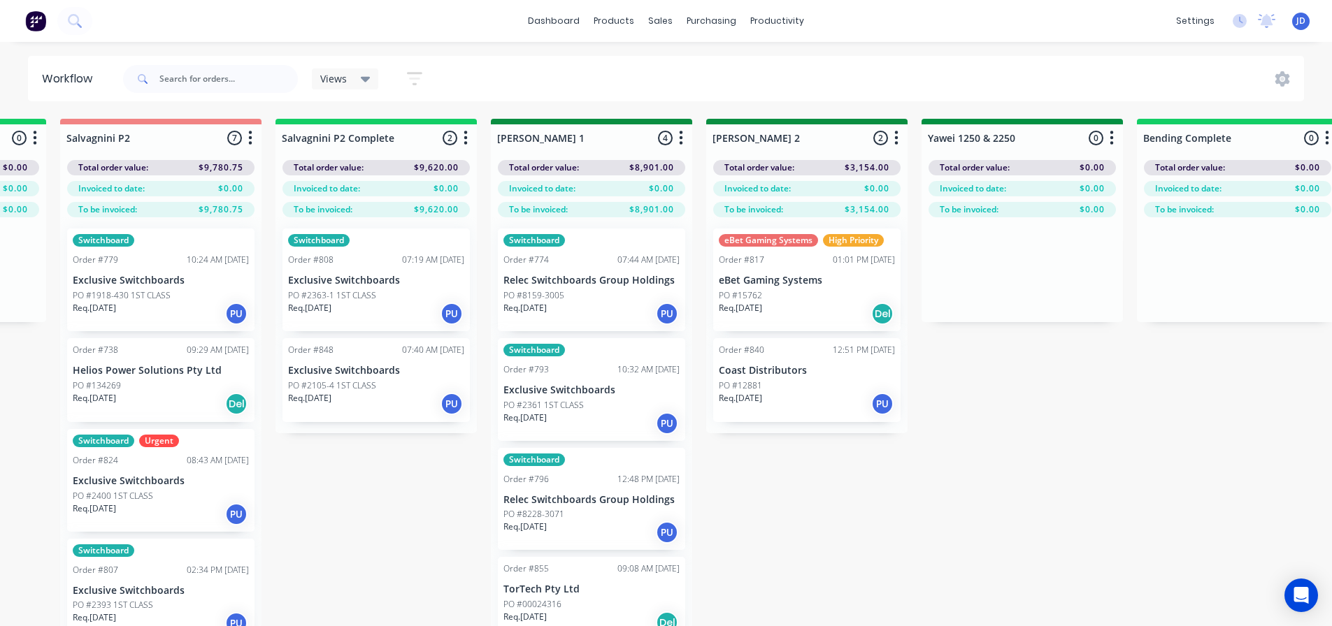
scroll to position [0, 1859]
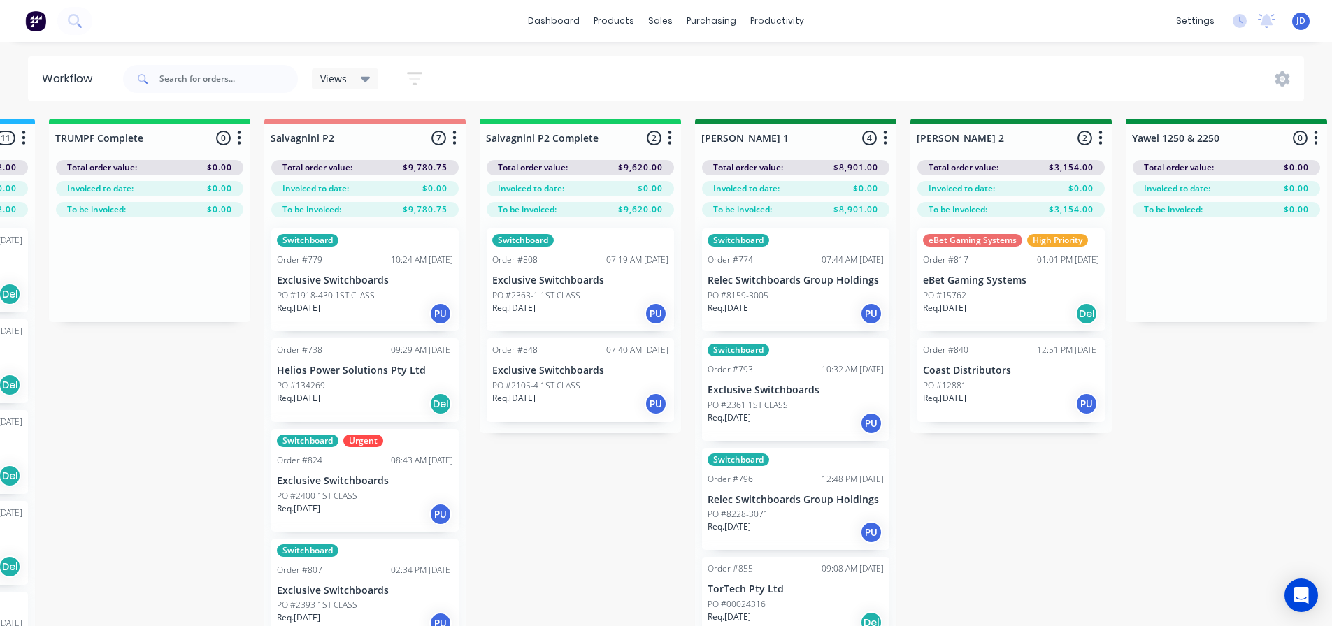
drag, startPoint x: 488, startPoint y: 444, endPoint x: 393, endPoint y: 437, distance: 95.3
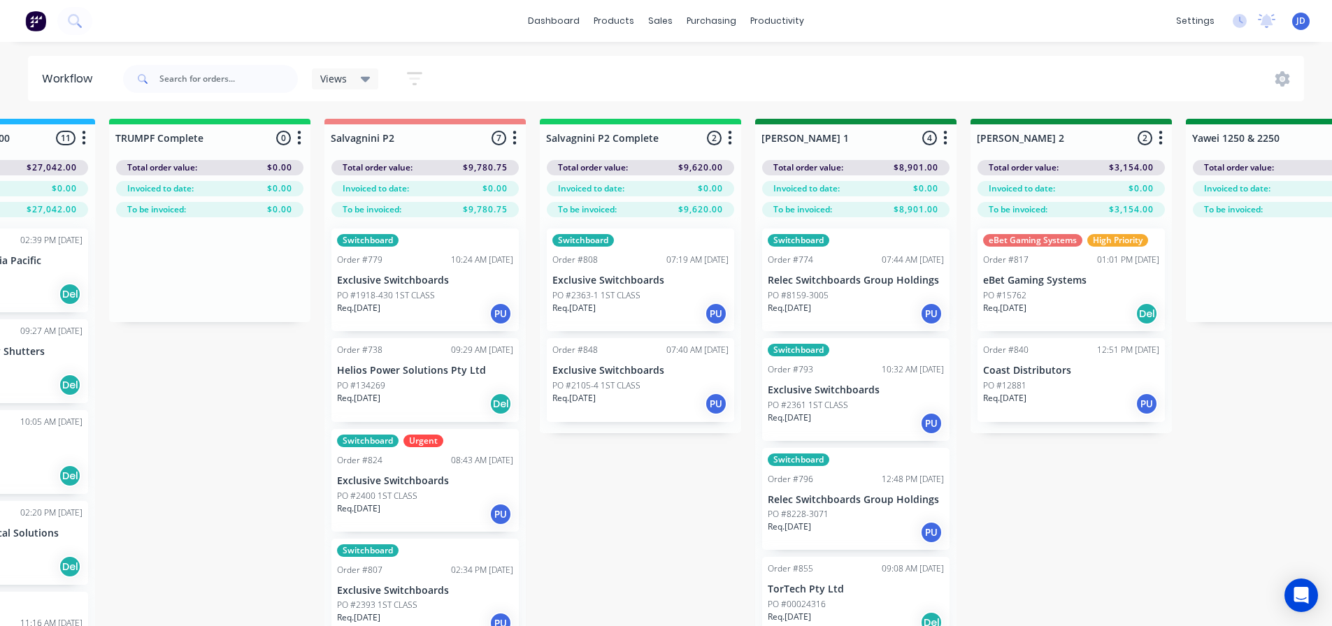
click at [629, 309] on div "Req. [DATE] PU" at bounding box center [640, 314] width 176 height 24
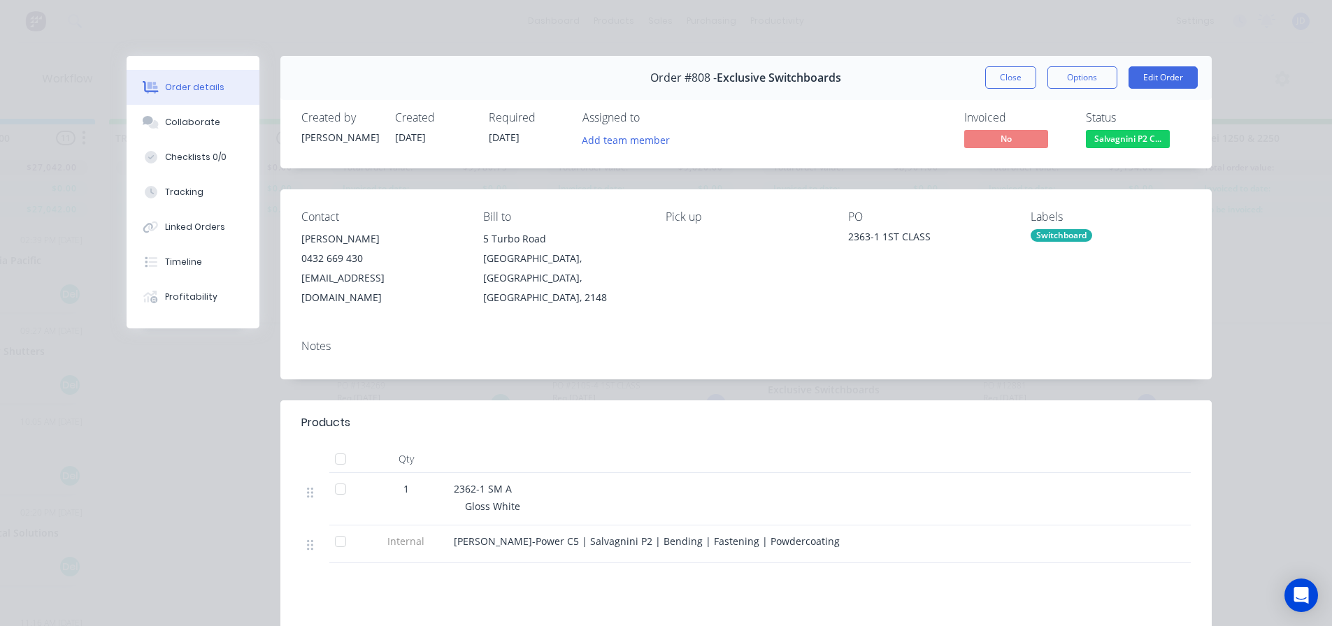
click at [1115, 129] on div "Status Salvagnini P2 C..." at bounding box center [1138, 131] width 105 height 41
click at [1111, 138] on span "Salvagnini P2 C..." at bounding box center [1128, 138] width 84 height 17
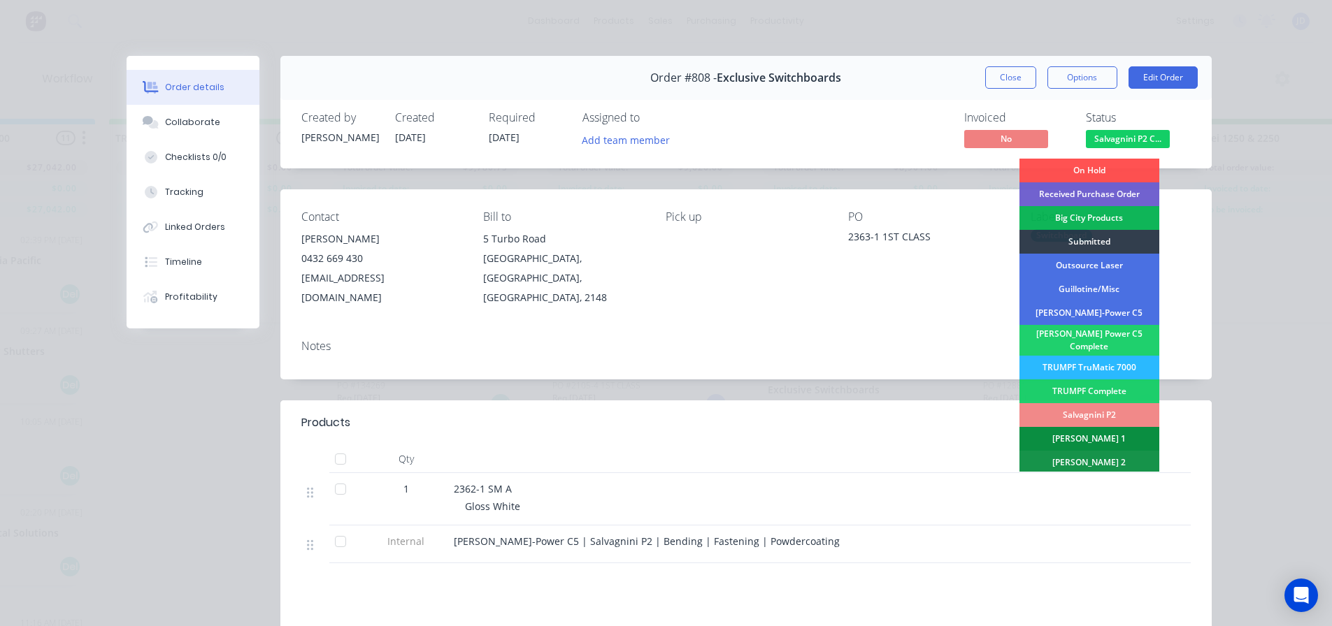
click at [1126, 427] on div "[PERSON_NAME] 1" at bounding box center [1089, 439] width 140 height 24
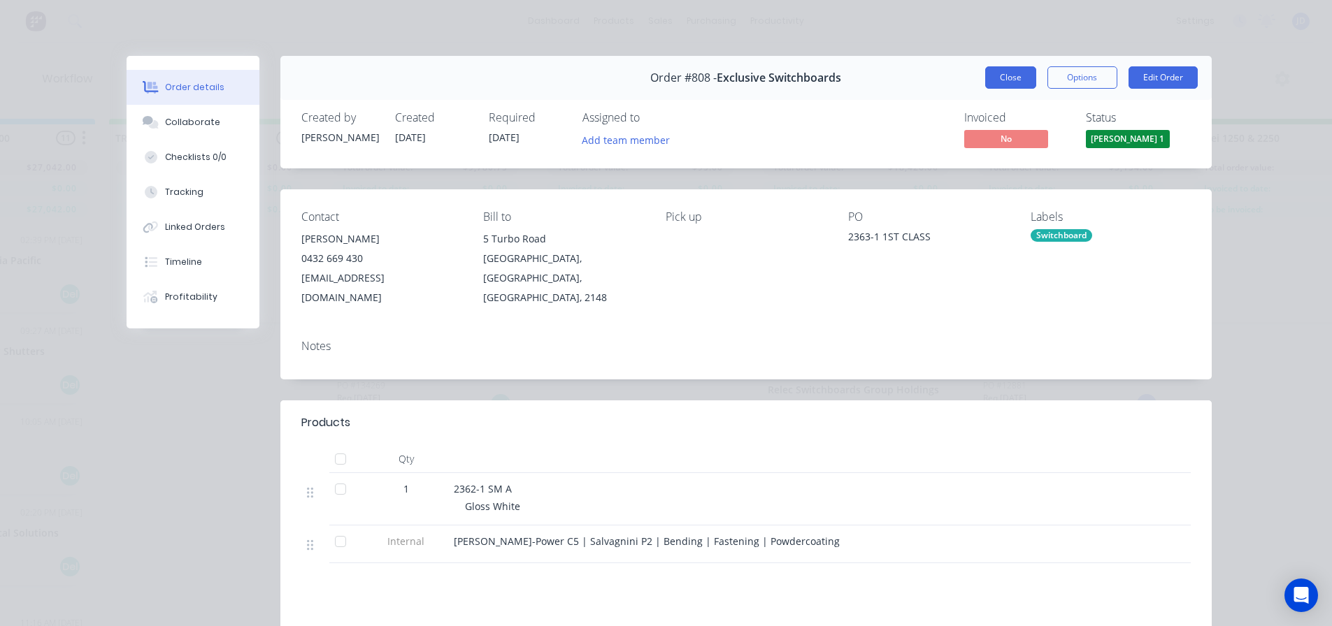
click at [1030, 72] on button "Close" at bounding box center [1010, 77] width 51 height 22
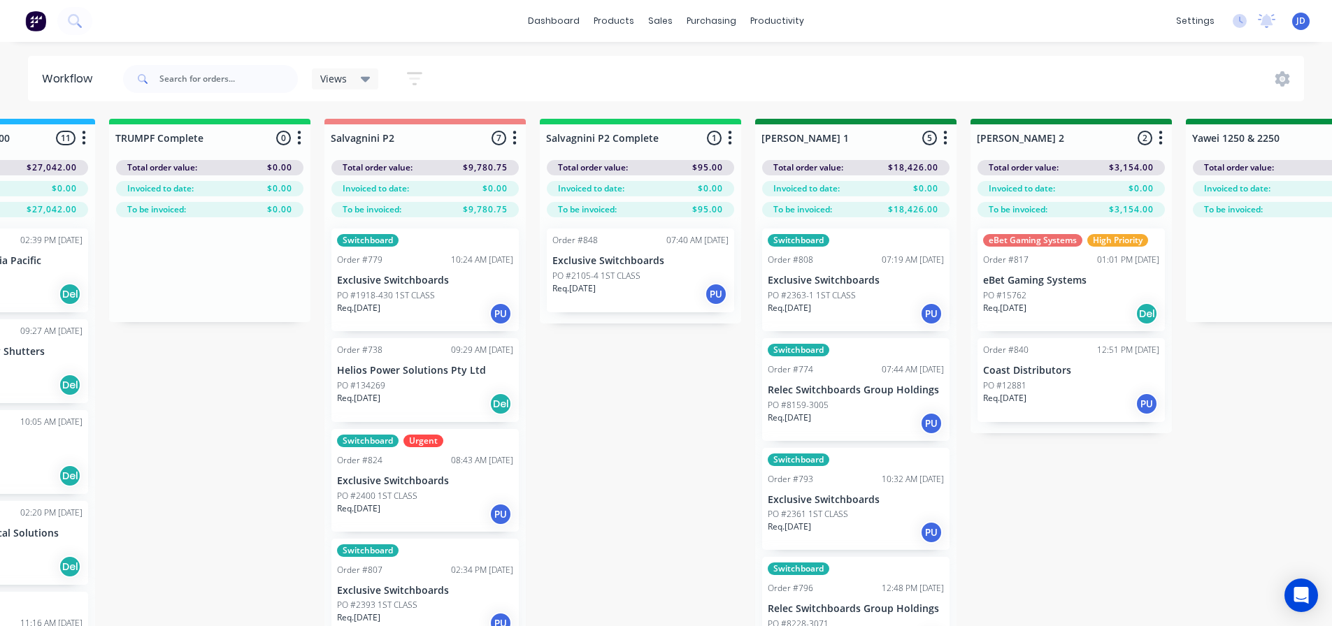
click at [619, 288] on div "Req. [DATE] PU" at bounding box center [640, 294] width 176 height 24
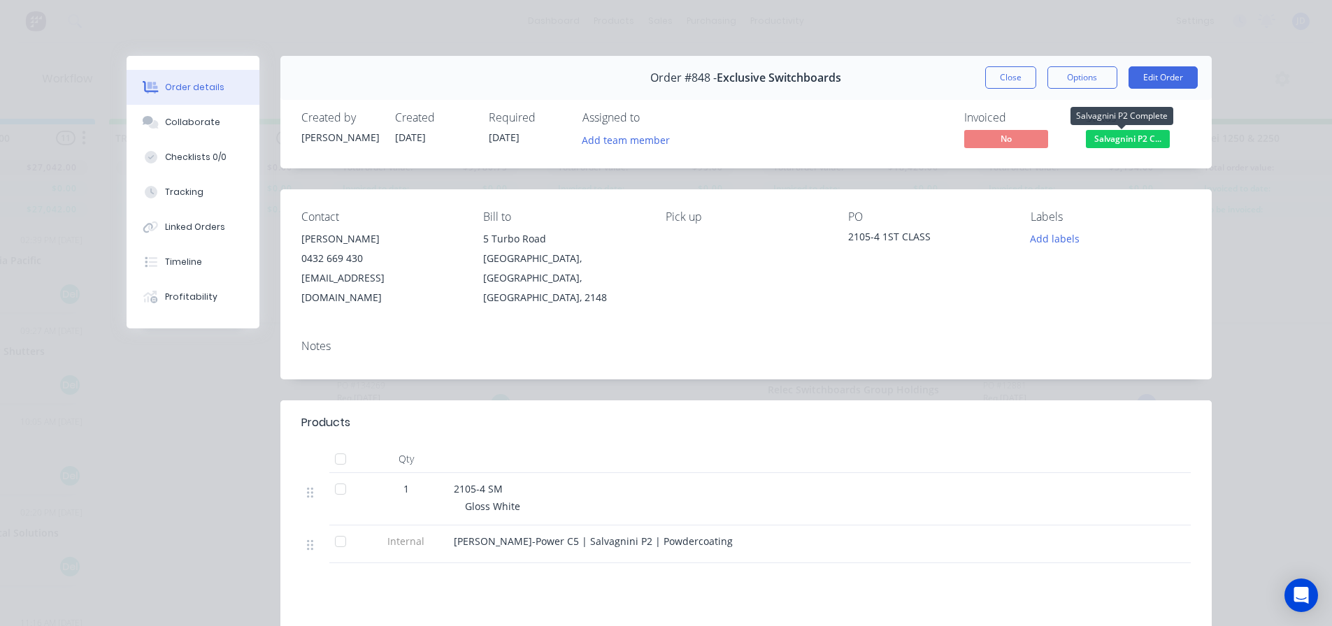
click at [1133, 137] on span "Salvagnini P2 C..." at bounding box center [1128, 138] width 84 height 17
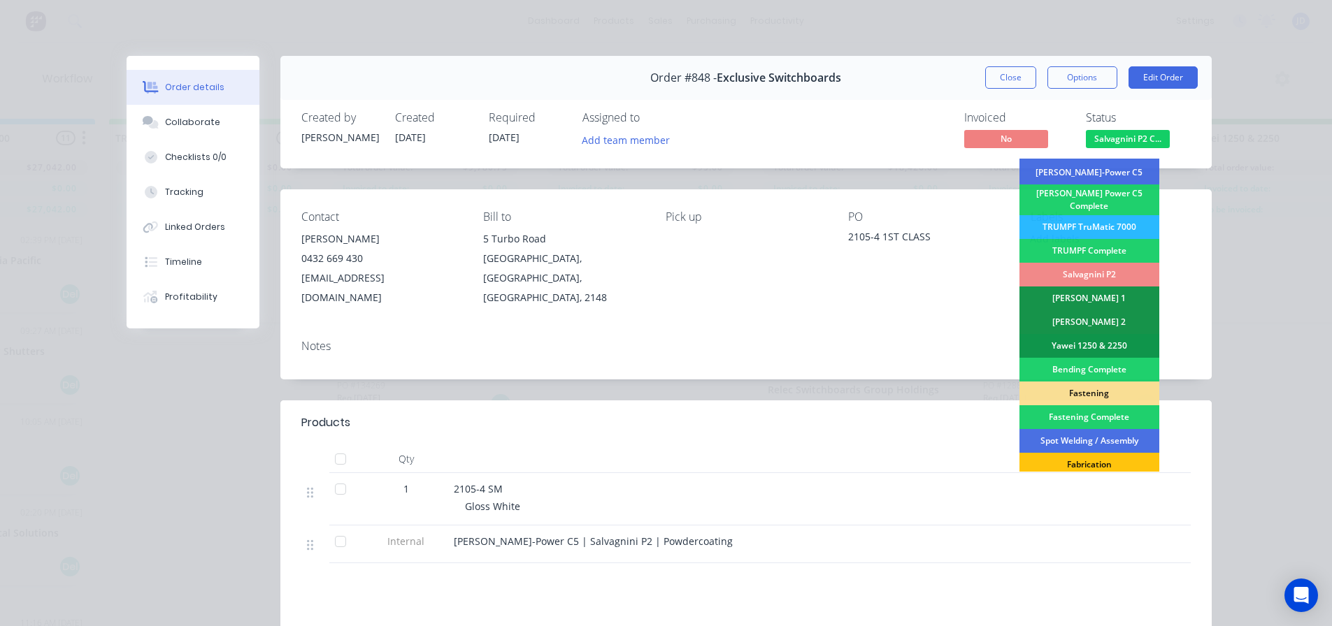
scroll to position [280, 0]
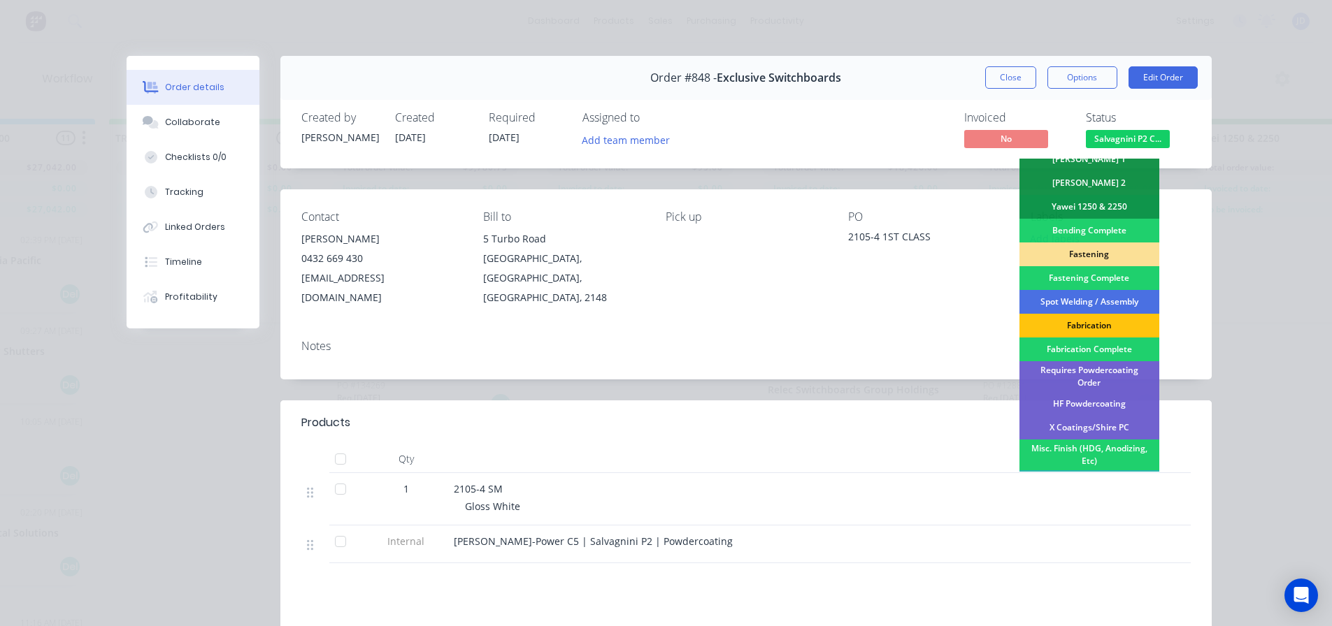
click at [1106, 361] on div "Requires Powdercoating Order" at bounding box center [1089, 376] width 140 height 31
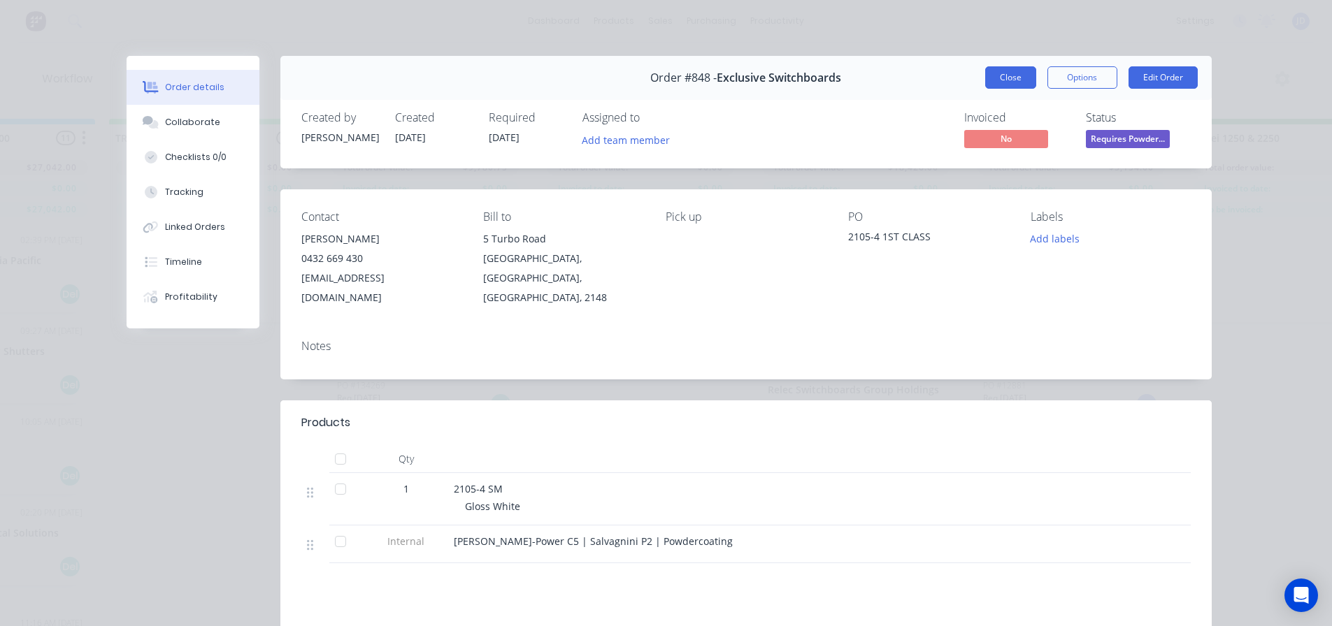
click at [988, 77] on button "Close" at bounding box center [1010, 77] width 51 height 22
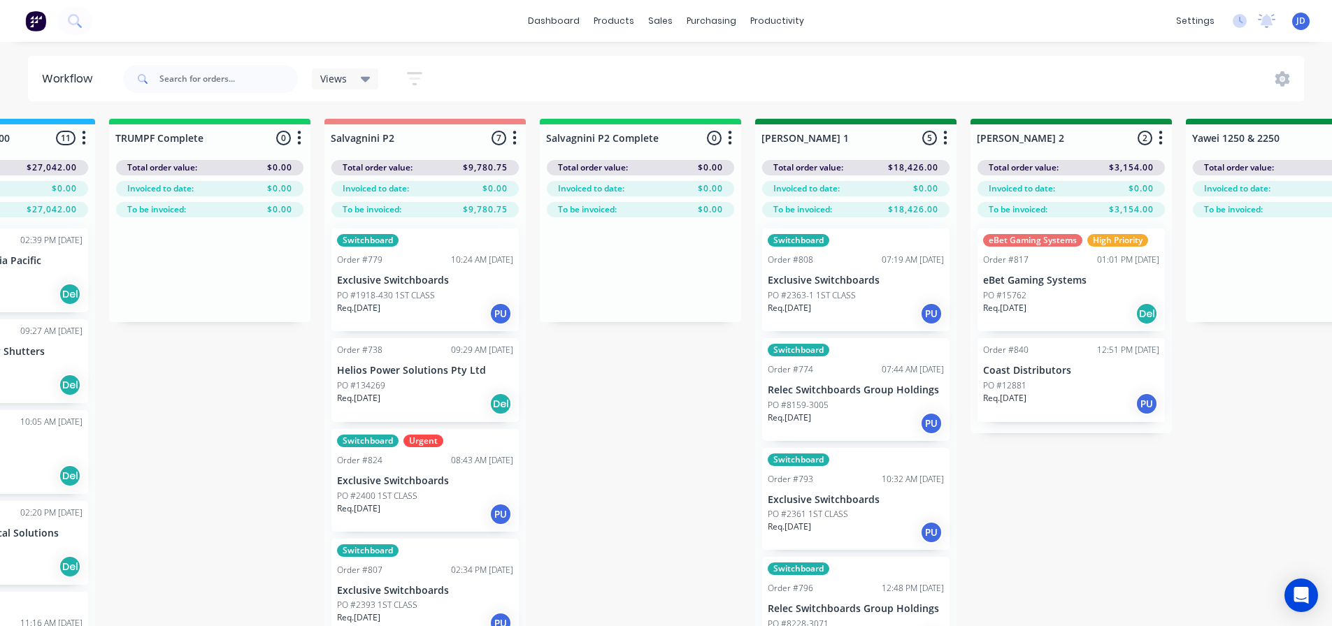
drag, startPoint x: 1181, startPoint y: 493, endPoint x: 1186, endPoint y: 487, distance: 8.0
click at [1182, 493] on div "On Hold 1 Status colour #FF4949 hex #FF4949 Save Cancel Notifications Email SMS…" at bounding box center [1324, 397] width 6386 height 557
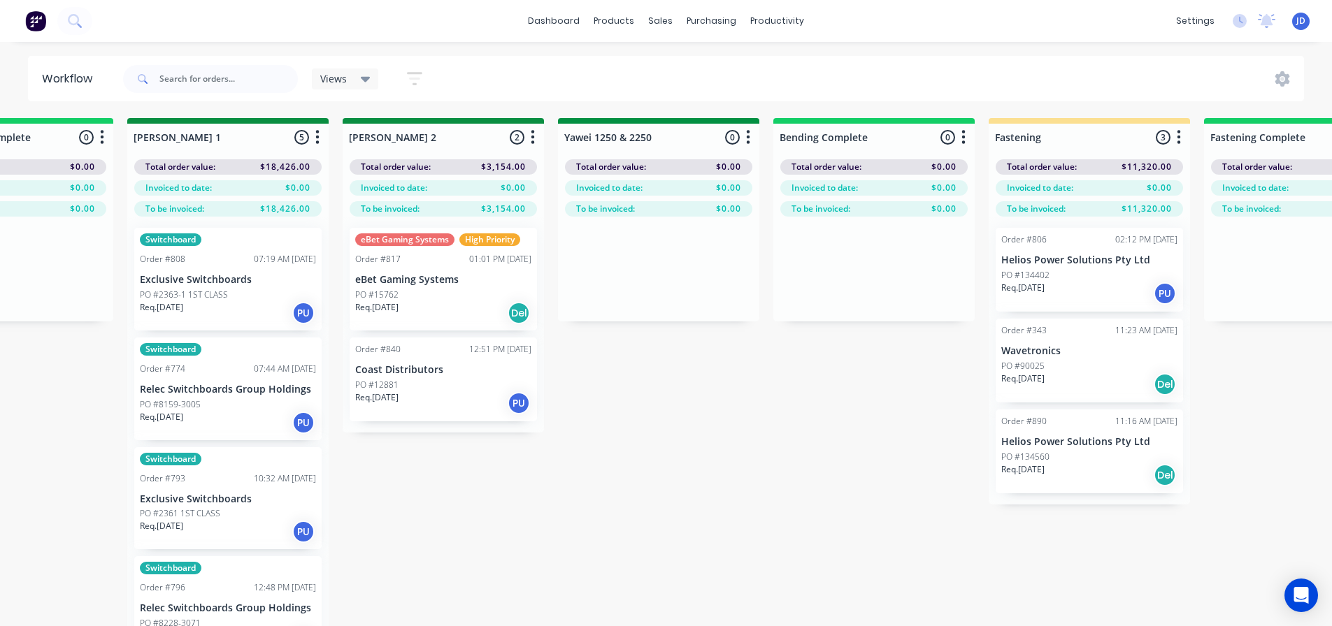
drag, startPoint x: 1319, startPoint y: 484, endPoint x: 1430, endPoint y: 466, distance: 111.9
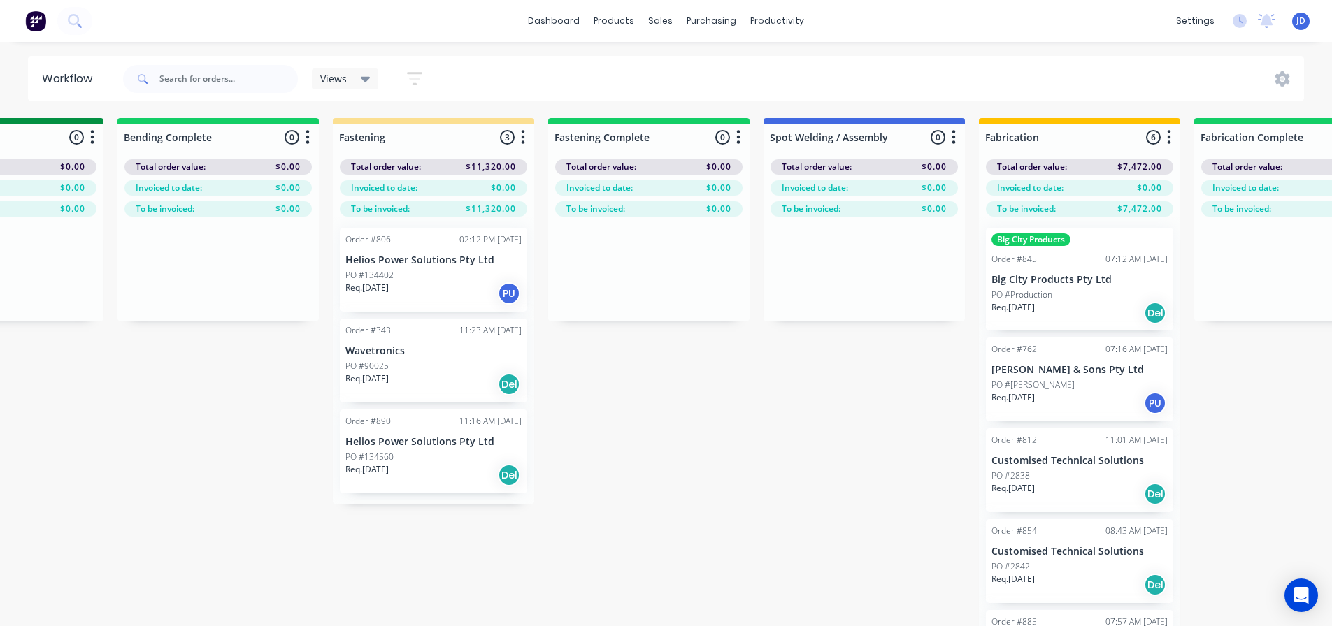
scroll to position [1, 3355]
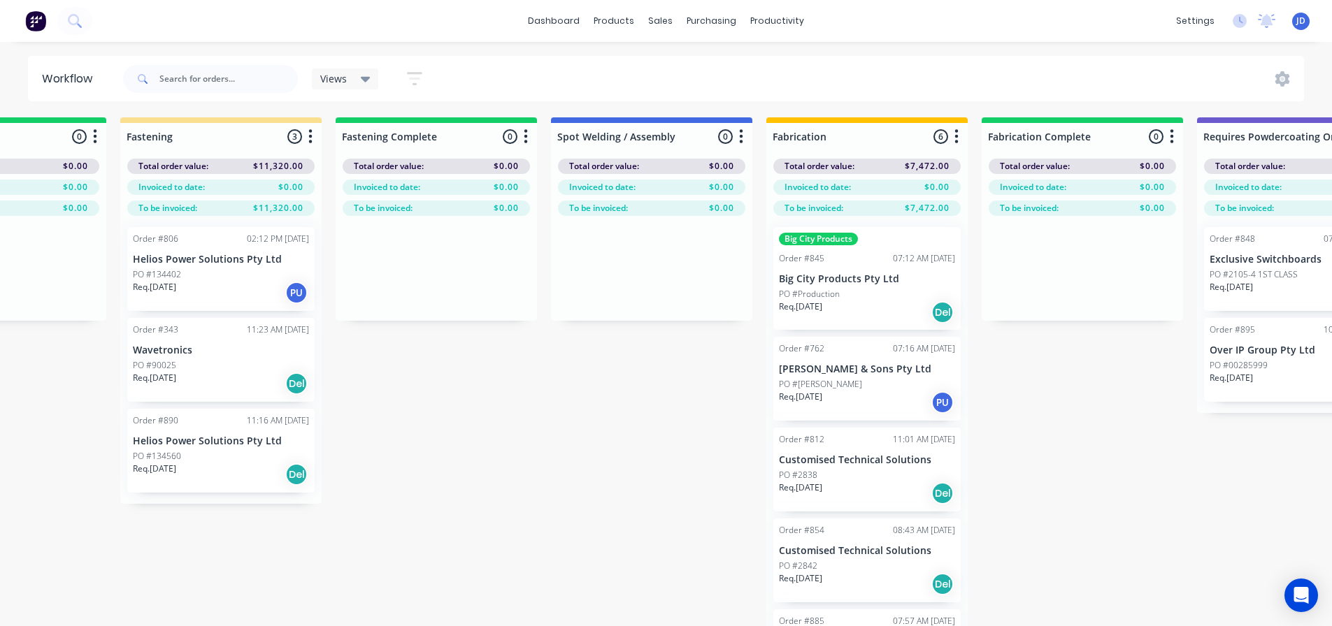
drag, startPoint x: 707, startPoint y: 402, endPoint x: 937, endPoint y: 344, distance: 237.2
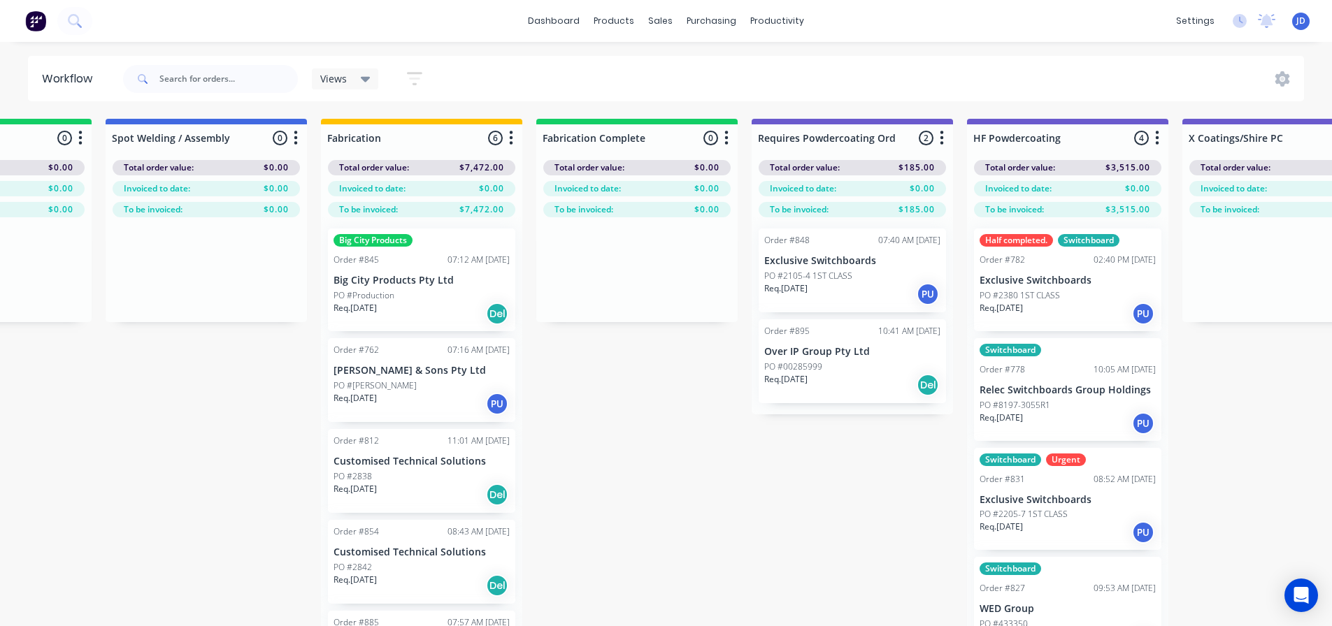
drag, startPoint x: 863, startPoint y: 479, endPoint x: 881, endPoint y: 476, distance: 17.7
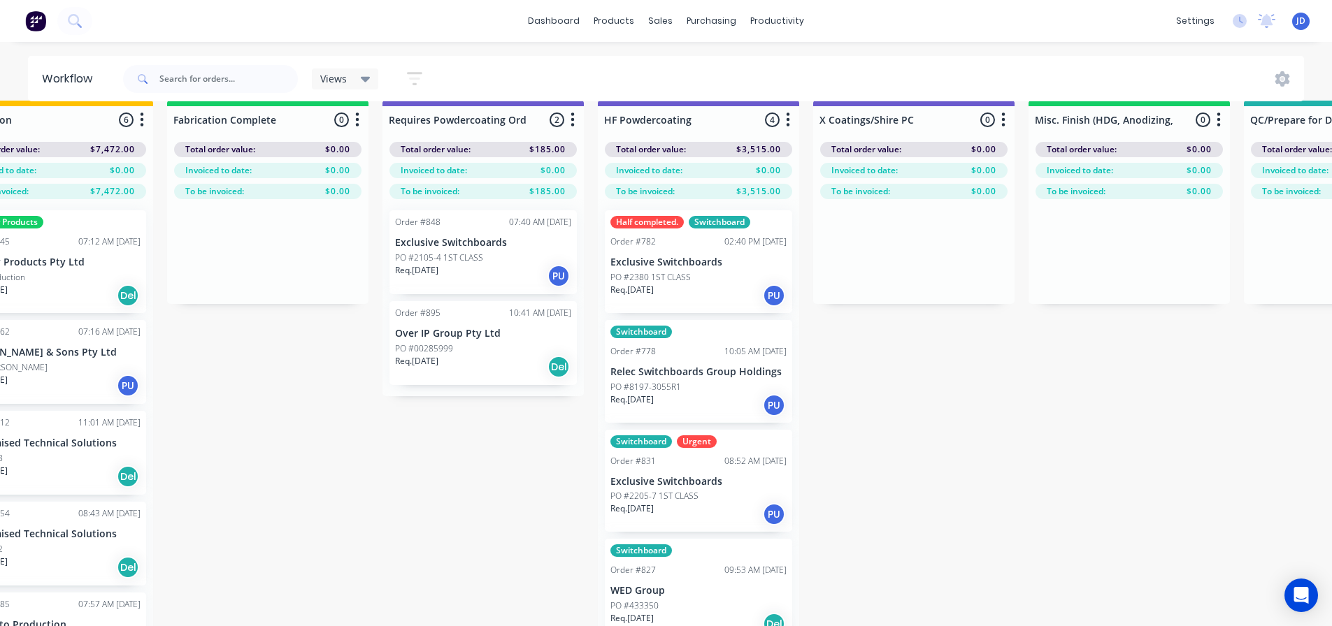
drag, startPoint x: 864, startPoint y: 473, endPoint x: 941, endPoint y: 480, distance: 77.3
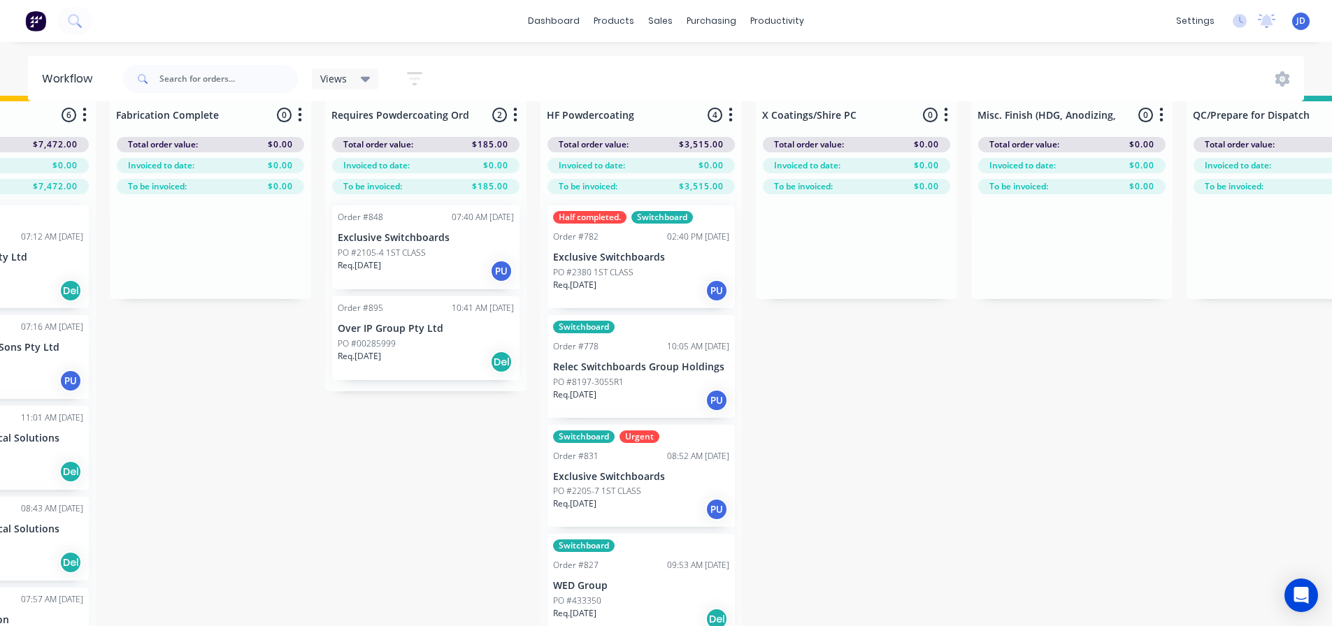
drag, startPoint x: 861, startPoint y: 445, endPoint x: 954, endPoint y: 436, distance: 93.4
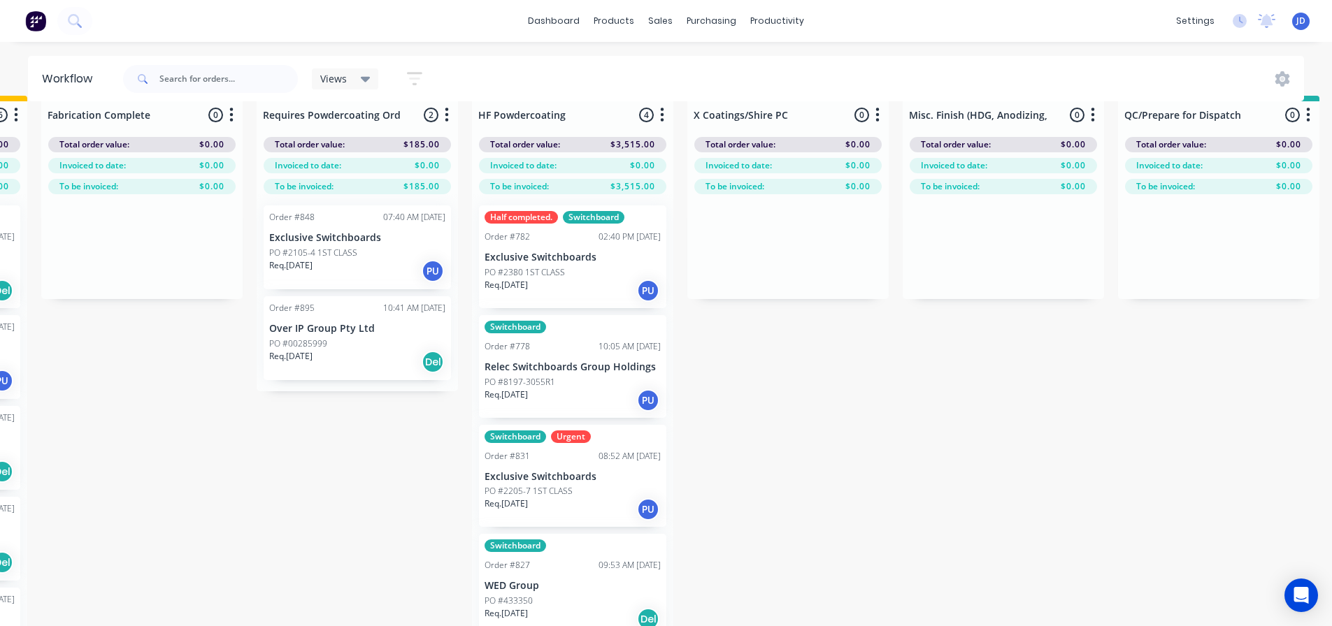
drag, startPoint x: 685, startPoint y: 440, endPoint x: 689, endPoint y: 447, distance: 7.8
drag, startPoint x: 687, startPoint y: 449, endPoint x: 693, endPoint y: 464, distance: 16.6
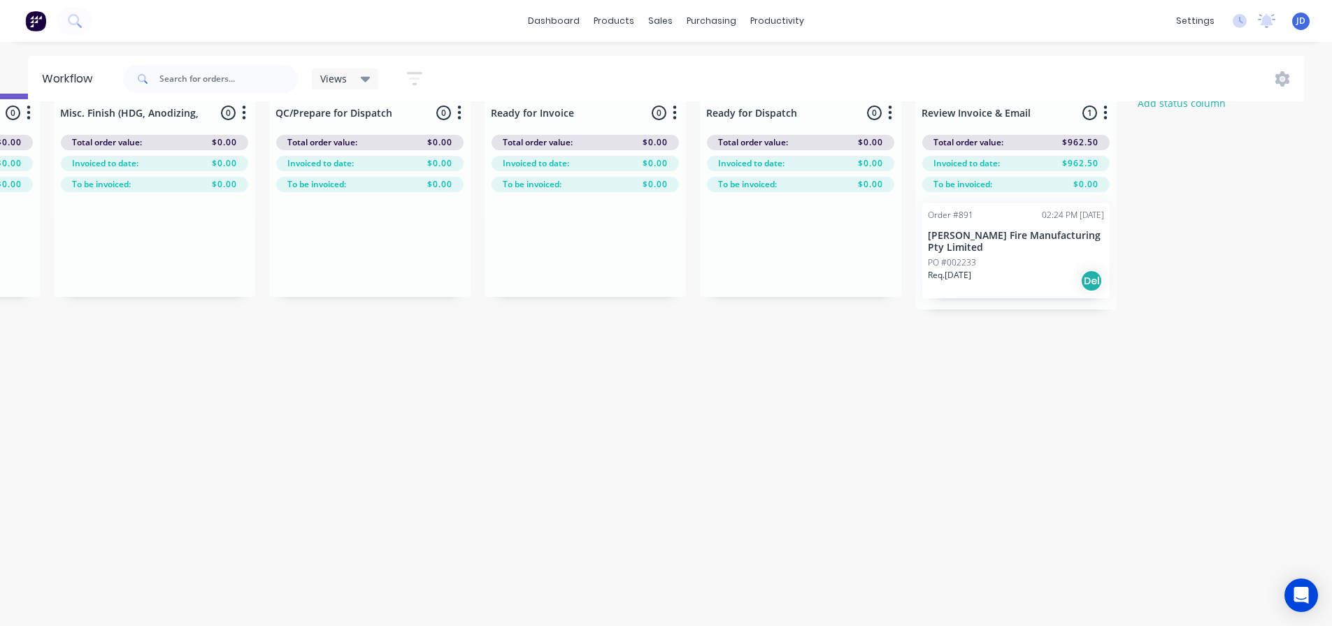
drag, startPoint x: 848, startPoint y: 461, endPoint x: 1206, endPoint y: 526, distance: 363.8
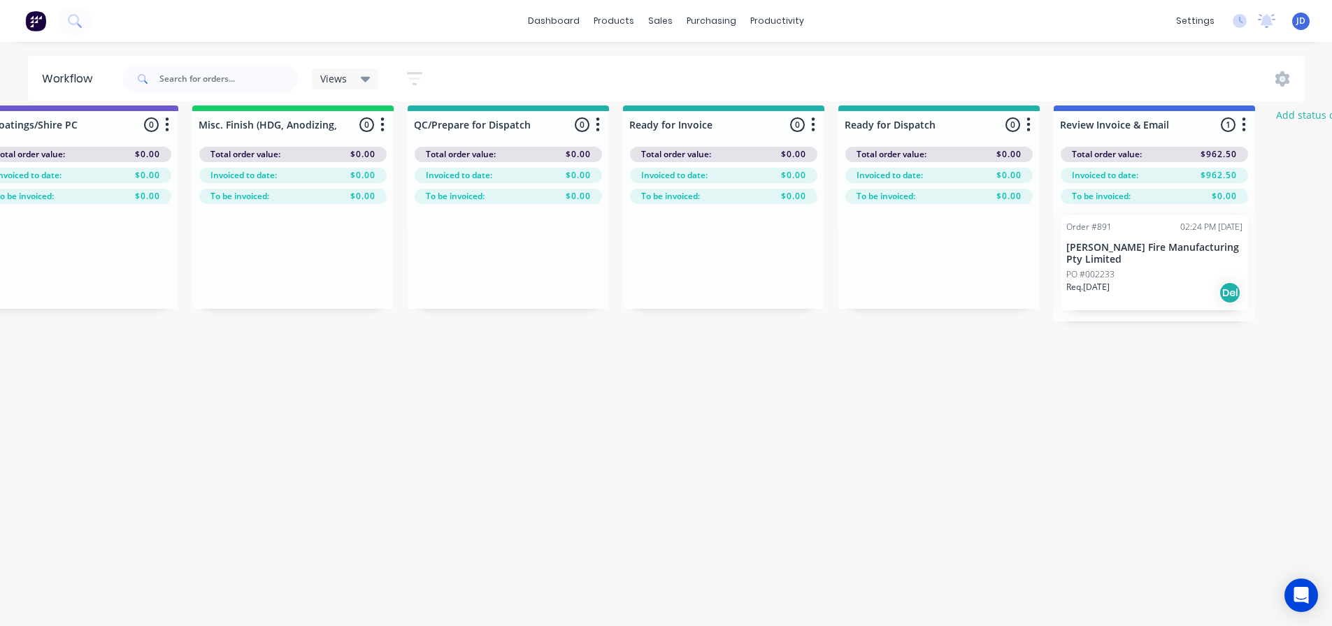
scroll to position [0, 3745]
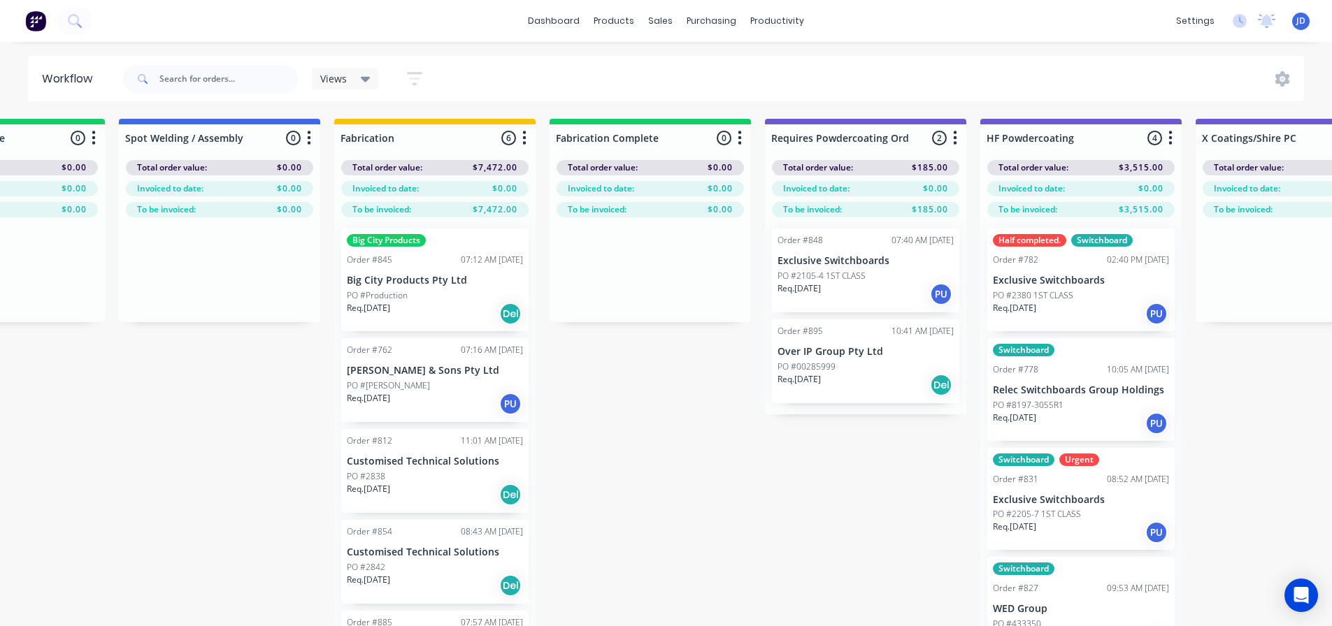
drag, startPoint x: 1092, startPoint y: 469, endPoint x: 867, endPoint y: 409, distance: 233.0
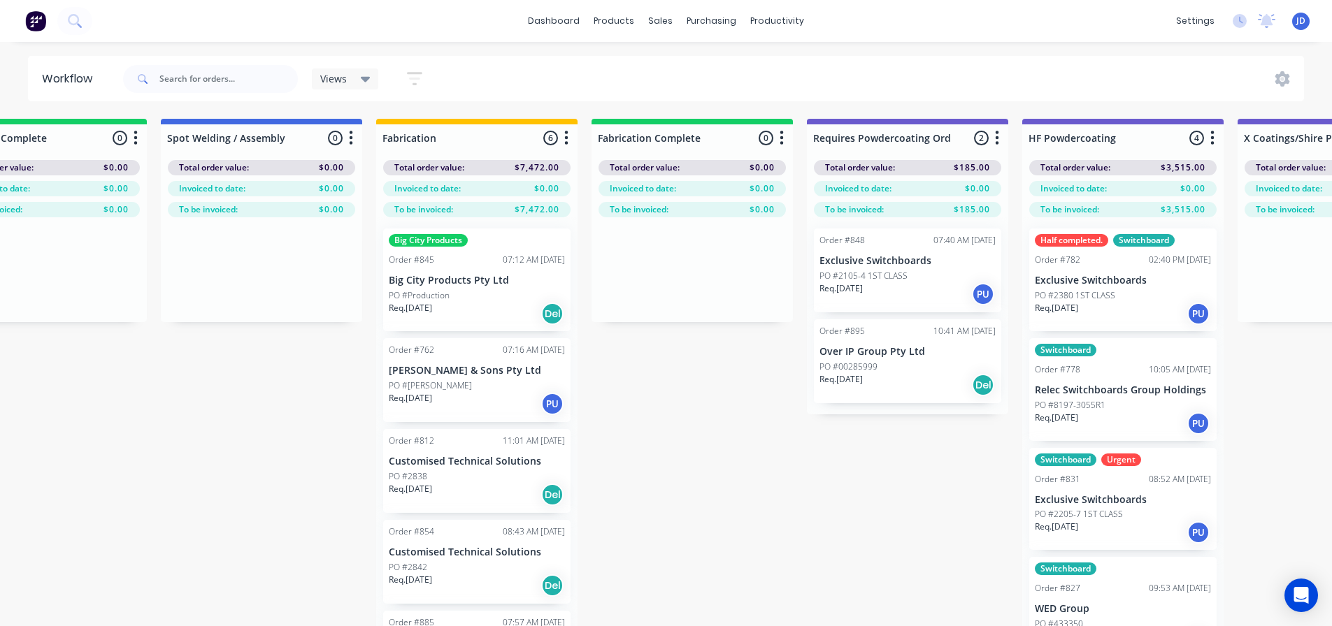
drag, startPoint x: 618, startPoint y: 428, endPoint x: 629, endPoint y: 428, distance: 11.2
drag, startPoint x: 629, startPoint y: 428, endPoint x: 619, endPoint y: 446, distance: 21.0
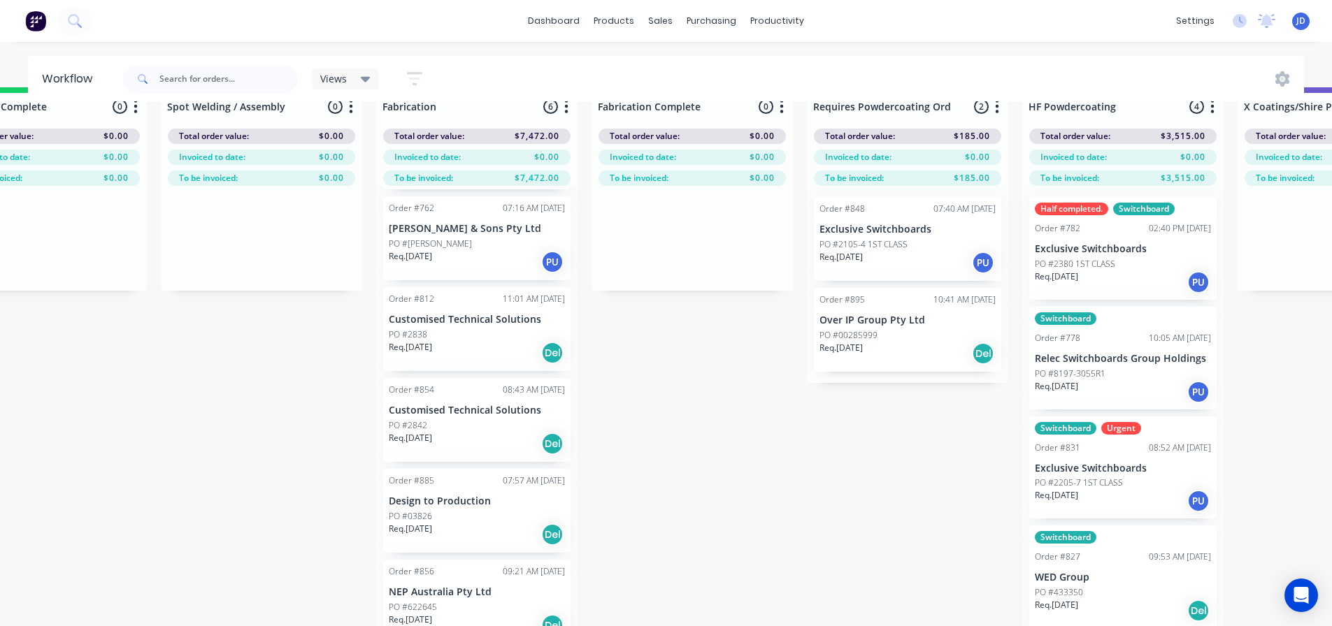
scroll to position [60, 3745]
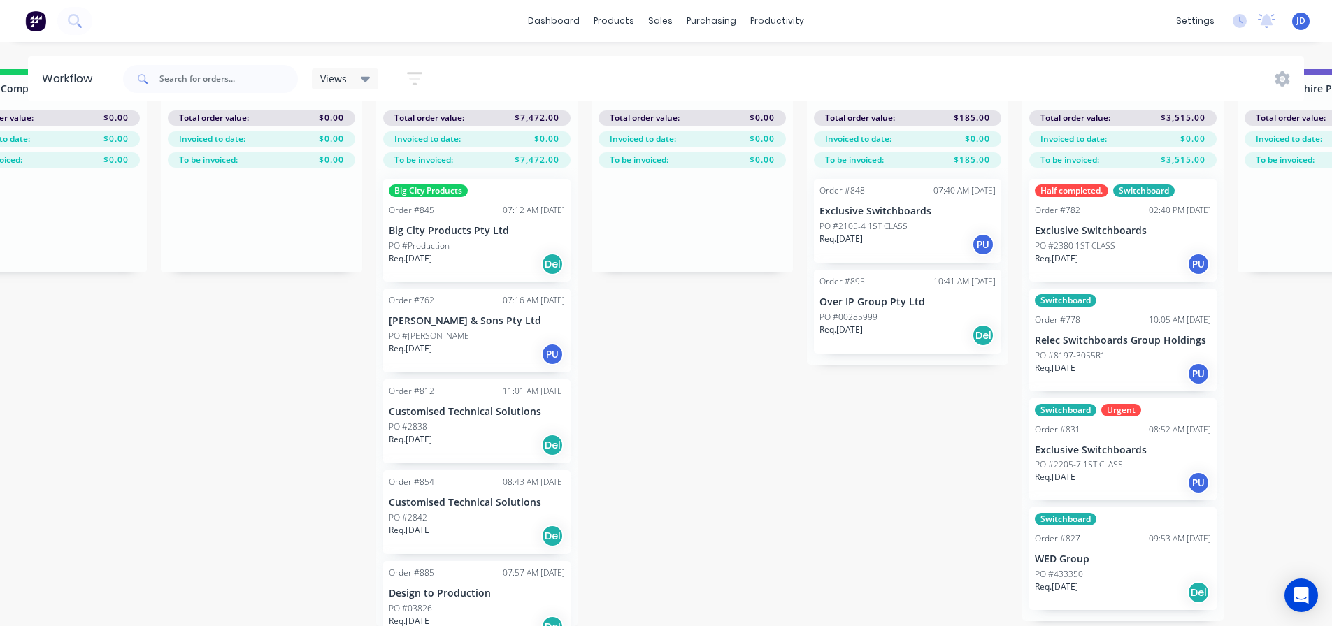
drag, startPoint x: 534, startPoint y: 348, endPoint x: 677, endPoint y: 238, distance: 180.9
drag, startPoint x: 873, startPoint y: 580, endPoint x: 847, endPoint y: 572, distance: 27.0
